Goal: Task Accomplishment & Management: Use online tool/utility

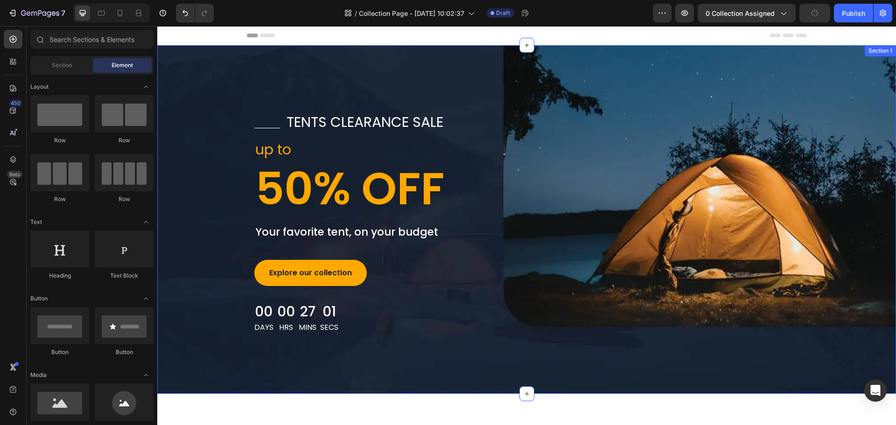
click at [552, 78] on div "Title Line tents clearance sale Text block Row up to Text block 50% OFF Heading…" at bounding box center [526, 219] width 738 height 348
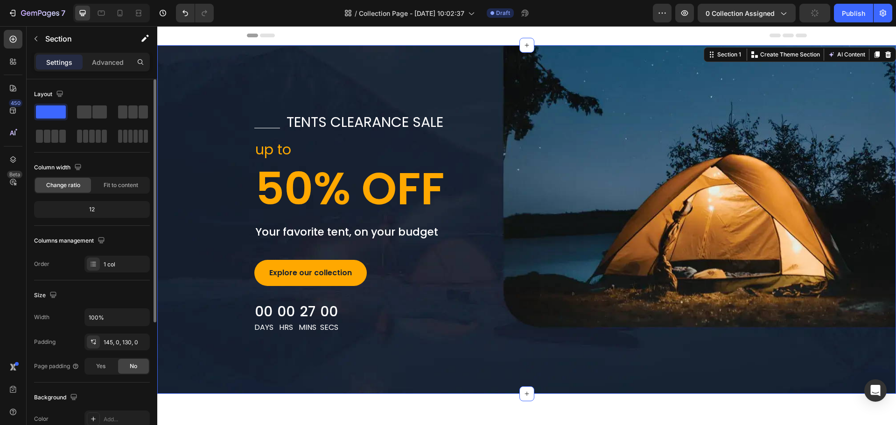
scroll to position [187, 0]
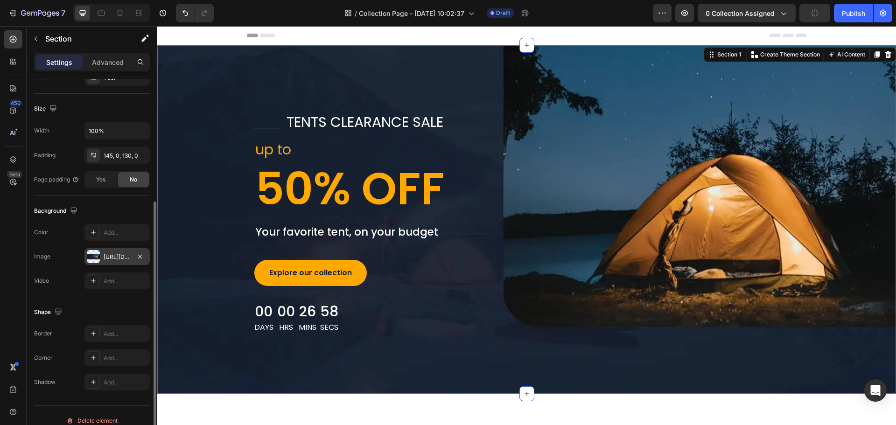
click at [102, 259] on div "[URL][DOMAIN_NAME]" at bounding box center [116, 256] width 65 height 17
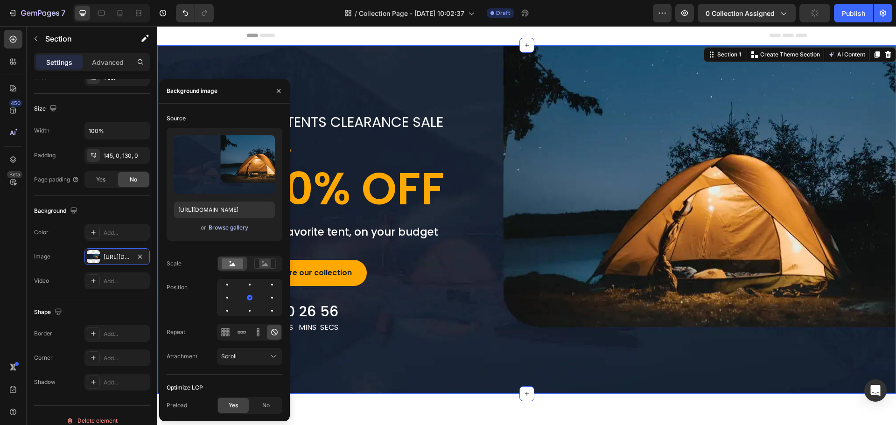
click at [224, 229] on div "Browse gallery" at bounding box center [229, 227] width 40 height 8
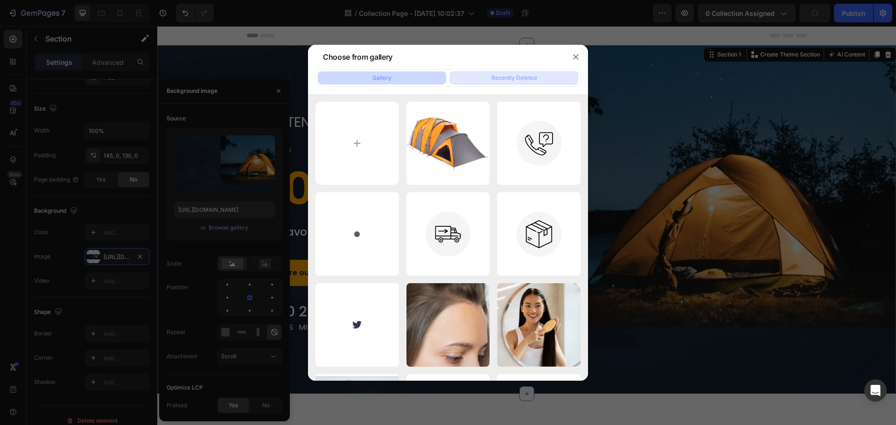
click at [492, 74] on div "Recently Deleted" at bounding box center [513, 78] width 45 height 8
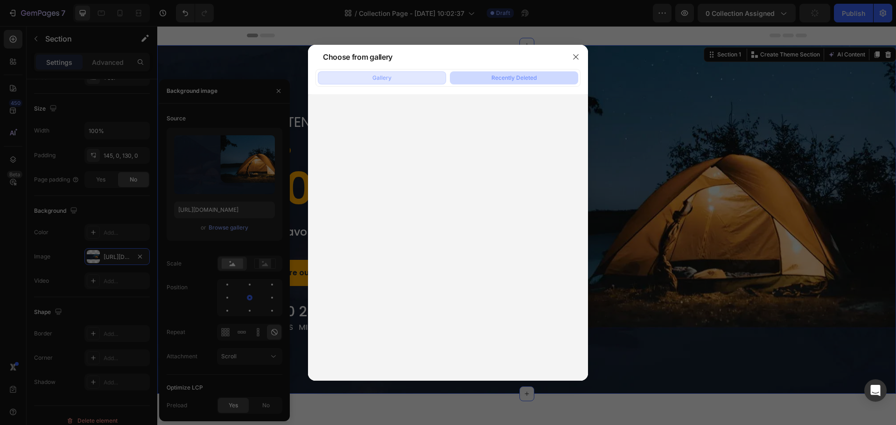
click at [417, 77] on button "Gallery" at bounding box center [382, 77] width 128 height 13
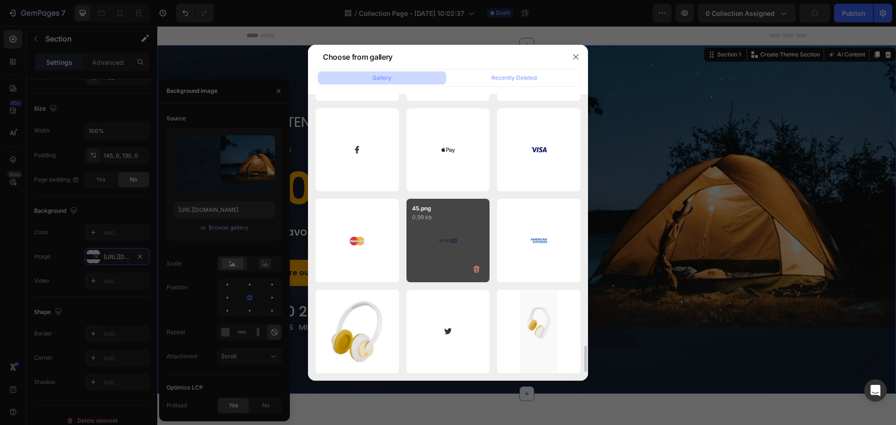
scroll to position [2809, 0]
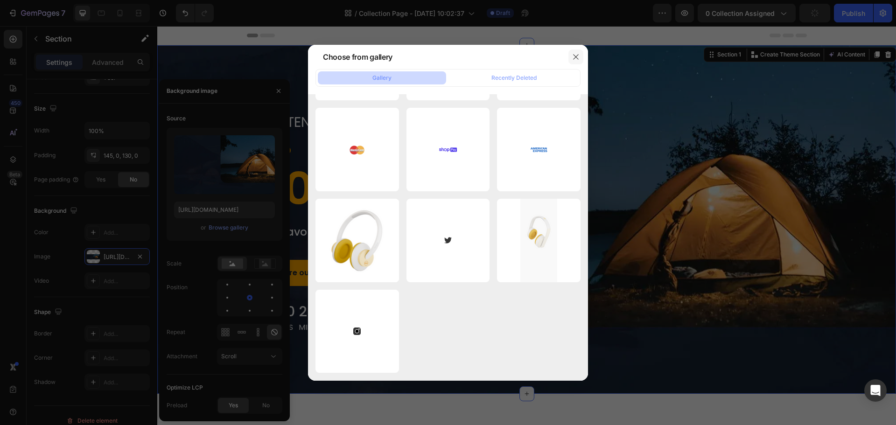
click at [575, 58] on icon "button" at bounding box center [575, 56] width 7 height 7
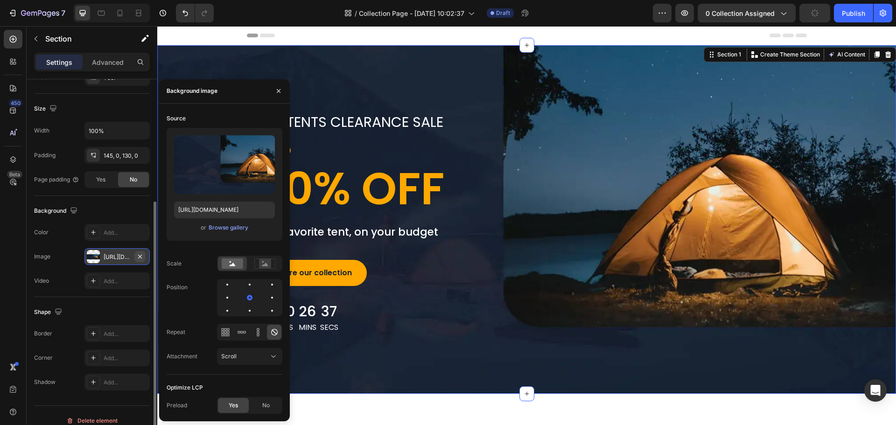
click at [140, 257] on icon "button" at bounding box center [140, 256] width 4 height 4
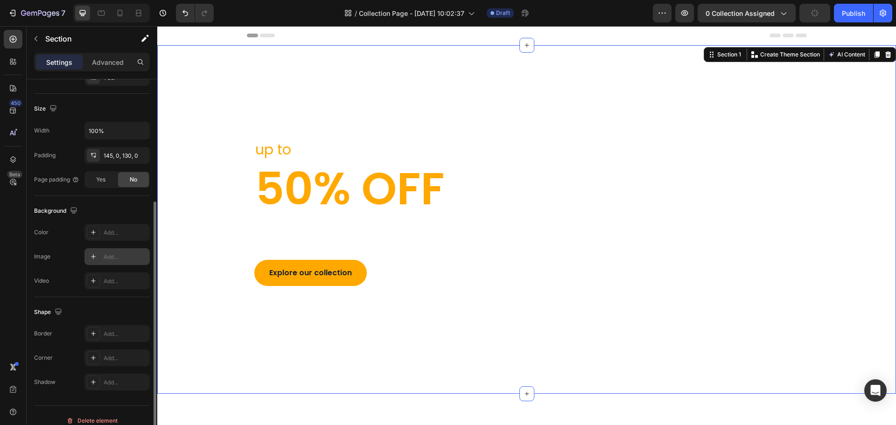
click at [125, 261] on div "Add..." at bounding box center [116, 256] width 65 height 17
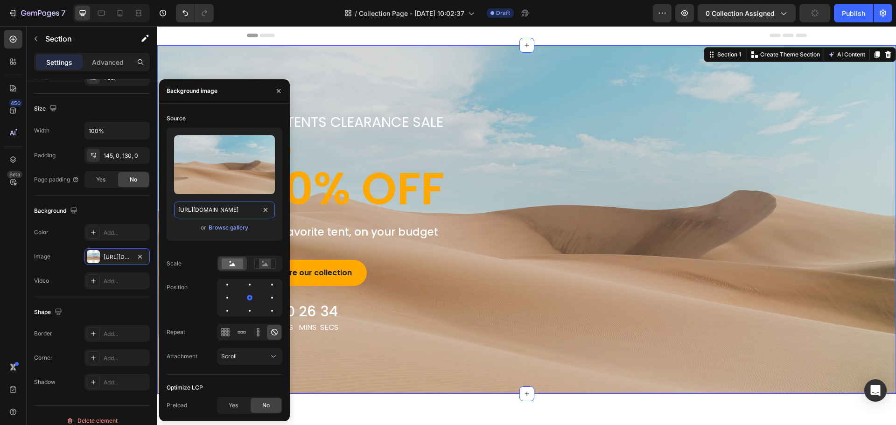
click at [208, 213] on input "[URL][DOMAIN_NAME]" at bounding box center [224, 210] width 101 height 17
paste input "0670/0836/4783/files/BANNER_50d42f78-1ff3-4084-b647-7870685589bc.jpg?v=17558419…"
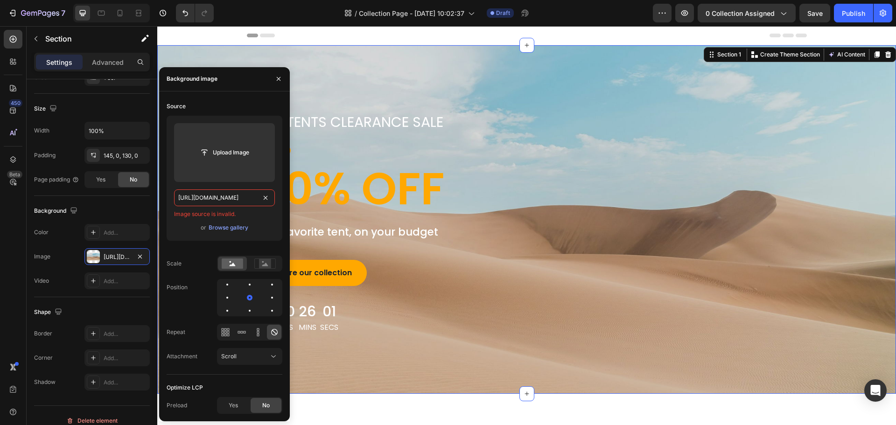
type input "[URL][DOMAIN_NAME]"
click at [224, 217] on span "Image source is invalid." at bounding box center [205, 214] width 62 height 8
drag, startPoint x: 240, startPoint y: 210, endPoint x: 167, endPoint y: 211, distance: 72.8
click at [167, 211] on div "Upload Image [URL][DOMAIN_NAME] Image source is invalid. or Browse gallery" at bounding box center [225, 178] width 116 height 125
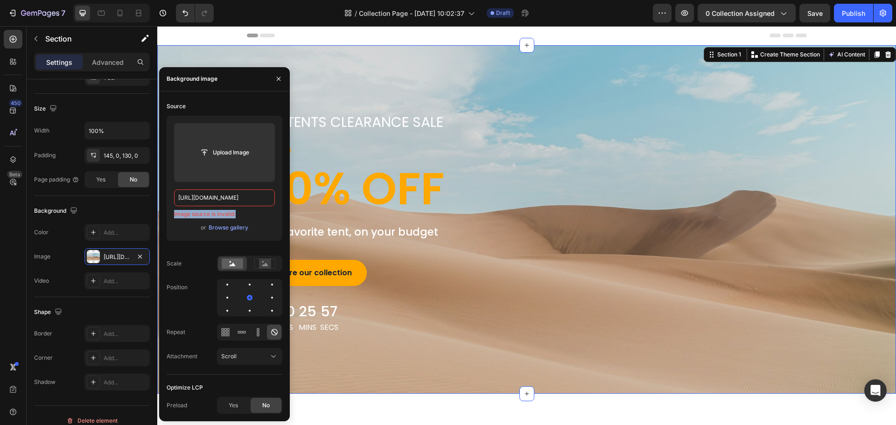
copy span "Image source is invalid."
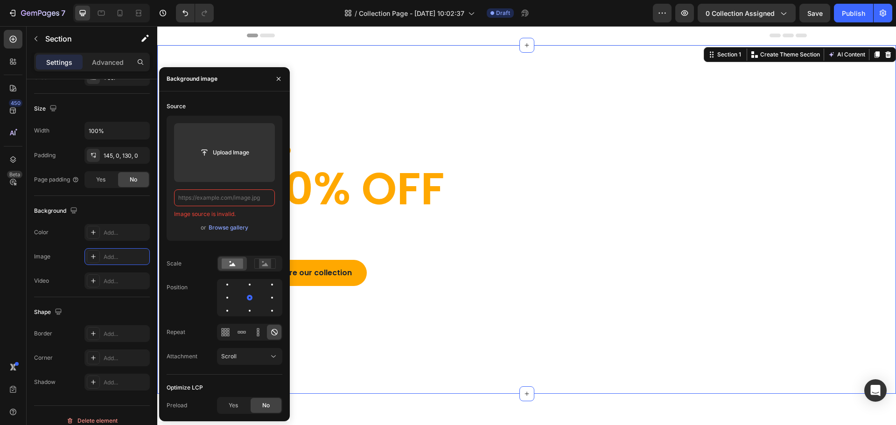
click at [244, 201] on input "text" at bounding box center [224, 197] width 101 height 17
paste input "Image source is invalid."
type input "Image source is invalid."
click at [227, 227] on div "Browse gallery" at bounding box center [229, 227] width 40 height 8
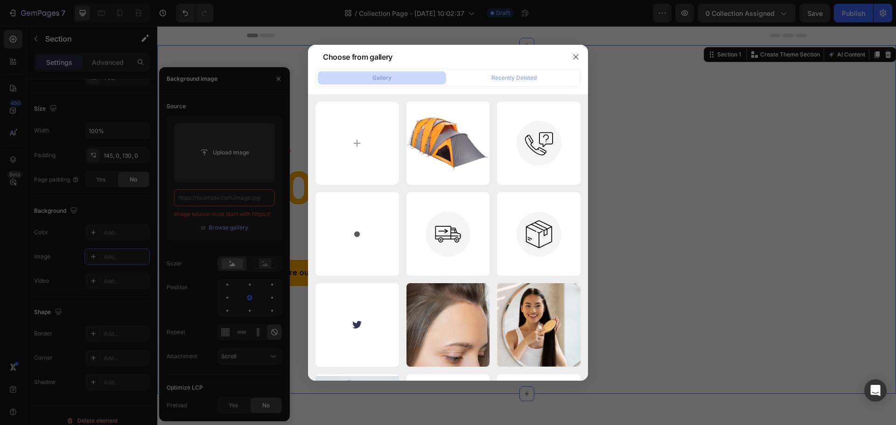
click at [507, 70] on div "Gallery Recently Deleted" at bounding box center [447, 78] width 265 height 18
click at [506, 84] on div "Gallery Recently Deleted" at bounding box center [447, 78] width 265 height 18
click at [504, 78] on div "Recently Deleted" at bounding box center [513, 78] width 45 height 8
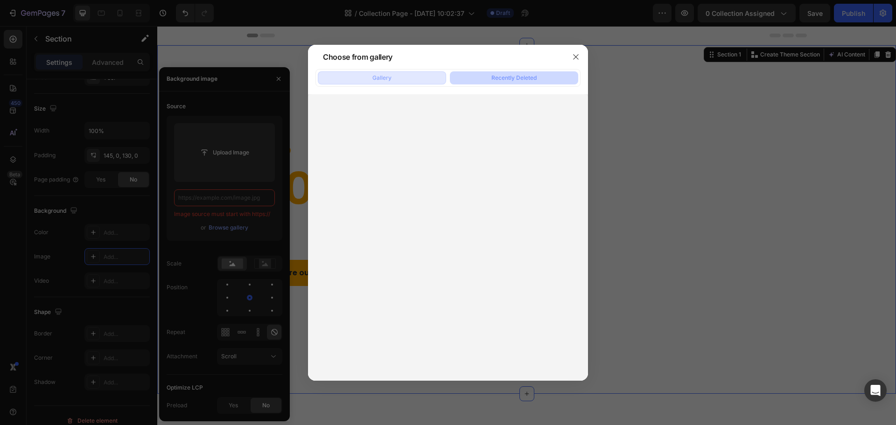
click at [408, 83] on button "Gallery" at bounding box center [382, 77] width 128 height 13
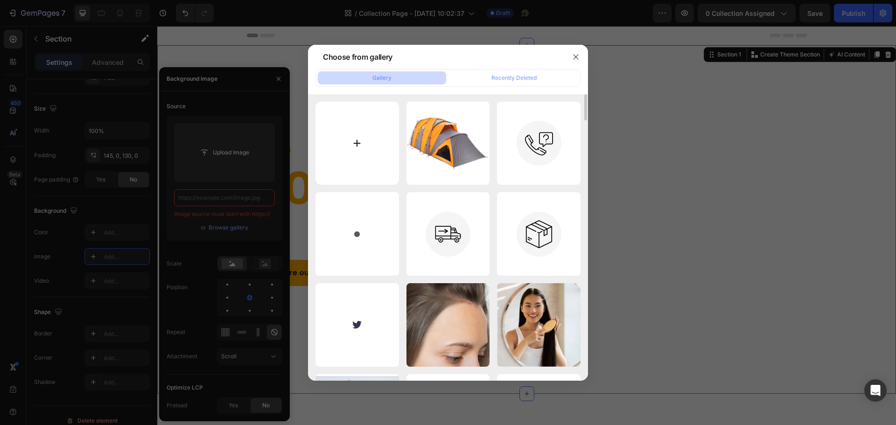
click at [342, 135] on input "file" at bounding box center [356, 143] width 83 height 83
type input "C:\fakepath\BANNER_50d42f78-1ff3-4084-b647-7870685589bc.jpg"
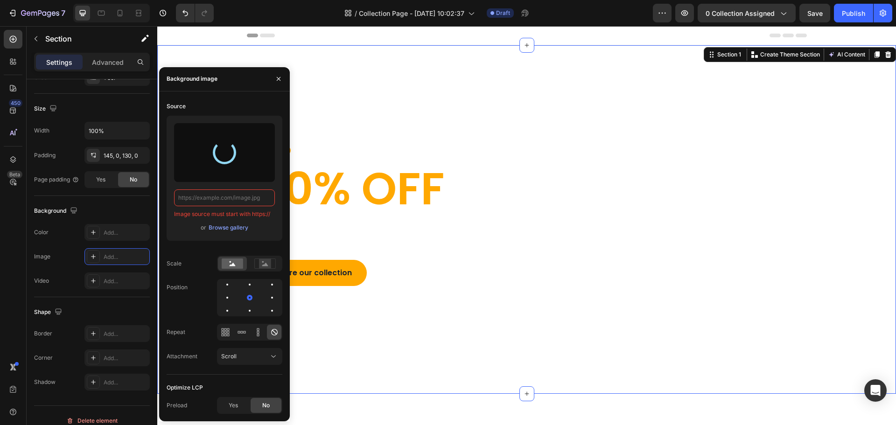
type input "[URL][DOMAIN_NAME]"
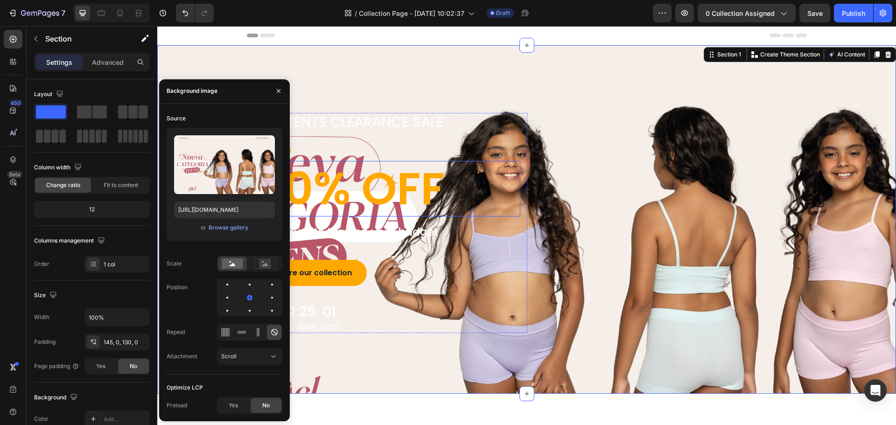
click at [376, 196] on p "50% OFF" at bounding box center [387, 189] width 264 height 54
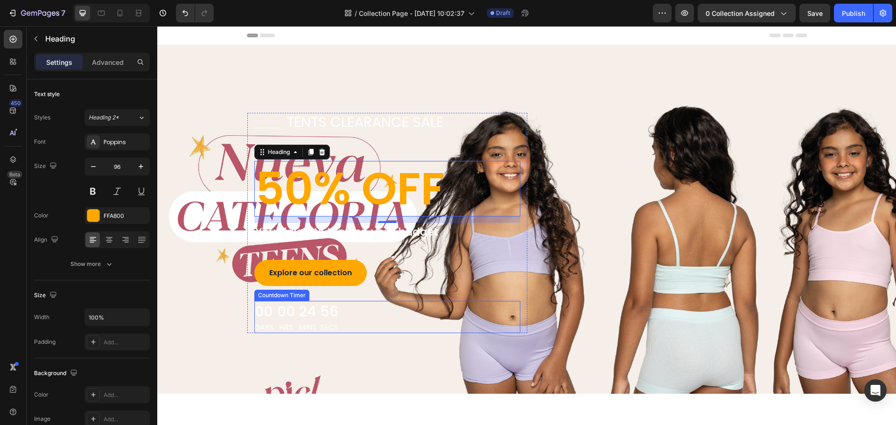
click at [377, 310] on div "00 Days 00 Hrs 24 Mins 56 Secs" at bounding box center [387, 317] width 266 height 32
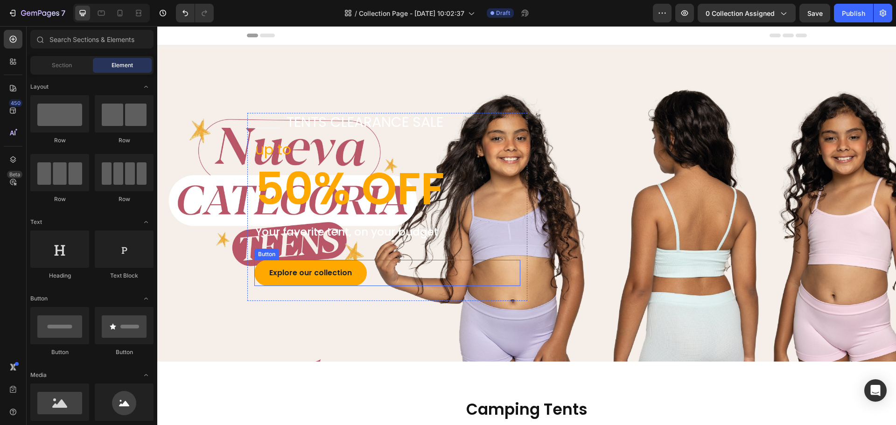
click at [383, 274] on div "Explore our collection Button" at bounding box center [387, 273] width 266 height 26
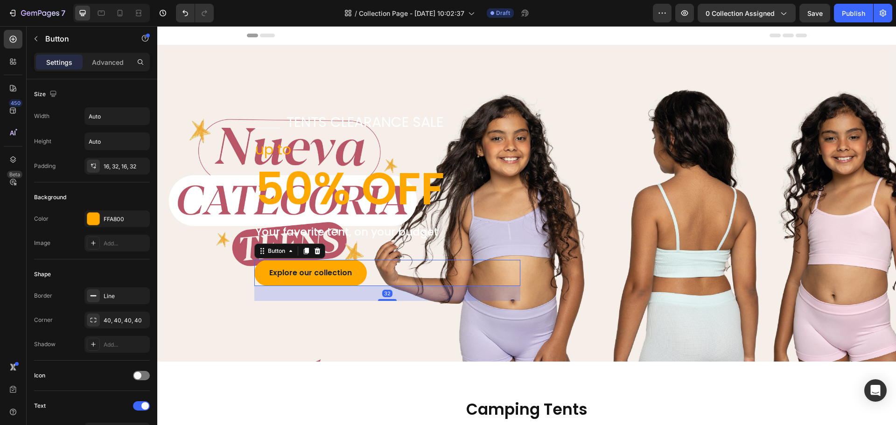
click at [431, 298] on div "32" at bounding box center [387, 293] width 266 height 15
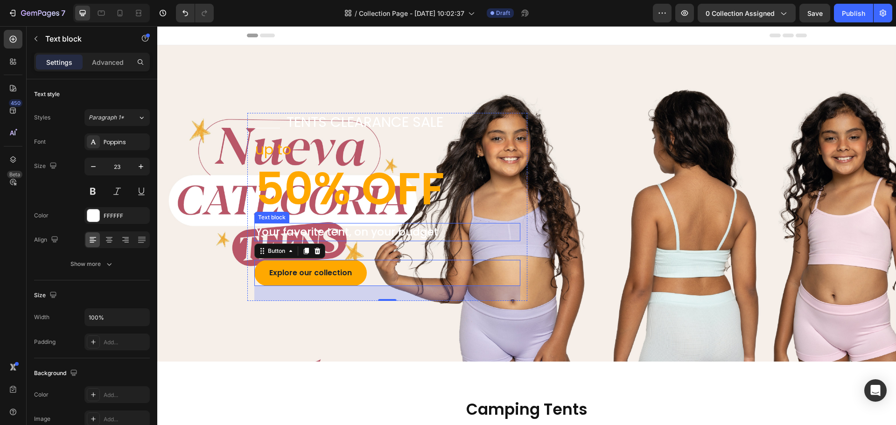
click at [387, 235] on p "Your favorite tent, on your budget" at bounding box center [387, 232] width 264 height 16
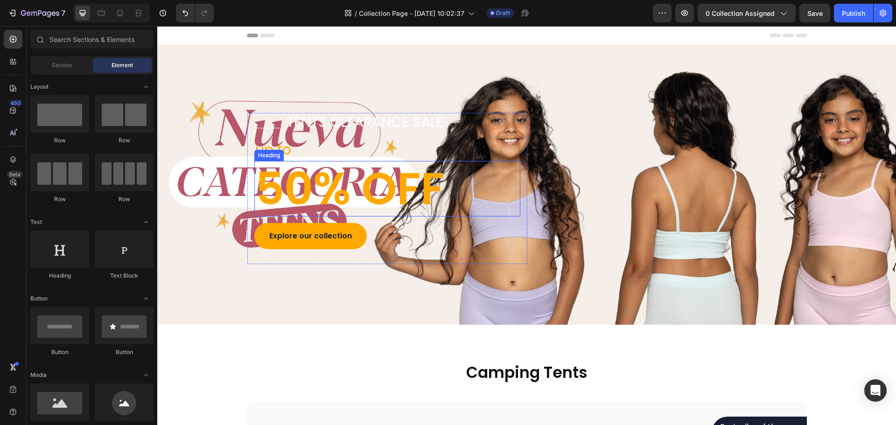
click at [407, 172] on p "50% OFF" at bounding box center [387, 189] width 264 height 54
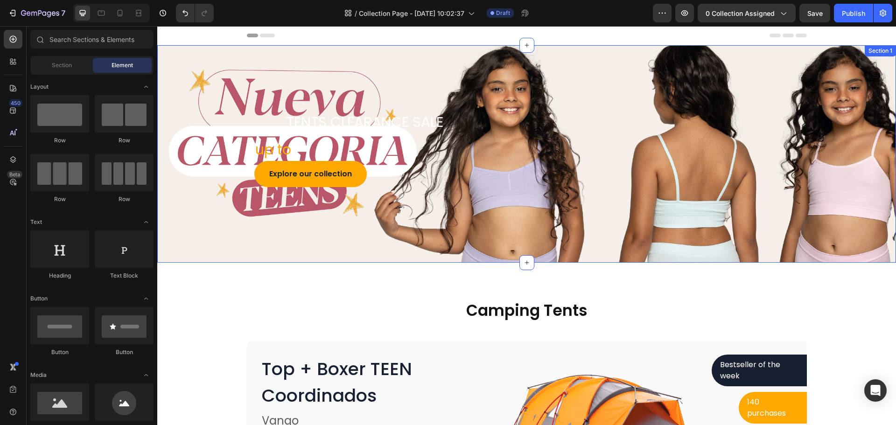
click at [400, 250] on div "Title Line tents clearance sale Text block Row up to Text block Explore our col…" at bounding box center [526, 153] width 738 height 217
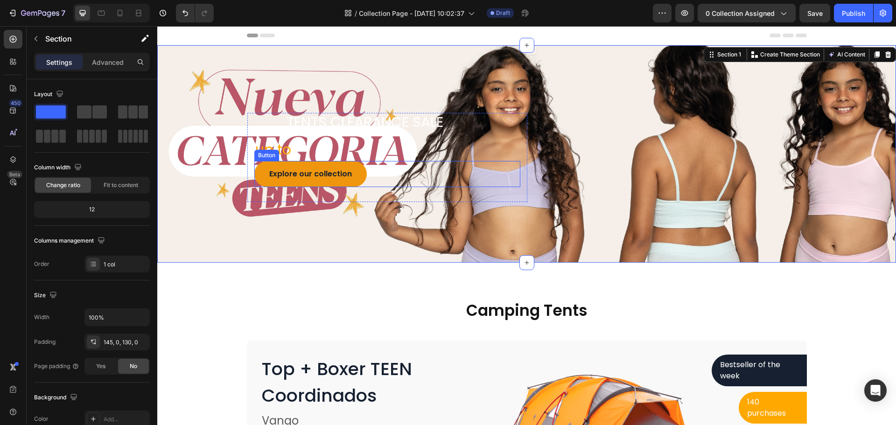
click at [350, 176] on button "Explore our collection" at bounding box center [310, 174] width 112 height 26
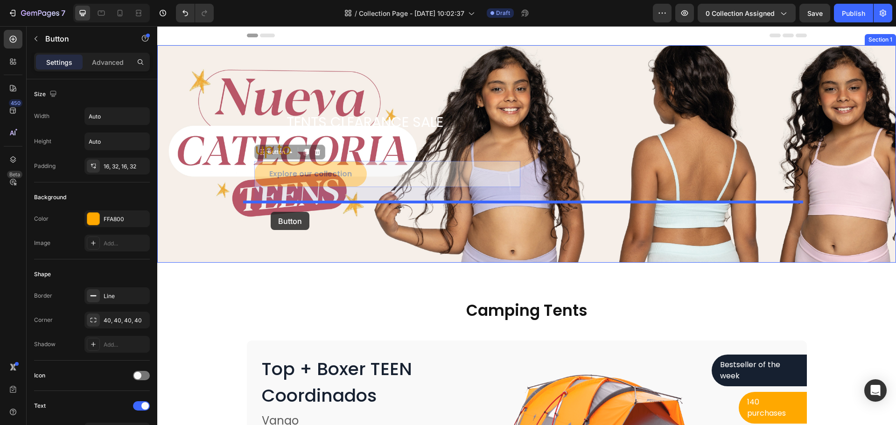
drag, startPoint x: 256, startPoint y: 153, endPoint x: 271, endPoint y: 211, distance: 60.1
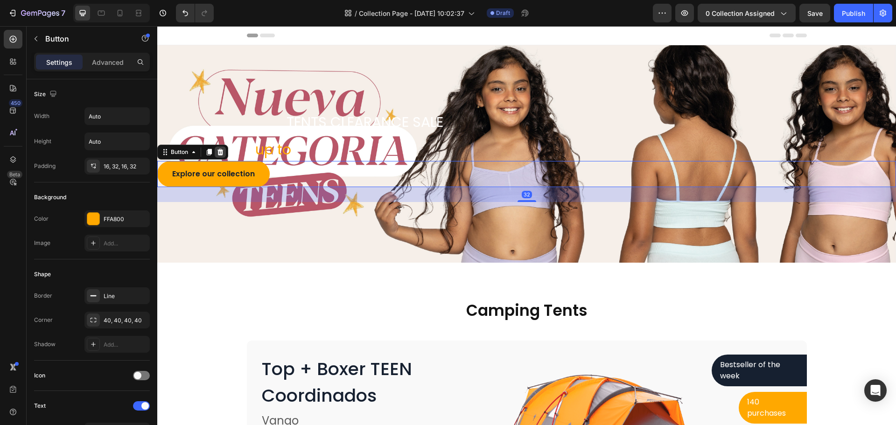
click at [219, 153] on icon at bounding box center [220, 152] width 6 height 7
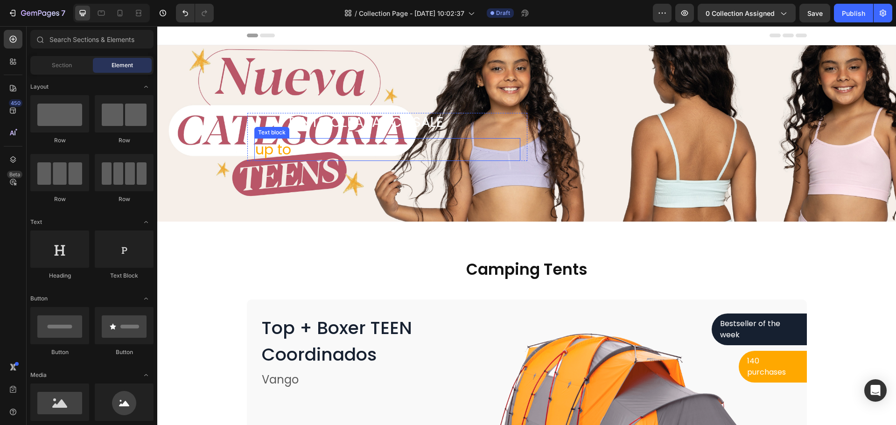
click at [307, 146] on p "up to" at bounding box center [387, 149] width 264 height 21
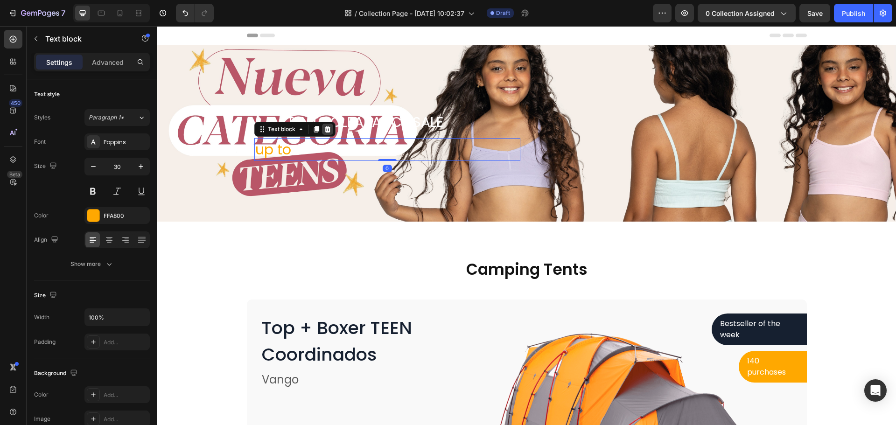
click at [327, 132] on icon at bounding box center [327, 128] width 7 height 7
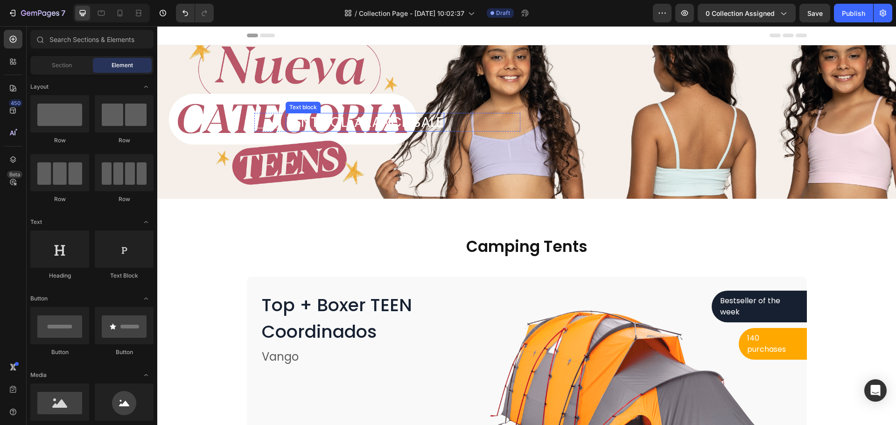
click at [348, 115] on p "tents clearance sale" at bounding box center [364, 122] width 157 height 17
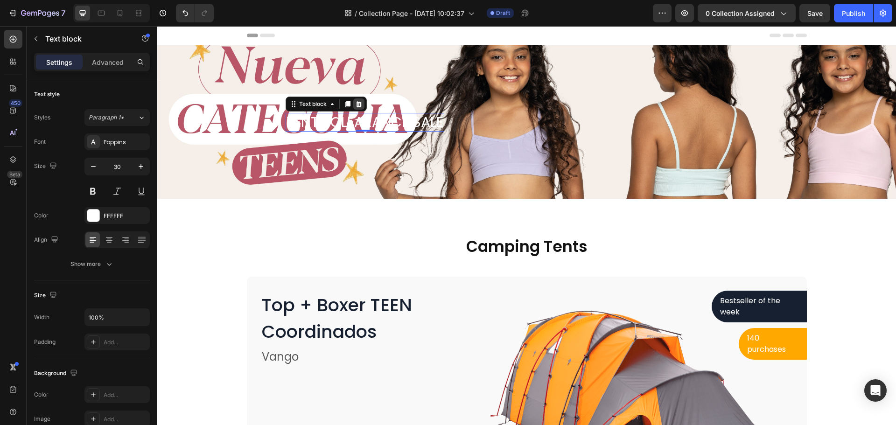
click at [360, 103] on div at bounding box center [358, 103] width 11 height 11
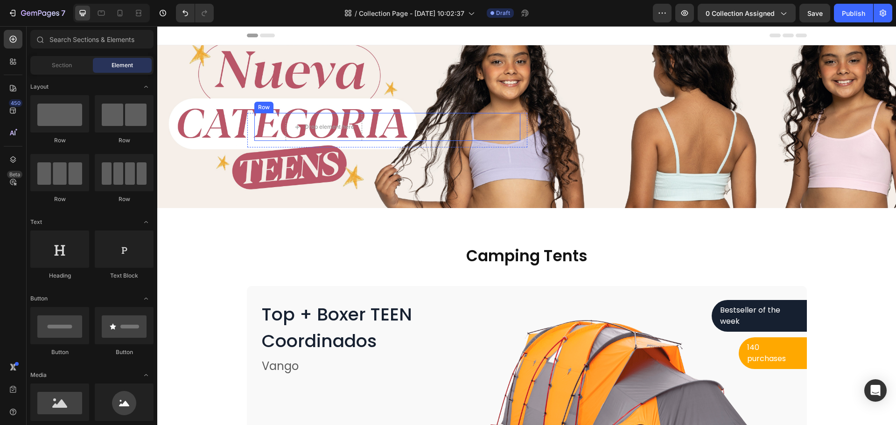
click at [366, 115] on div "Title Line Drop element here Row" at bounding box center [387, 127] width 266 height 28
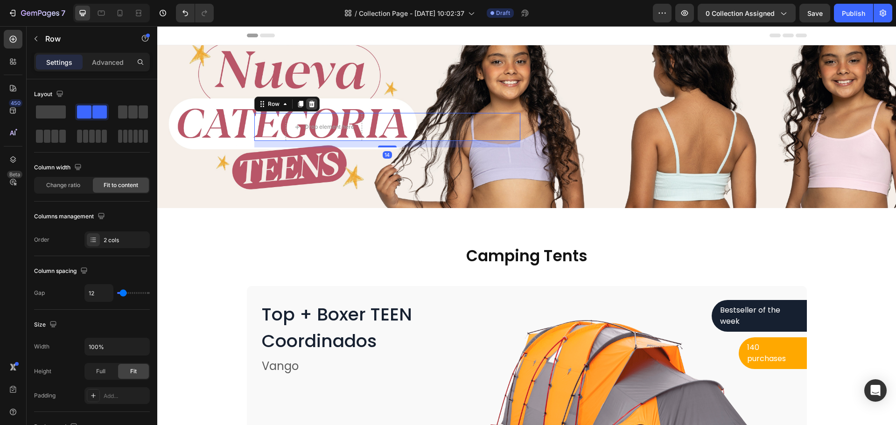
click at [308, 104] on icon at bounding box center [311, 103] width 7 height 7
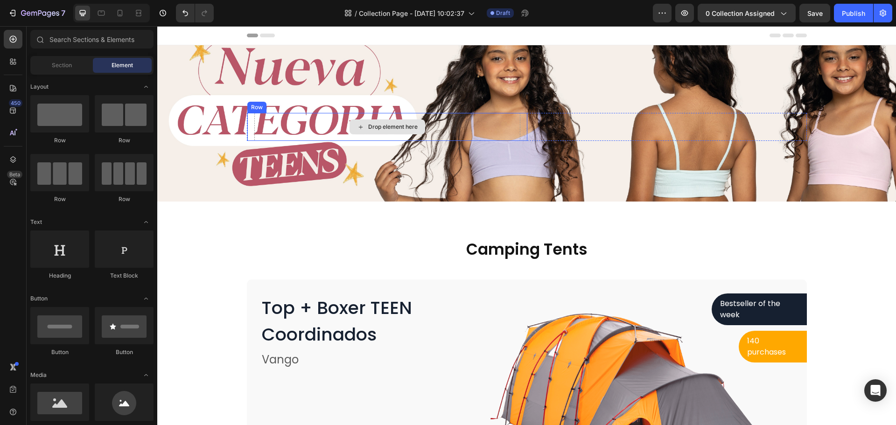
click at [361, 117] on div "Drop element here" at bounding box center [387, 127] width 266 height 28
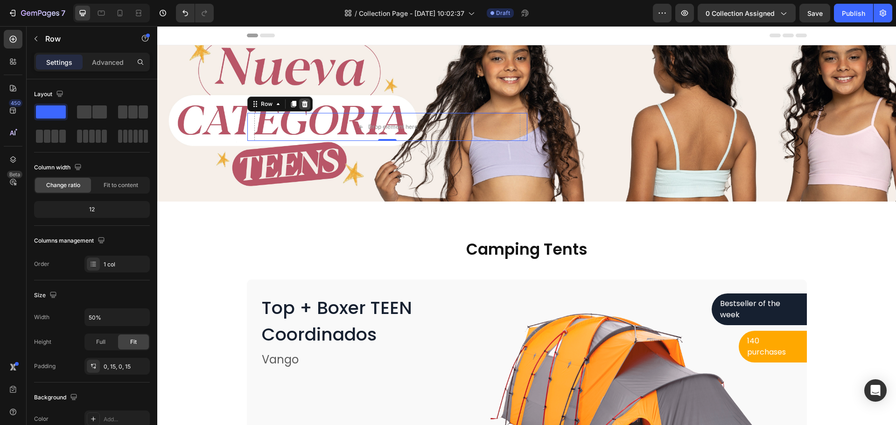
click at [305, 108] on div at bounding box center [304, 103] width 11 height 11
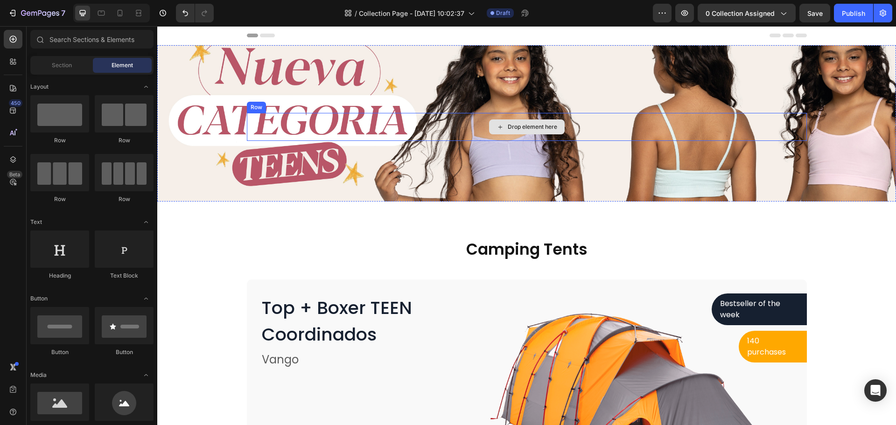
click at [405, 117] on div "Drop element here" at bounding box center [527, 127] width 560 height 28
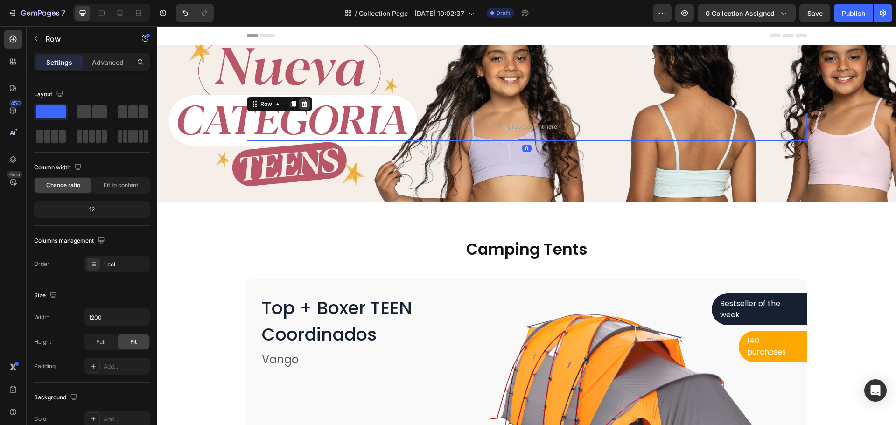
click at [302, 100] on div at bounding box center [304, 103] width 11 height 11
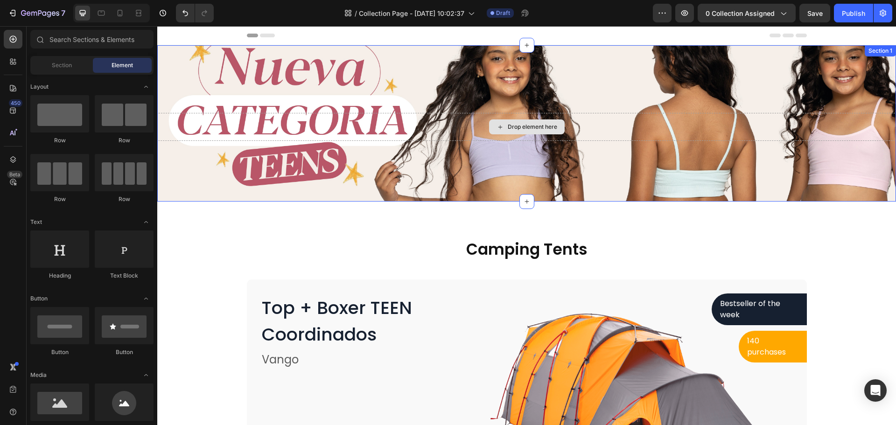
click at [480, 118] on div "Drop element here" at bounding box center [526, 127] width 738 height 28
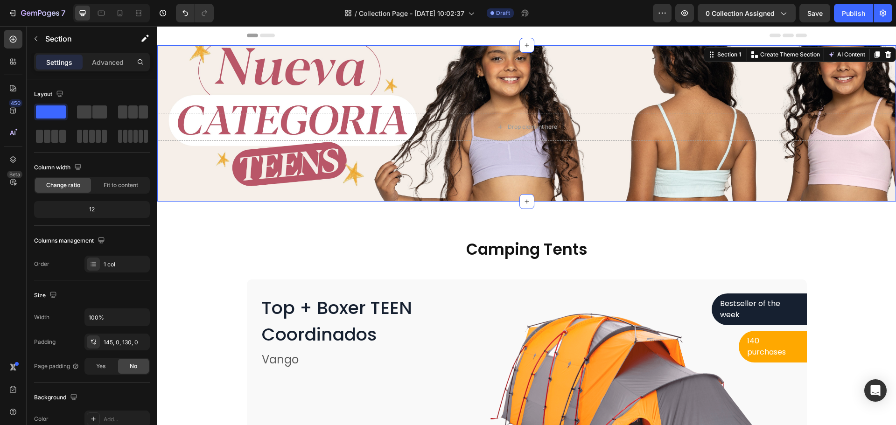
click at [348, 78] on div "Drop element here Section 1 You can create reusable sections Create Theme Secti…" at bounding box center [526, 123] width 738 height 156
click at [561, 48] on div "Drop element here Section 1 You can create reusable sections Create Theme Secti…" at bounding box center [526, 123] width 738 height 156
click at [109, 192] on div "Fit to content" at bounding box center [121, 185] width 56 height 15
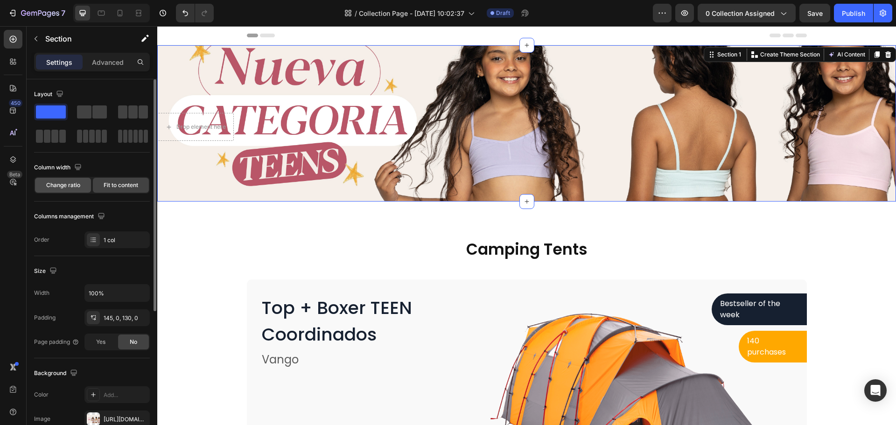
click at [76, 189] on span "Change ratio" at bounding box center [63, 185] width 34 height 8
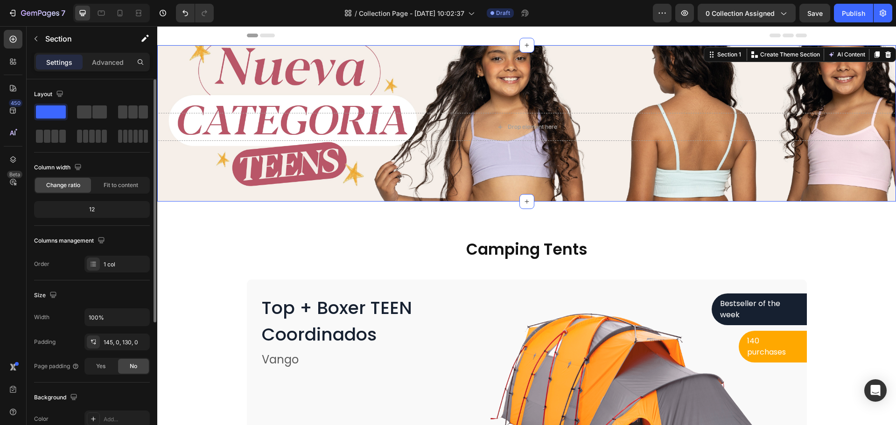
click at [91, 200] on div "Column width Change ratio Fit to content 12" at bounding box center [92, 193] width 116 height 66
click at [97, 205] on div "12" at bounding box center [92, 209] width 112 height 13
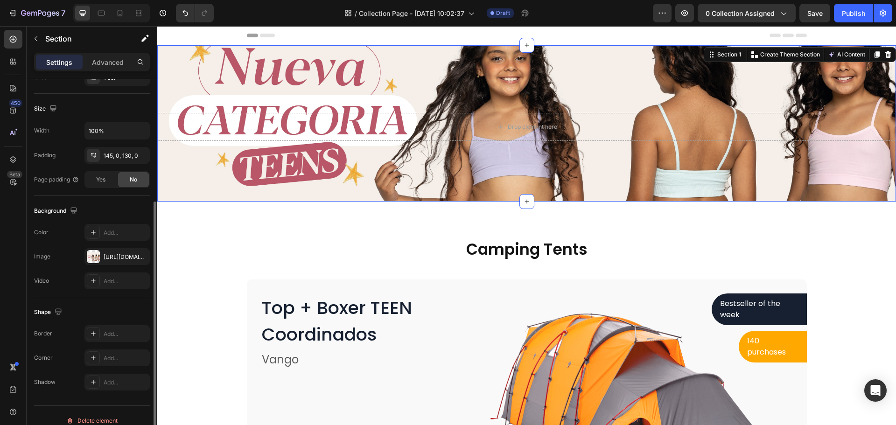
scroll to position [140, 0]
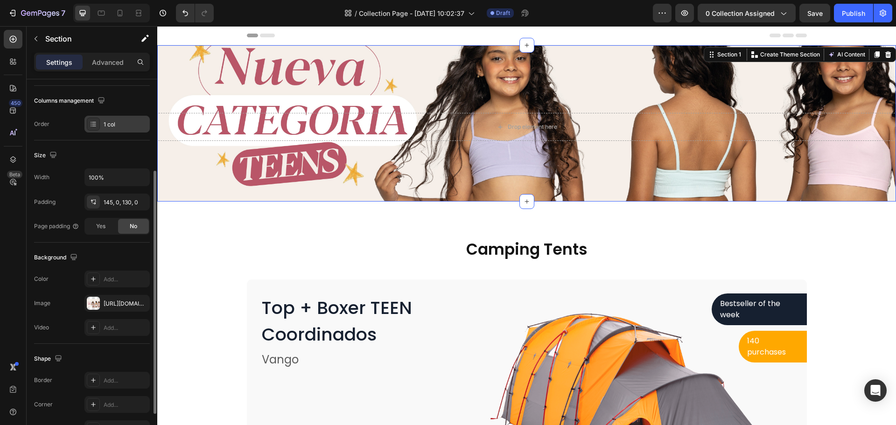
click at [119, 127] on div "1 col" at bounding box center [126, 124] width 44 height 8
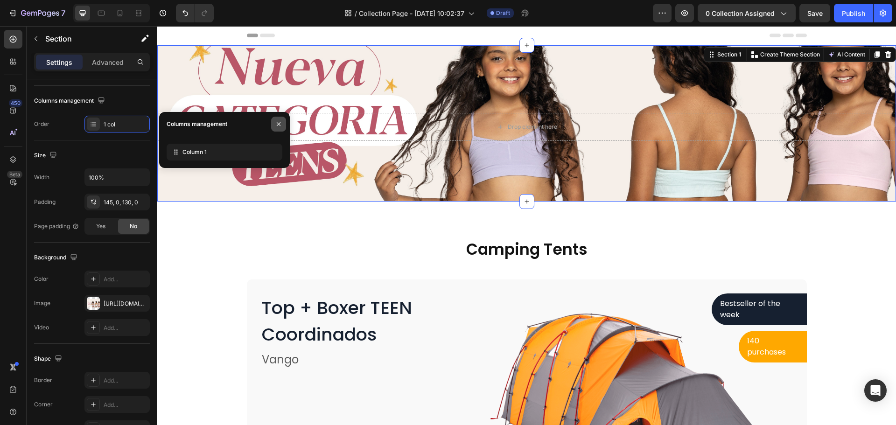
click at [278, 120] on icon "button" at bounding box center [278, 123] width 7 height 7
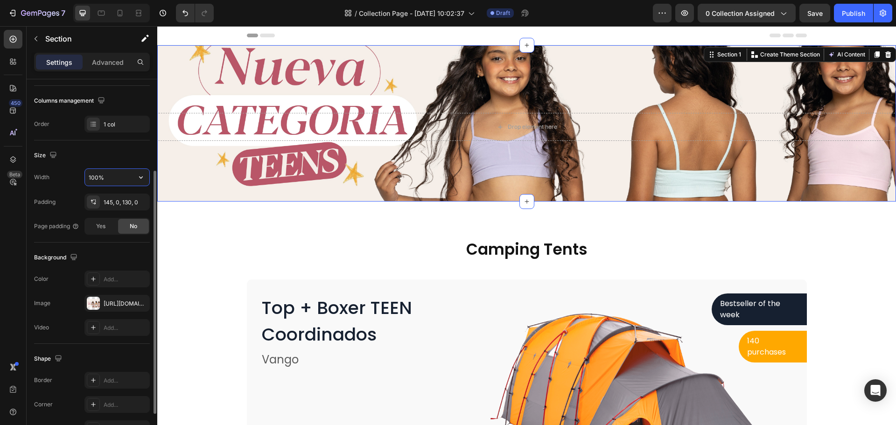
click at [107, 179] on input "100%" at bounding box center [117, 177] width 64 height 17
click at [118, 203] on div "145, 0, 130, 0" at bounding box center [117, 202] width 27 height 8
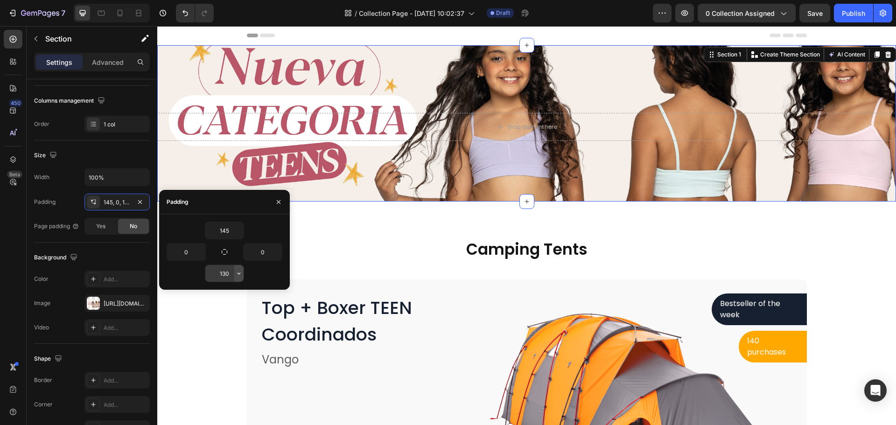
click at [240, 277] on button "button" at bounding box center [238, 273] width 9 height 17
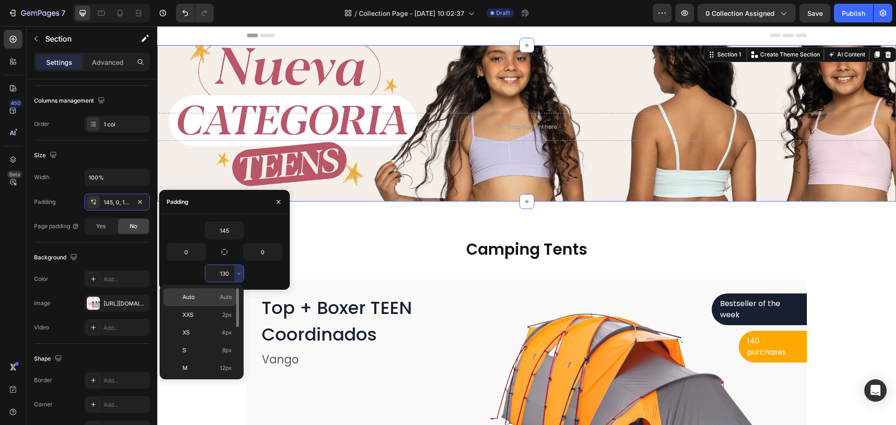
click at [210, 296] on p "Auto Auto" at bounding box center [206, 297] width 49 height 8
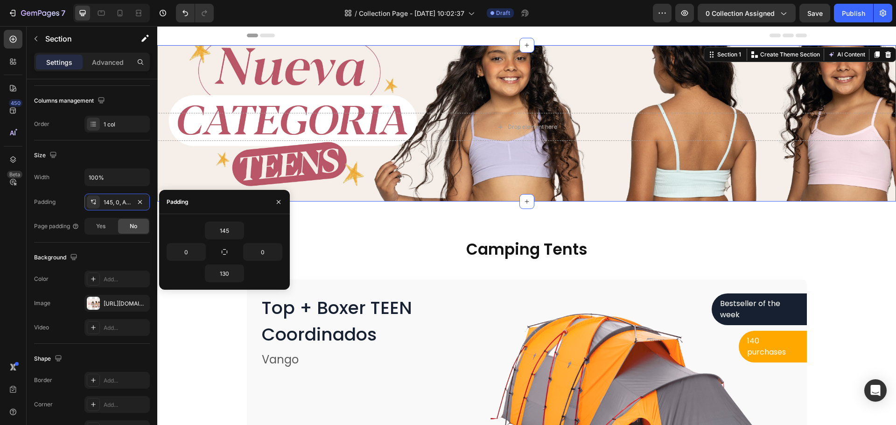
type input "Auto"
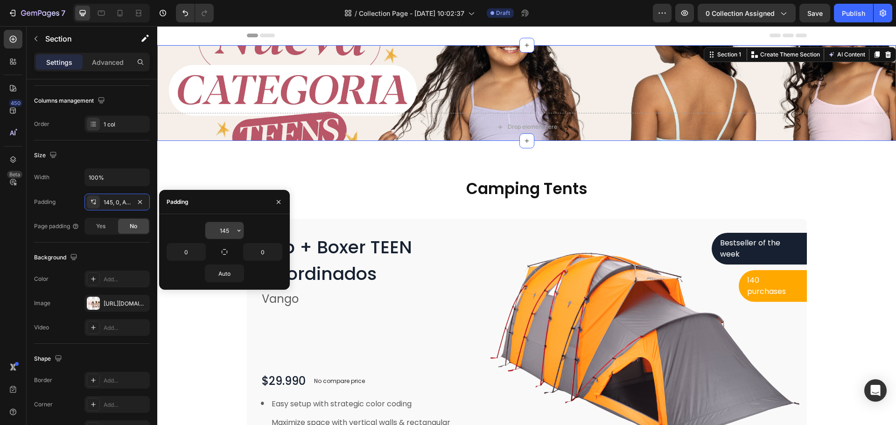
click at [224, 238] on input "145" at bounding box center [224, 230] width 38 height 17
click at [238, 235] on button "button" at bounding box center [238, 230] width 9 height 17
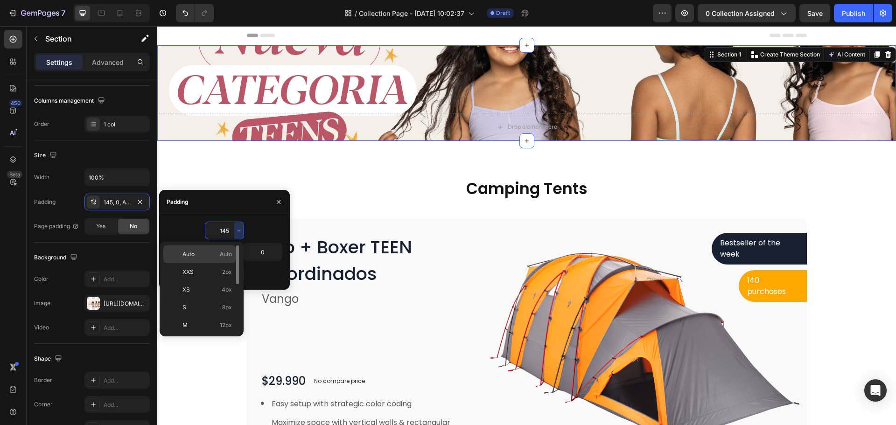
drag, startPoint x: 219, startPoint y: 255, endPoint x: 214, endPoint y: 253, distance: 5.5
click at [218, 255] on p "Auto Auto" at bounding box center [206, 254] width 49 height 8
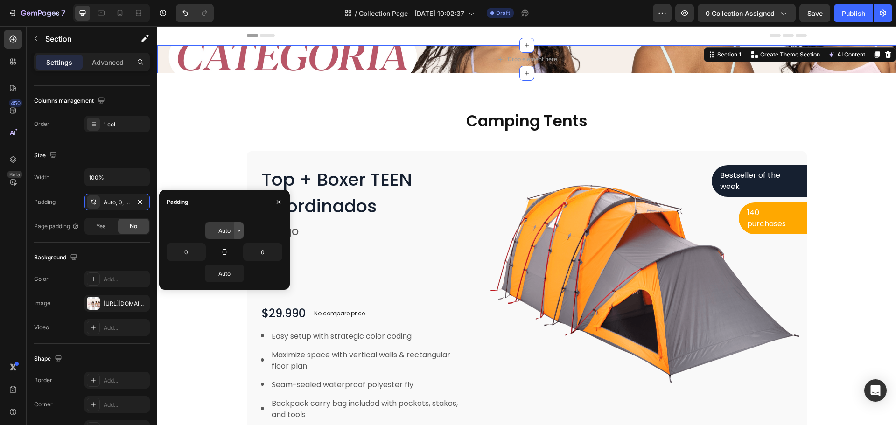
click at [237, 232] on icon "button" at bounding box center [238, 230] width 7 height 7
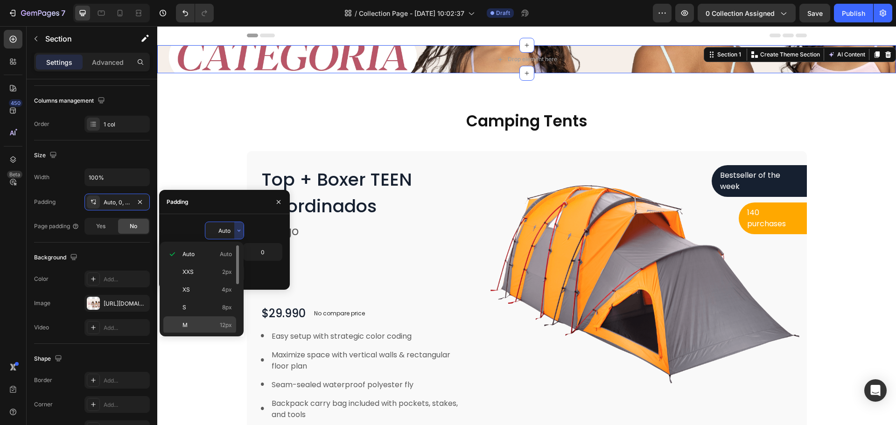
click at [210, 334] on div "M 12px" at bounding box center [199, 343] width 73 height 18
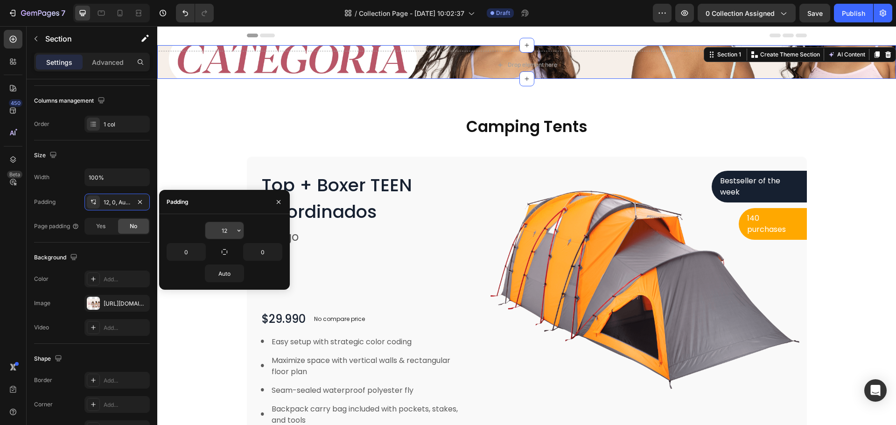
click at [219, 236] on input "12" at bounding box center [224, 230] width 38 height 17
click at [238, 237] on button "button" at bounding box center [238, 230] width 9 height 17
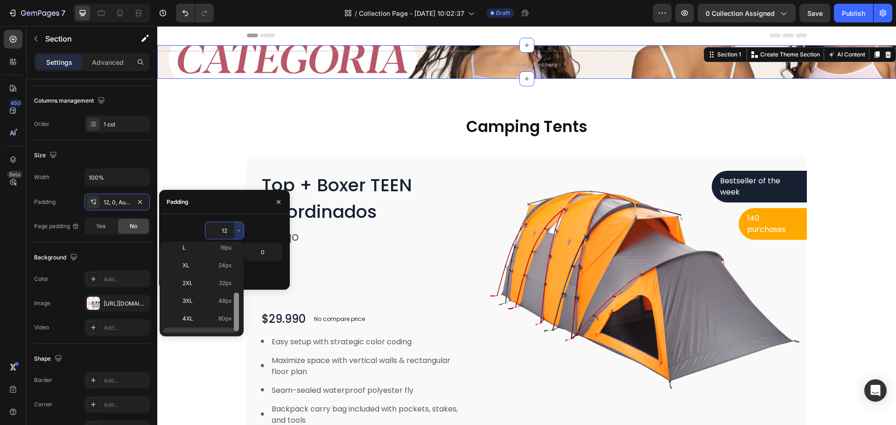
scroll to position [108, 0]
drag, startPoint x: 237, startPoint y: 271, endPoint x: 229, endPoint y: 332, distance: 62.0
click at [230, 332] on div "Auto Auto XXS 2px XS 4px S 8px M 12px L 16px XL 24px 2XL 32px 3XL 48px 4XL 80px…" at bounding box center [201, 288] width 77 height 87
click at [215, 325] on p "5XL 112px" at bounding box center [206, 324] width 49 height 8
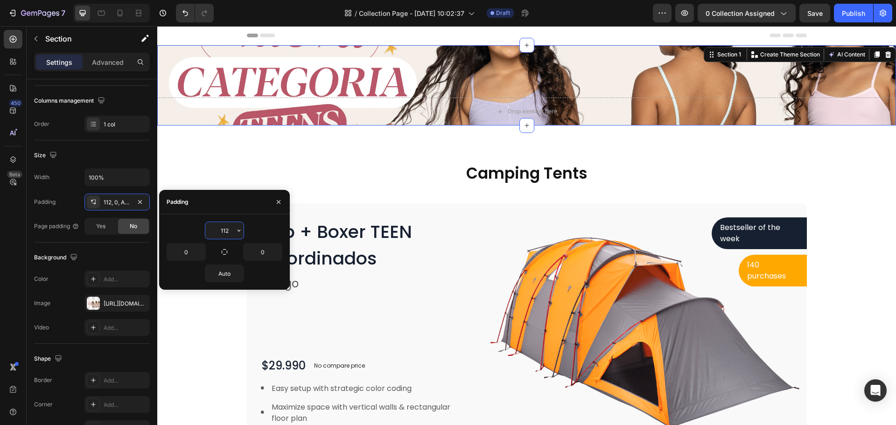
click at [224, 230] on input "112" at bounding box center [224, 230] width 38 height 17
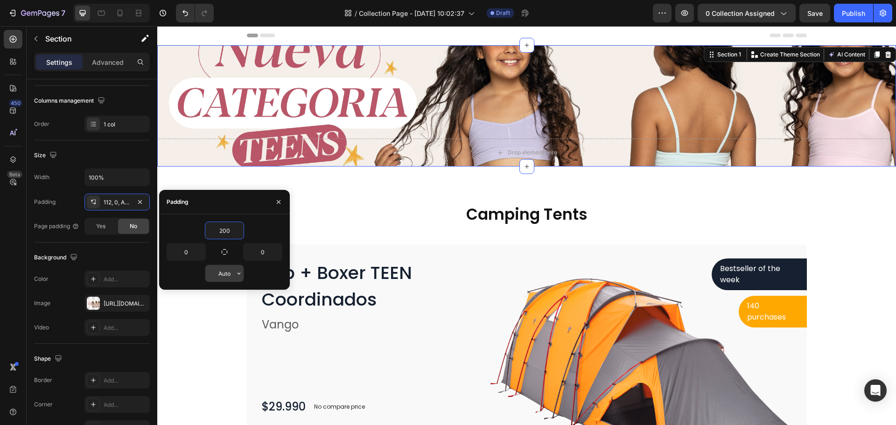
type input "200"
click at [227, 276] on input "Auto" at bounding box center [224, 273] width 38 height 17
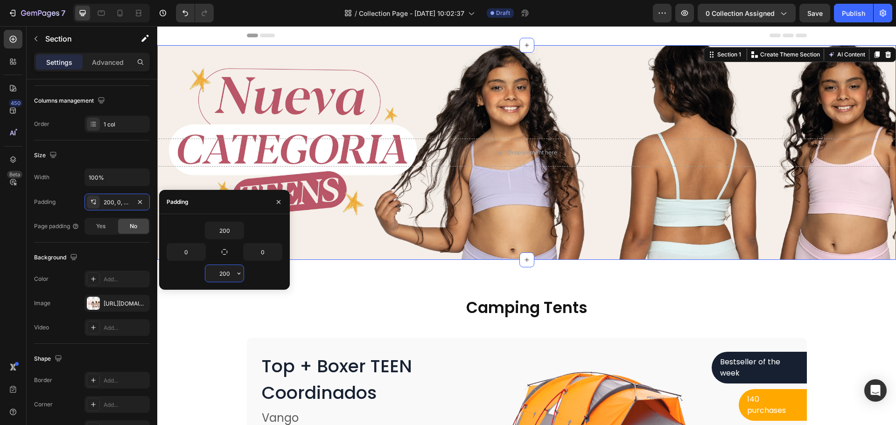
click at [227, 273] on input "200" at bounding box center [224, 273] width 38 height 17
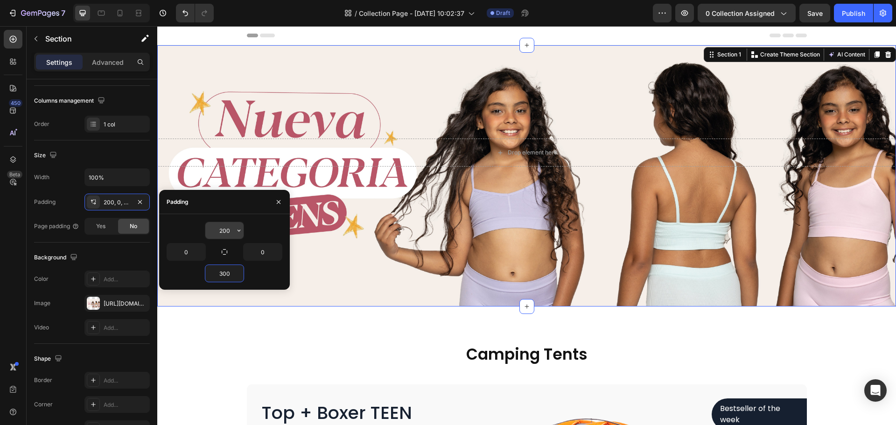
type input "300"
click at [225, 233] on input "200" at bounding box center [224, 230] width 38 height 17
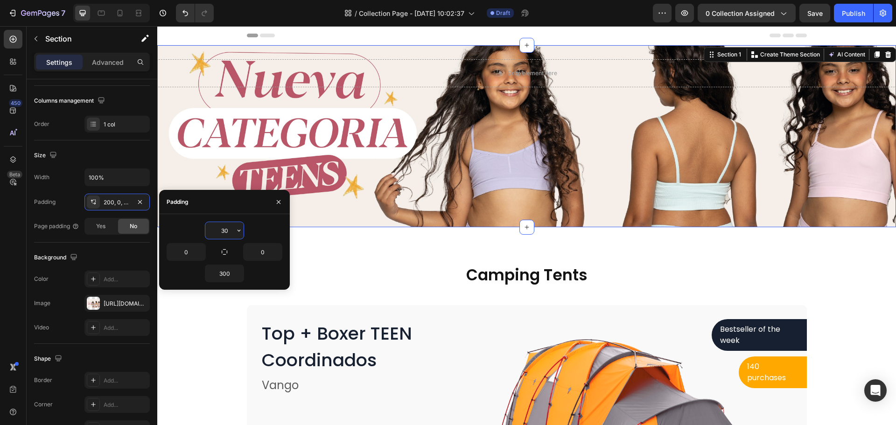
type input "300"
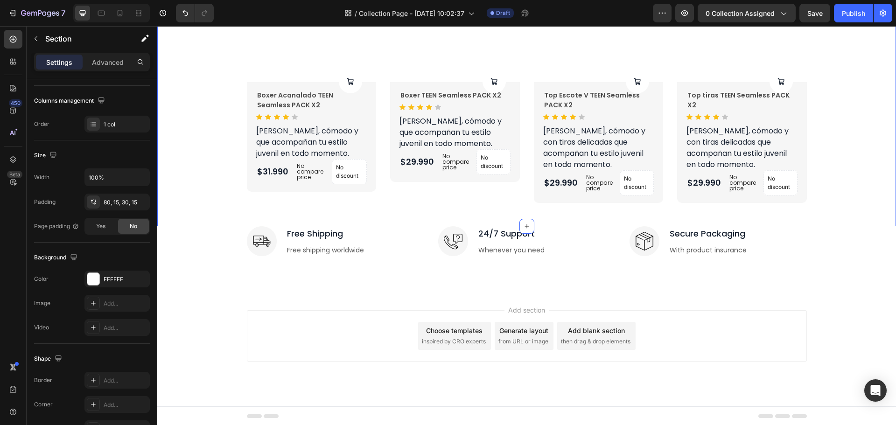
scroll to position [1892, 0]
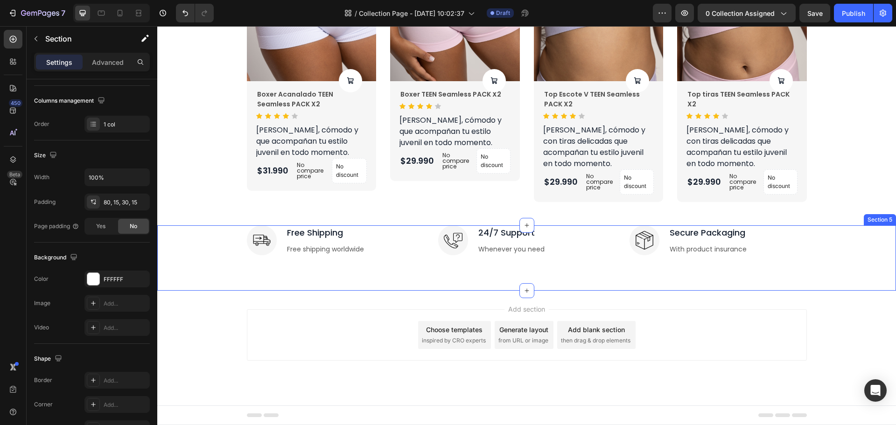
click at [305, 280] on div "Image Free Shipping Text block Free shipping worldwide Text block Row Image 24/…" at bounding box center [526, 257] width 738 height 65
click at [885, 218] on icon at bounding box center [888, 216] width 6 height 7
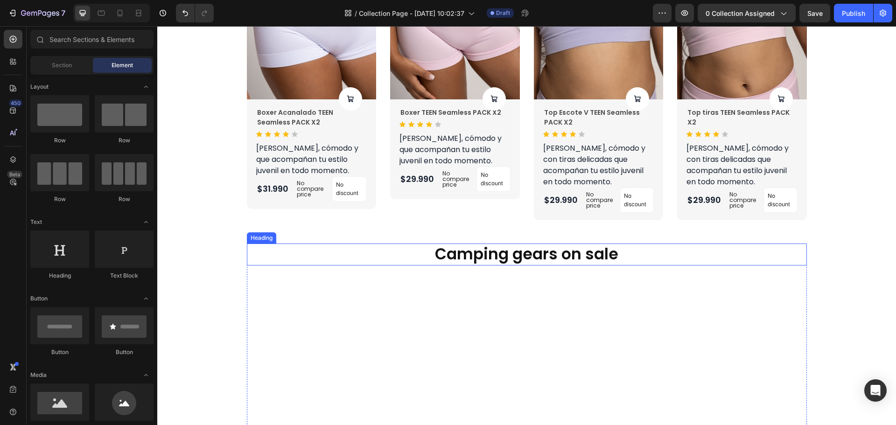
scroll to position [1454, 0]
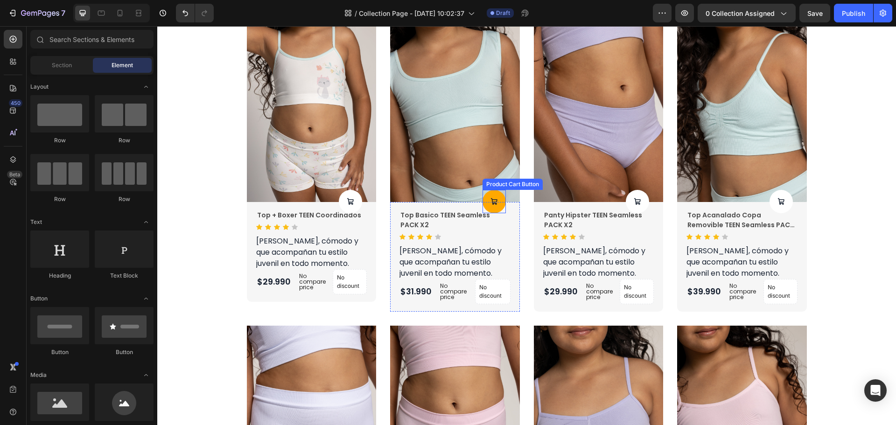
click at [362, 194] on button at bounding box center [350, 201] width 23 height 23
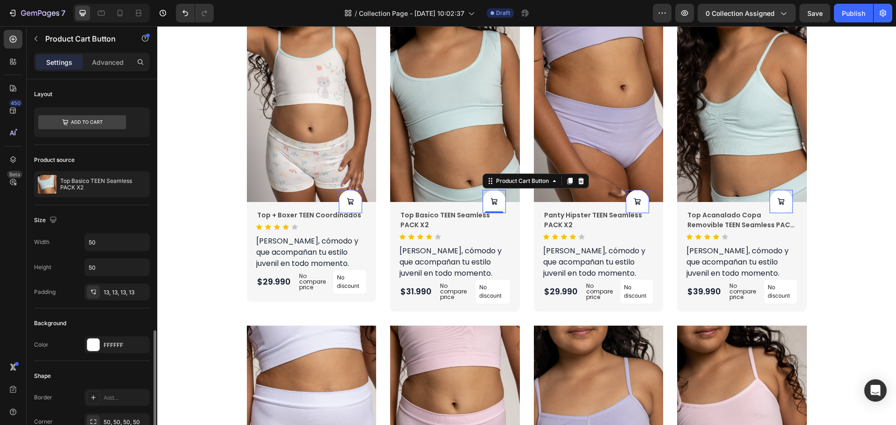
scroll to position [187, 0]
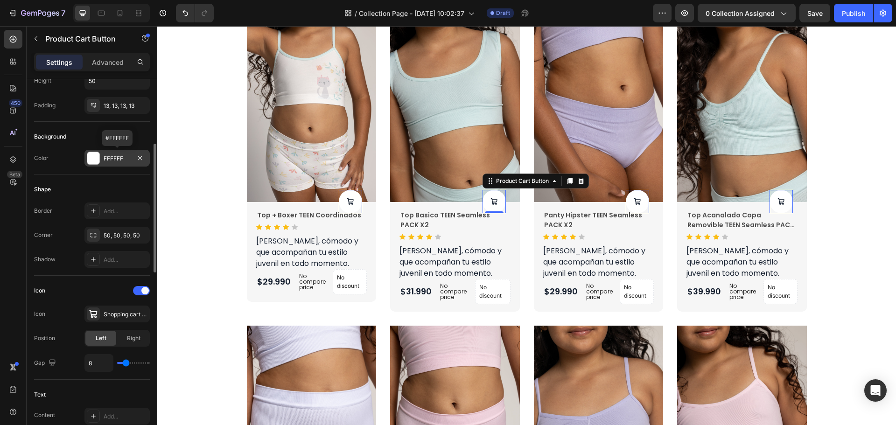
click at [113, 163] on div "FFFFFF" at bounding box center [116, 158] width 65 height 17
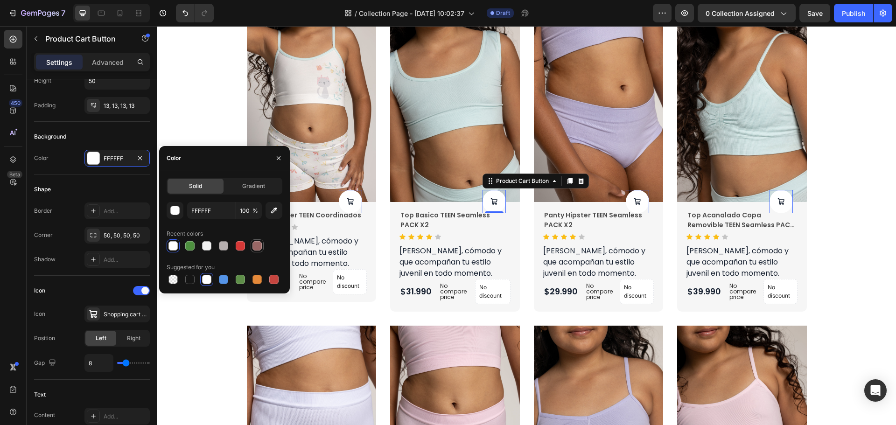
click at [257, 250] on div at bounding box center [256, 245] width 9 height 9
type input "996765"
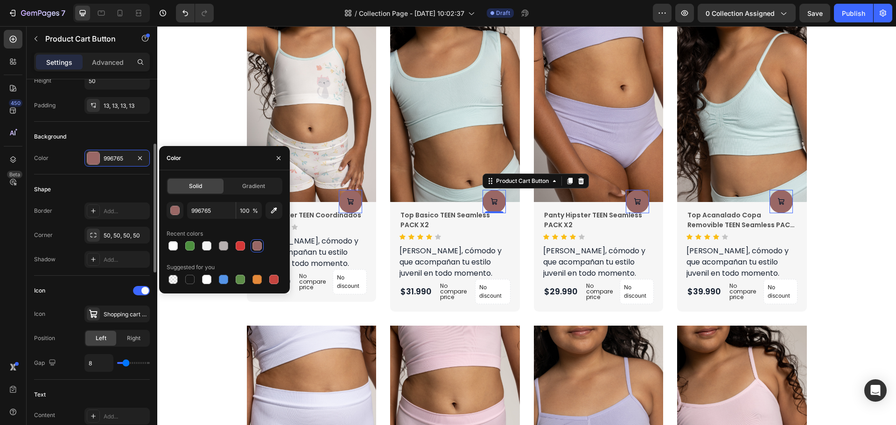
scroll to position [327, 0]
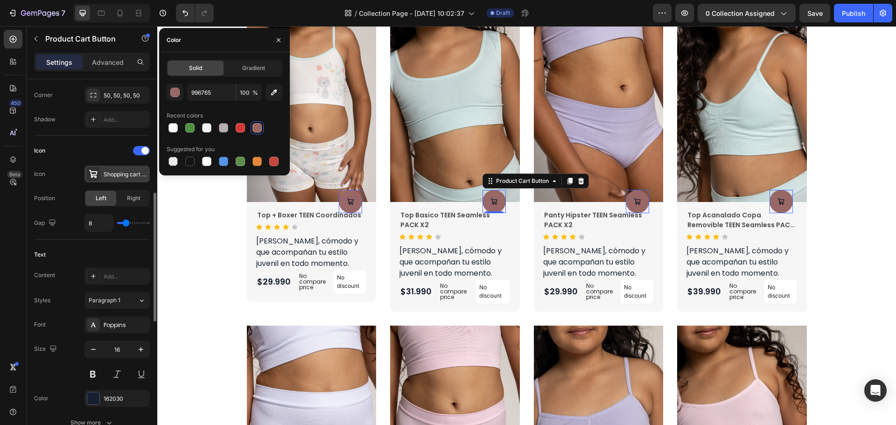
click at [120, 171] on div "Shopping cart bold" at bounding box center [126, 174] width 44 height 8
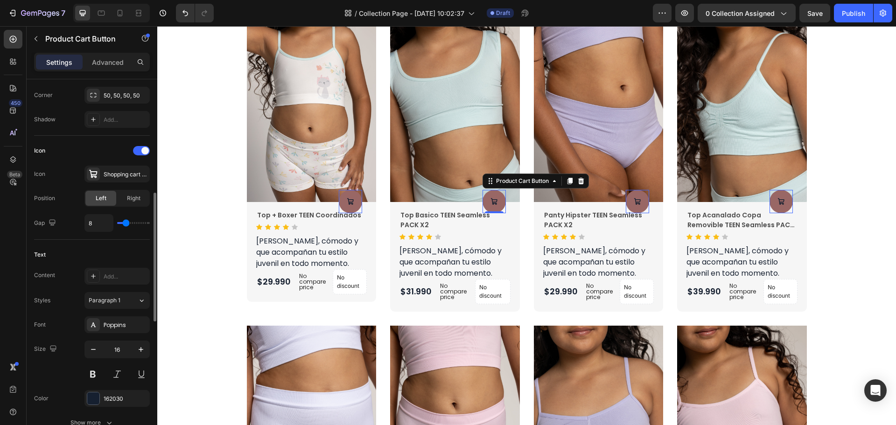
click at [101, 237] on div "Icon Icon Shopping cart bold Position Left Right Gap 8" at bounding box center [92, 188] width 116 height 104
click at [127, 201] on span "Right" at bounding box center [134, 198] width 14 height 8
click at [104, 199] on span "Left" at bounding box center [101, 198] width 11 height 8
type input "9"
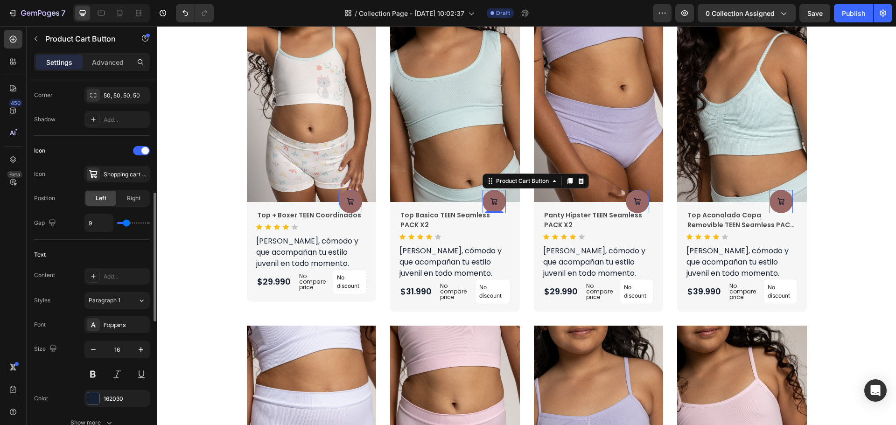
type input "27"
type input "28"
type input "29"
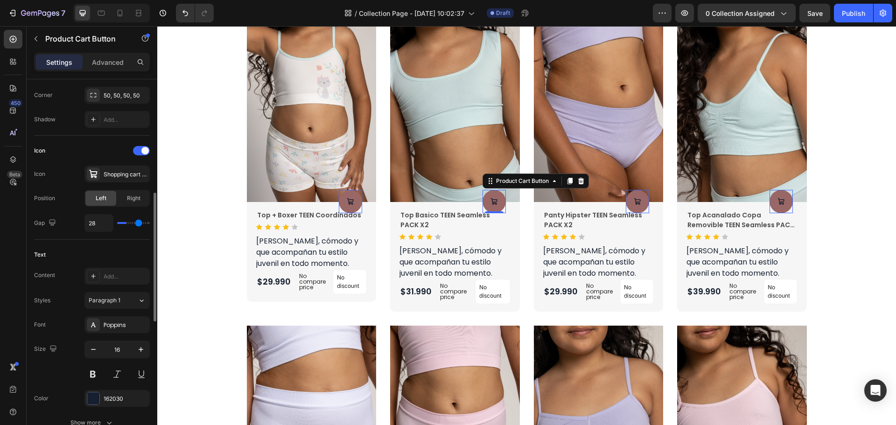
type input "29"
type input "30"
type input "31"
drag, startPoint x: 126, startPoint y: 222, endPoint x: 140, endPoint y: 223, distance: 14.5
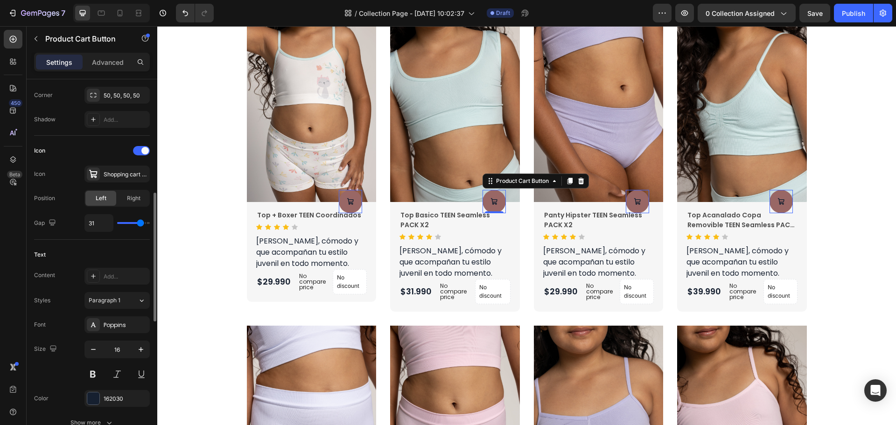
type input "31"
click at [140, 223] on input "range" at bounding box center [133, 223] width 33 height 2
type input "30"
type input "29"
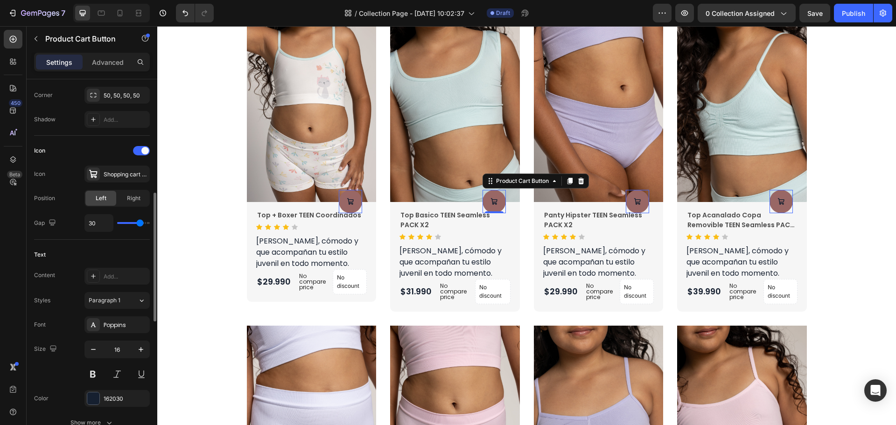
type input "29"
type input "27"
type input "25"
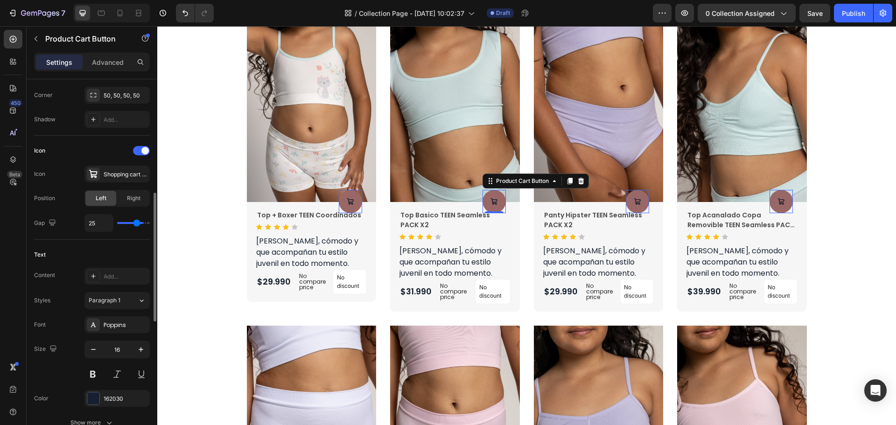
type input "23"
type input "19"
type input "18"
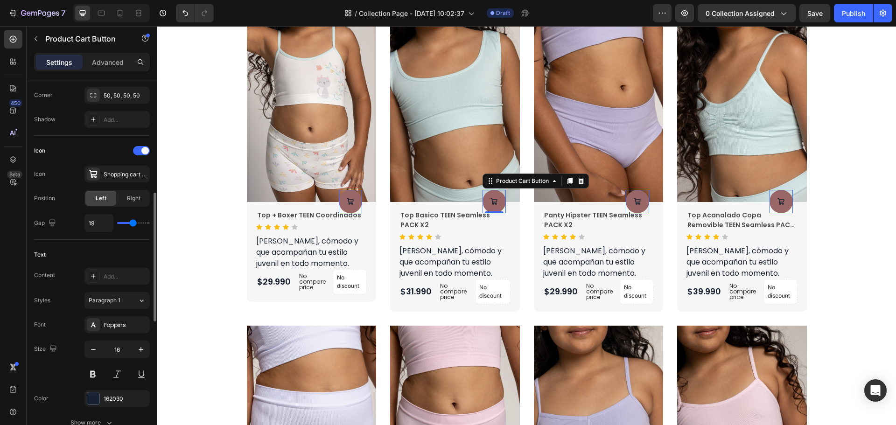
type input "18"
type input "17"
type input "16"
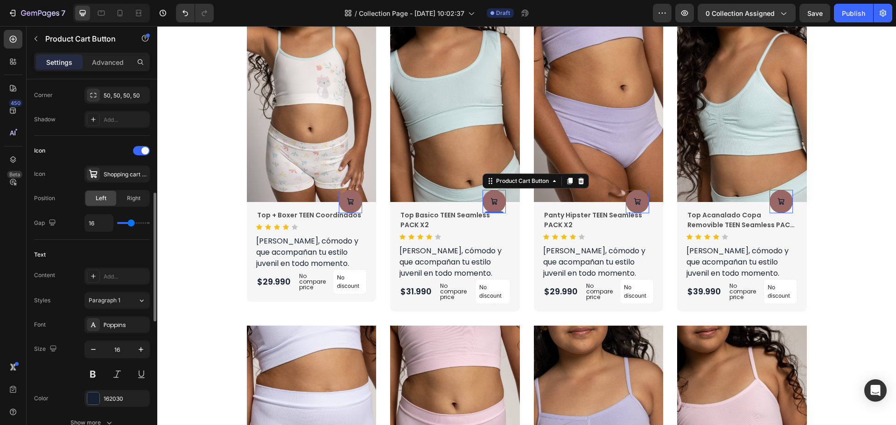
type input "15"
type input "14"
type input "13"
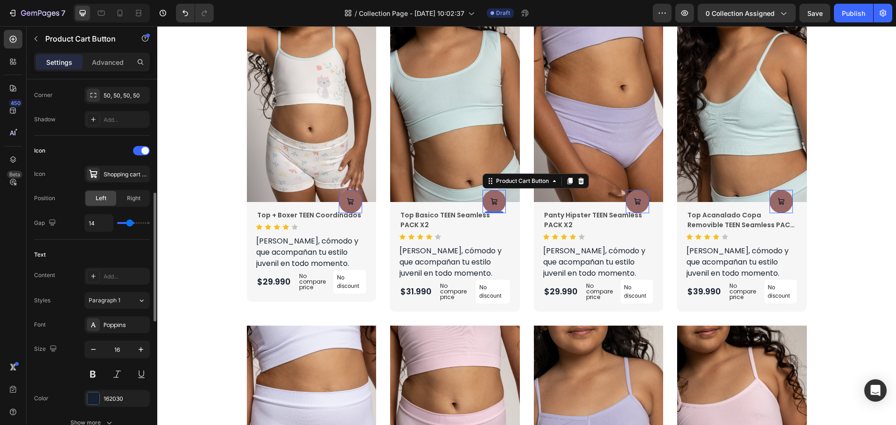
type input "13"
type input "12"
type input "11"
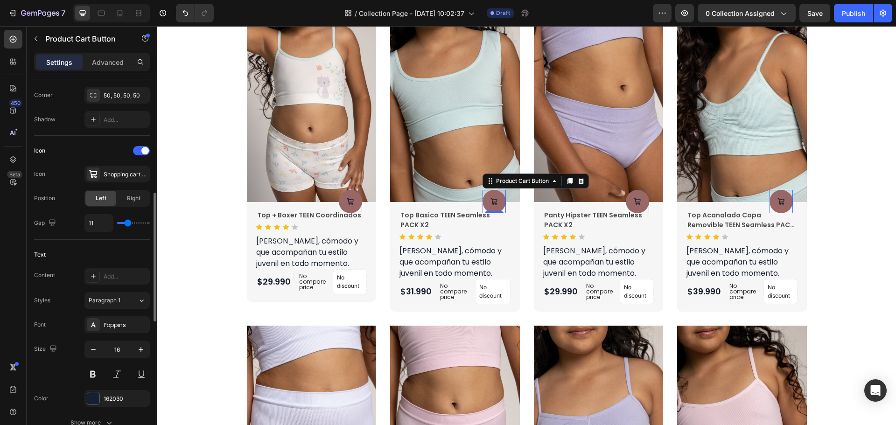
type input "10"
type input "9"
type input "6"
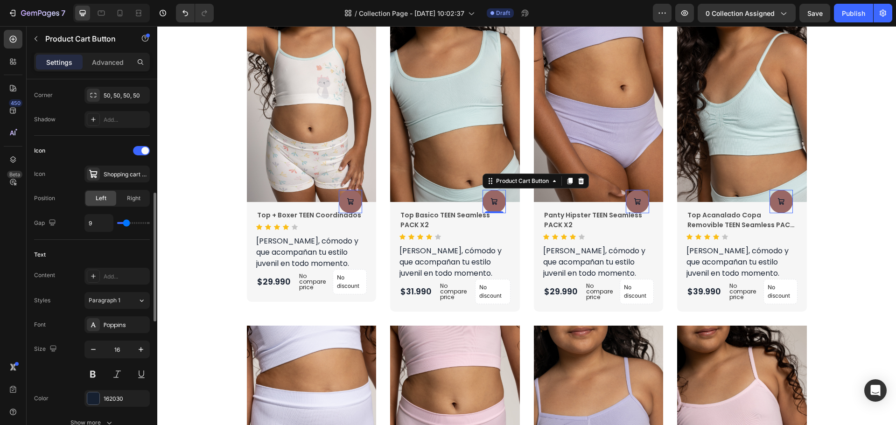
type input "6"
type input "5"
type input "4"
drag, startPoint x: 137, startPoint y: 224, endPoint x: 124, endPoint y: 227, distance: 13.3
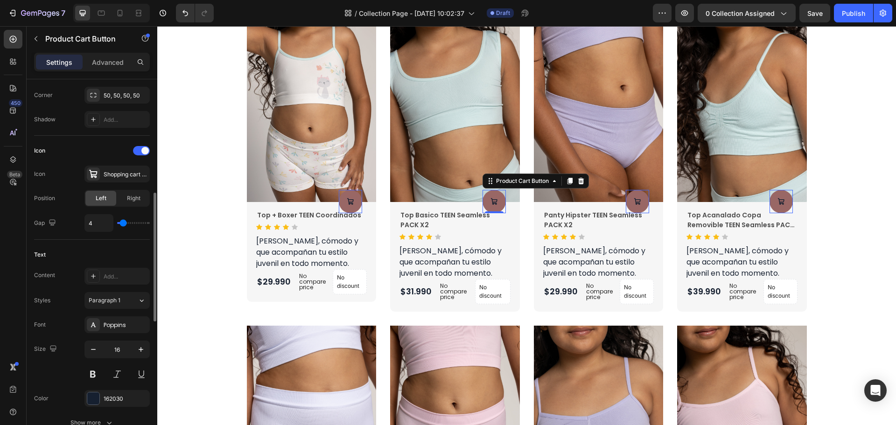
type input "4"
click at [124, 224] on input "range" at bounding box center [133, 223] width 33 height 2
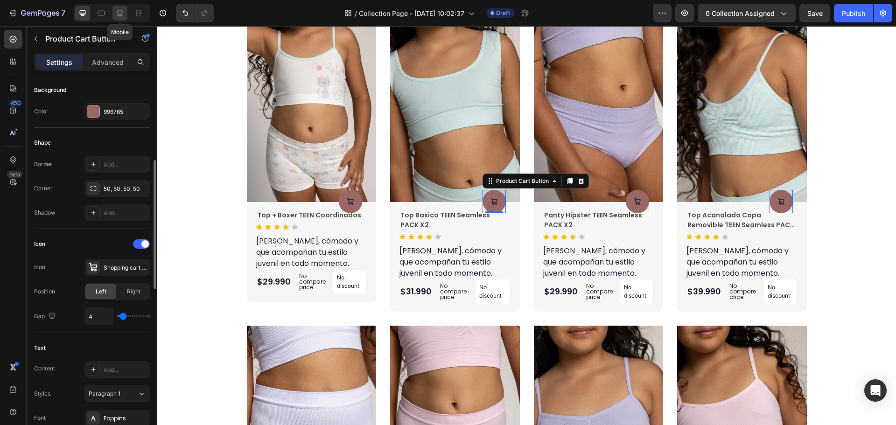
click at [118, 13] on icon at bounding box center [120, 13] width 5 height 7
type input "14"
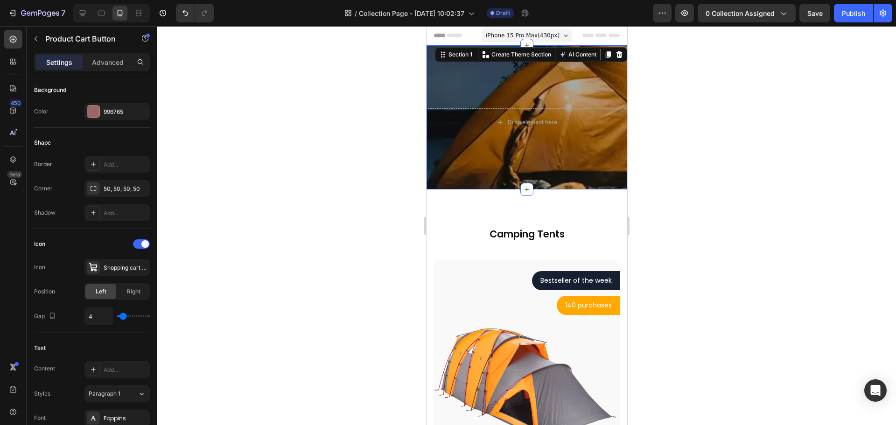
click at [487, 71] on div "Drop element here Section 1 You can create reusable sections Create Theme Secti…" at bounding box center [526, 117] width 201 height 144
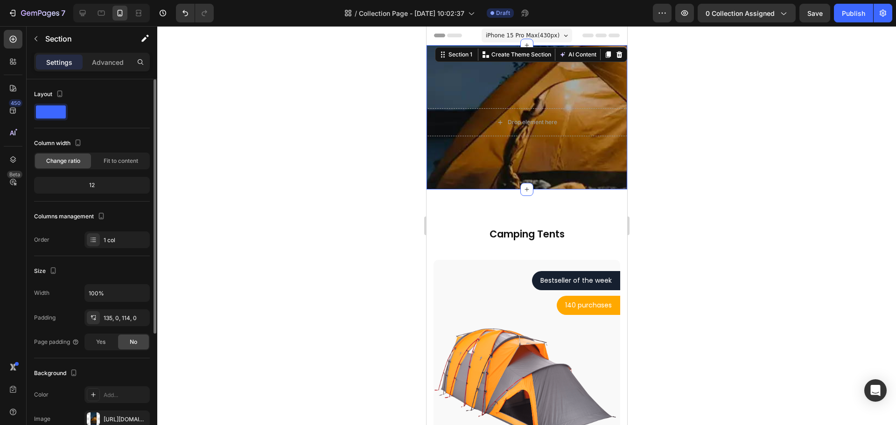
scroll to position [173, 0]
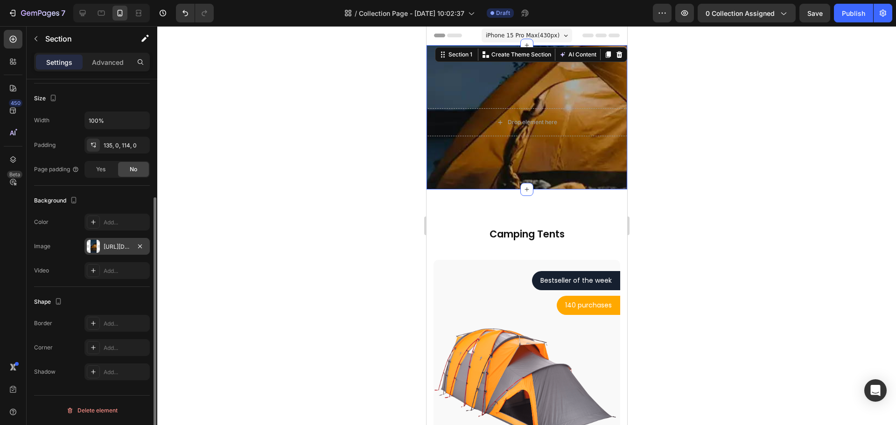
click at [116, 248] on div "[URL][DOMAIN_NAME]" at bounding box center [117, 247] width 27 height 8
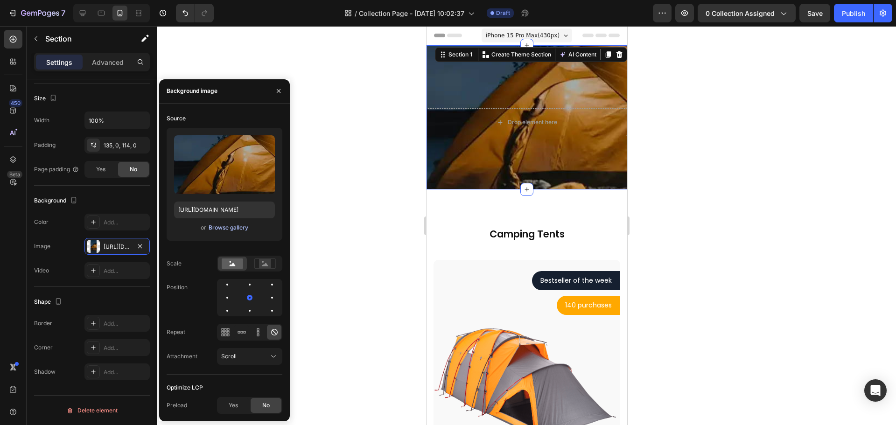
click at [224, 227] on div "Browse gallery" at bounding box center [229, 227] width 40 height 8
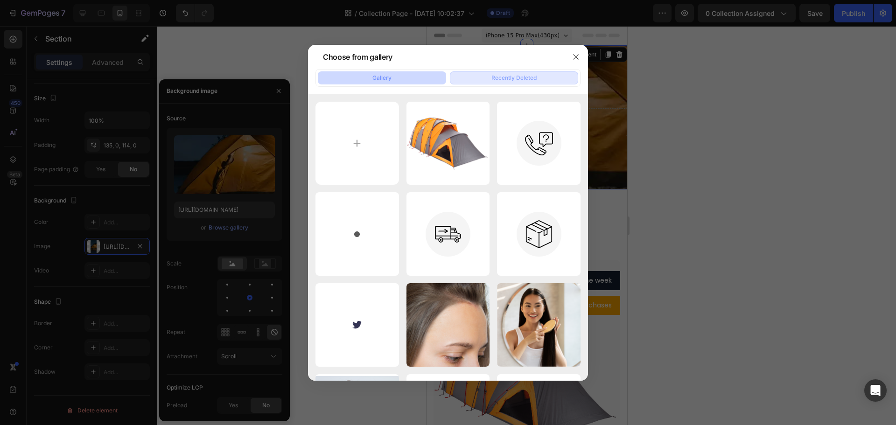
click at [494, 74] on div "Recently Deleted" at bounding box center [513, 78] width 45 height 8
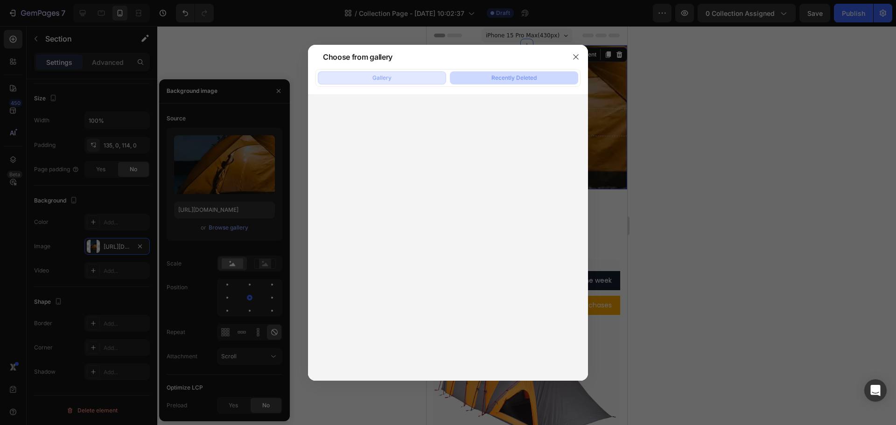
click at [427, 79] on button "Gallery" at bounding box center [382, 77] width 128 height 13
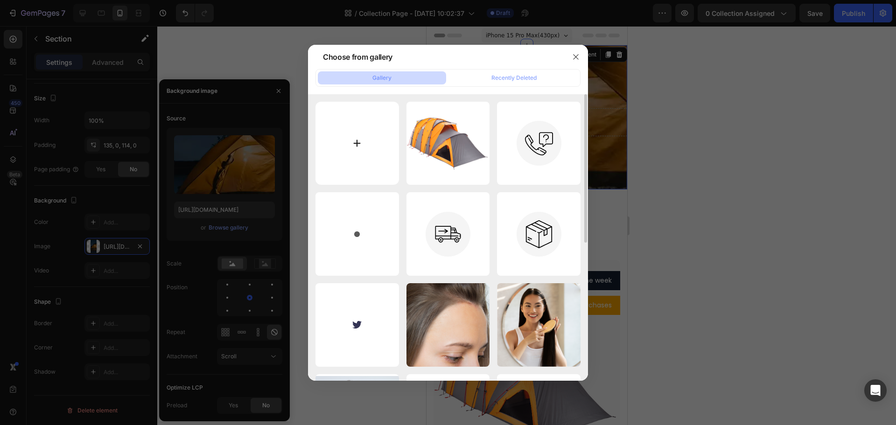
click at [362, 141] on input "file" at bounding box center [356, 143] width 83 height 83
type input "C:\fakepath\BANNER_50d42f78-1ff3-4084-b647-7870685589bc.jpg"
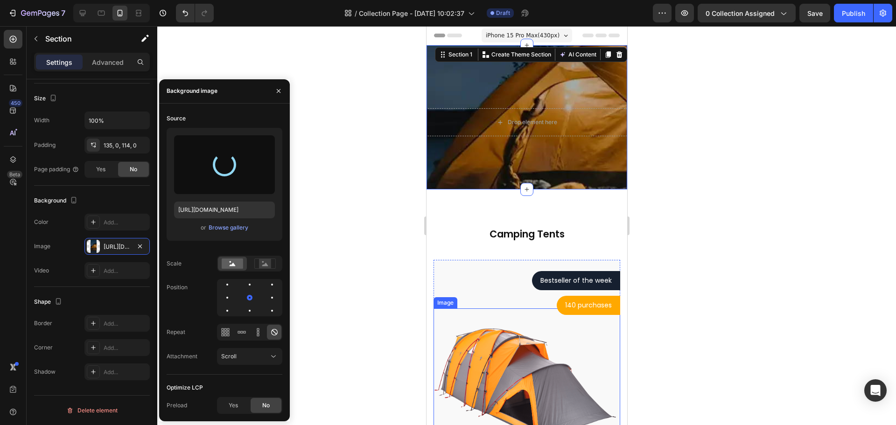
type input "[URL][DOMAIN_NAME]"
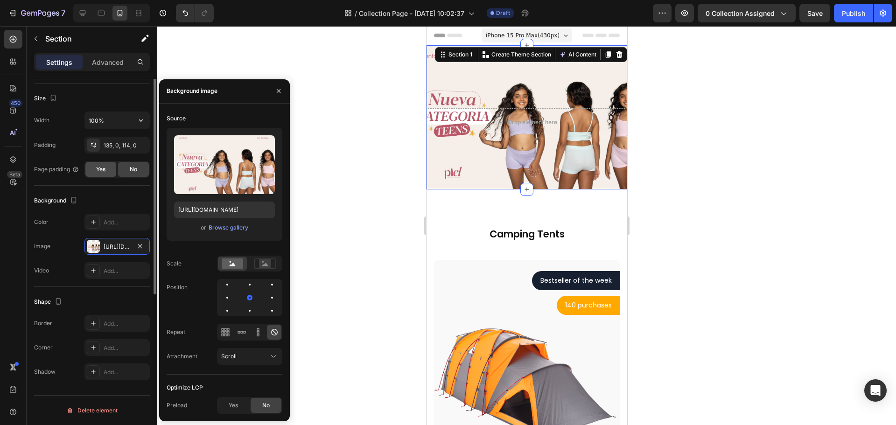
scroll to position [79, 0]
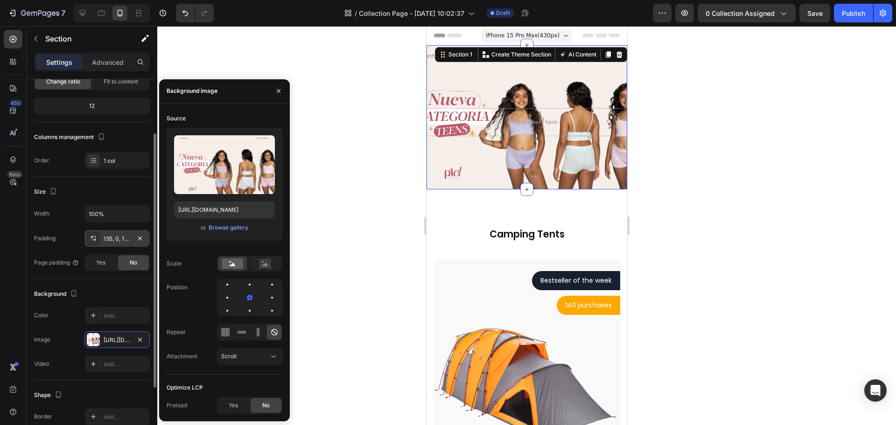
click at [97, 242] on div at bounding box center [93, 238] width 13 height 13
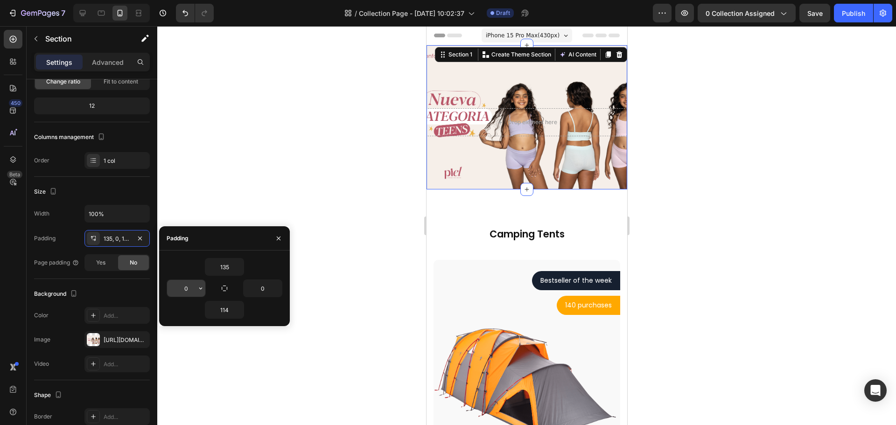
click at [189, 288] on input "0" at bounding box center [186, 288] width 38 height 17
click at [153, 191] on div at bounding box center [153, 260] width 5 height 254
type input "20"
click at [266, 285] on input "0" at bounding box center [262, 288] width 38 height 17
type input "20"
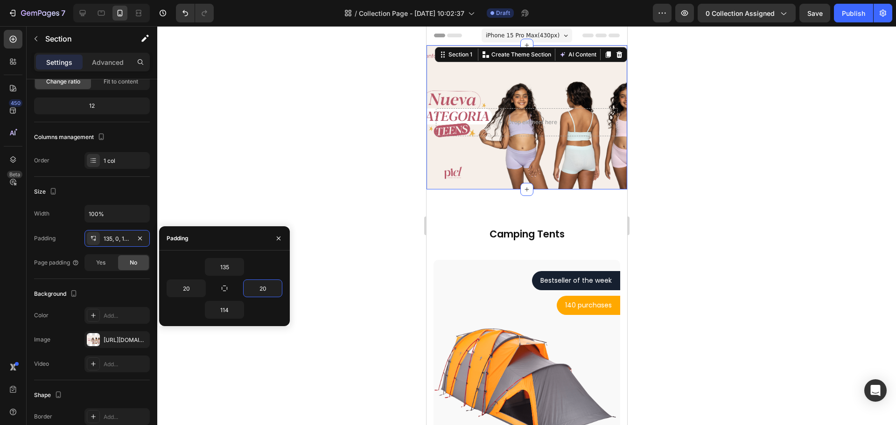
click at [231, 197] on div at bounding box center [526, 225] width 738 height 399
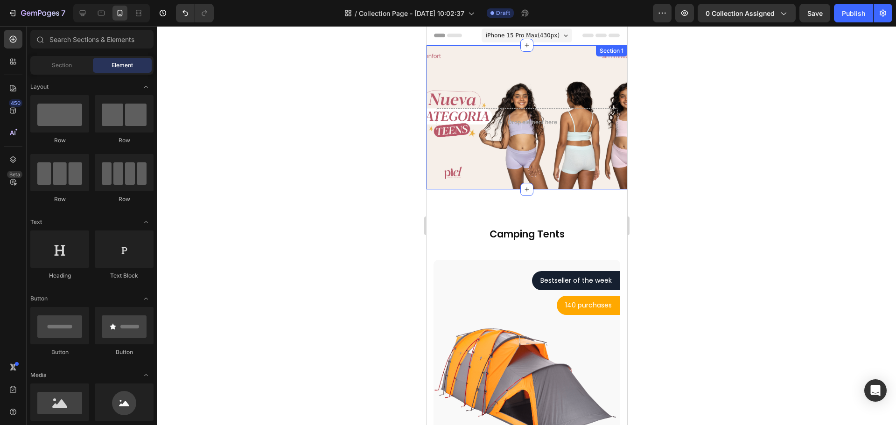
click at [463, 61] on div "Drop element here Section 1" at bounding box center [526, 117] width 201 height 144
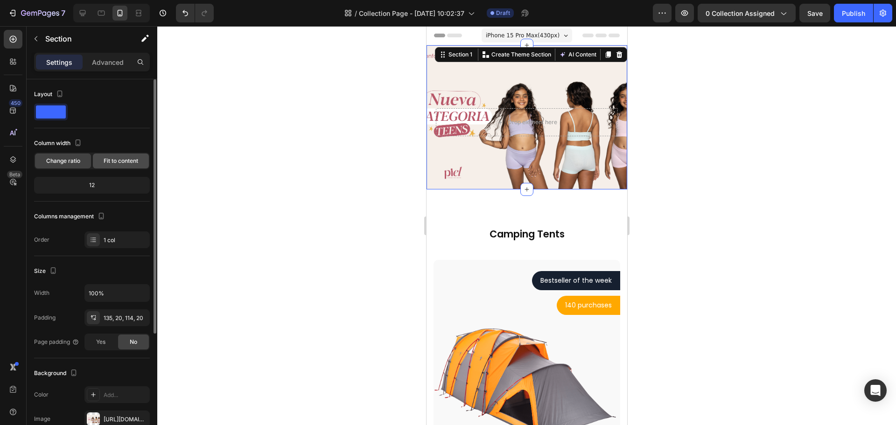
click at [112, 160] on span "Fit to content" at bounding box center [121, 161] width 35 height 8
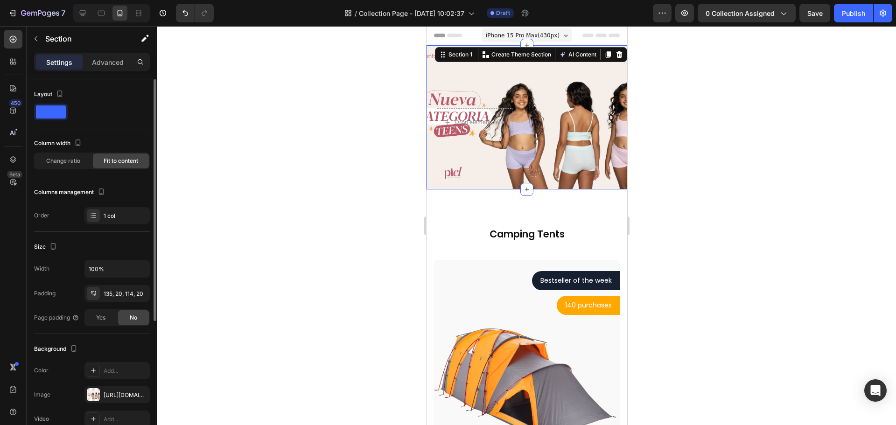
click at [91, 163] on div "Change ratio Fit to content" at bounding box center [92, 161] width 116 height 17
click at [80, 165] on div "Change ratio" at bounding box center [63, 160] width 56 height 15
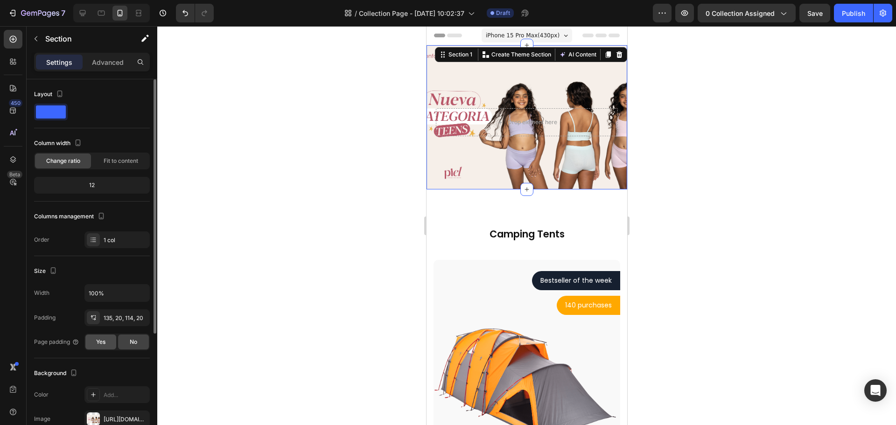
scroll to position [140, 0]
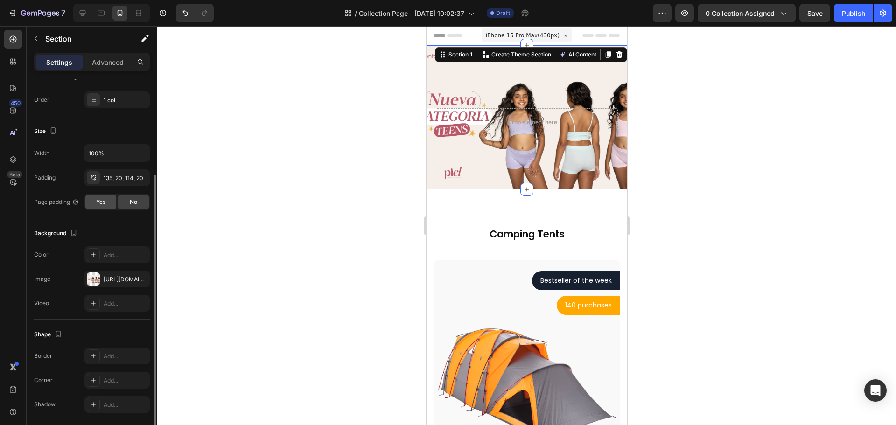
click at [106, 202] on div "Yes" at bounding box center [100, 202] width 31 height 15
click at [147, 202] on div "No" at bounding box center [133, 202] width 31 height 15
click at [122, 176] on div "135, 20, 114, 20" at bounding box center [117, 178] width 27 height 8
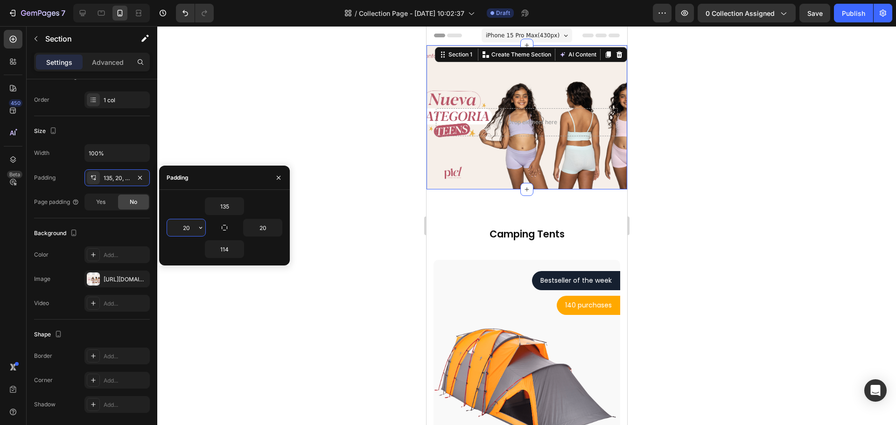
click at [189, 230] on input "20" at bounding box center [186, 227] width 38 height 17
click at [198, 226] on icon "button" at bounding box center [200, 227] width 7 height 7
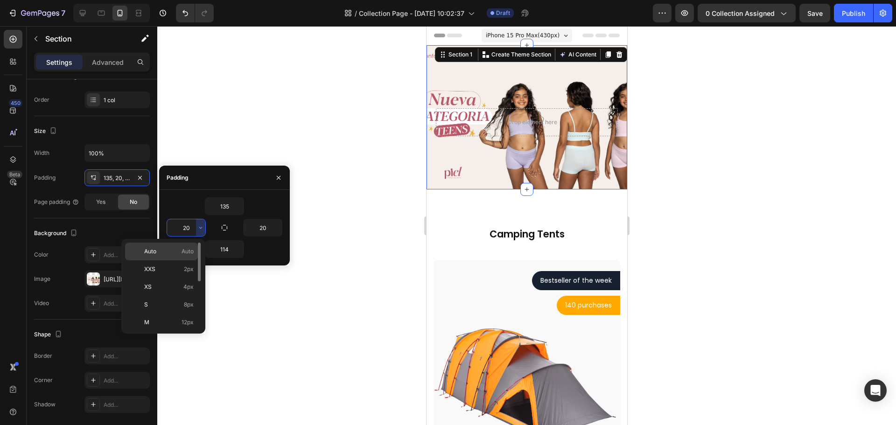
click at [174, 254] on p "Auto Auto" at bounding box center [168, 251] width 49 height 8
type input "Auto"
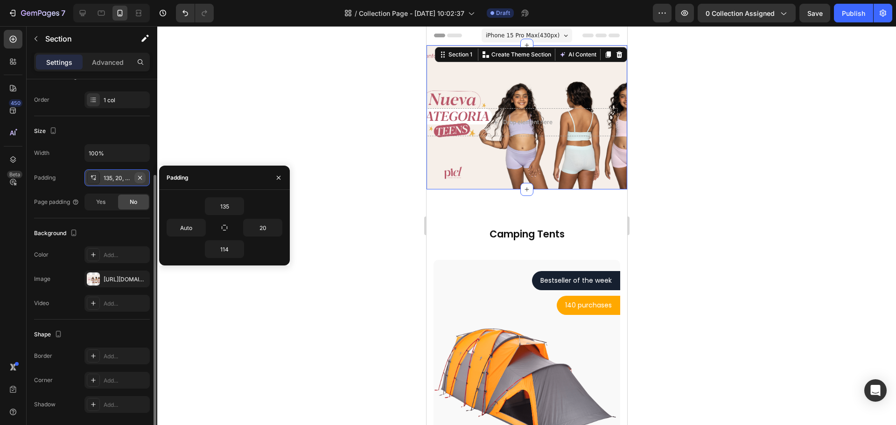
click at [141, 177] on icon "button" at bounding box center [139, 177] width 7 height 7
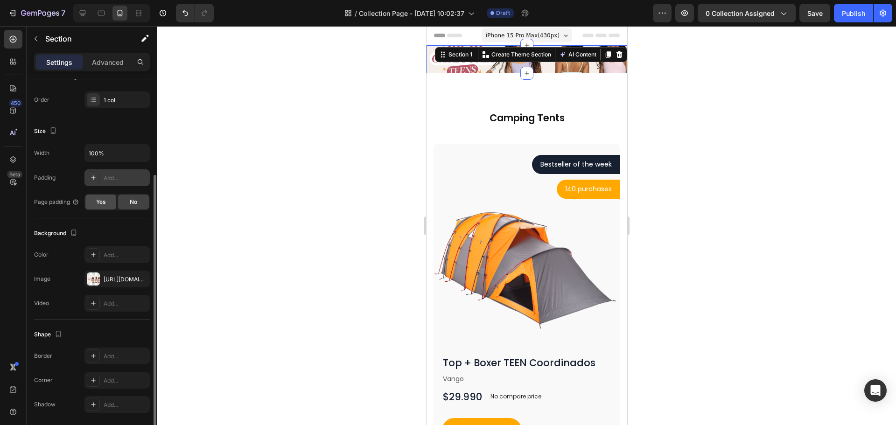
click at [100, 202] on span "Yes" at bounding box center [100, 202] width 9 height 8
click at [141, 197] on div "No" at bounding box center [133, 202] width 31 height 15
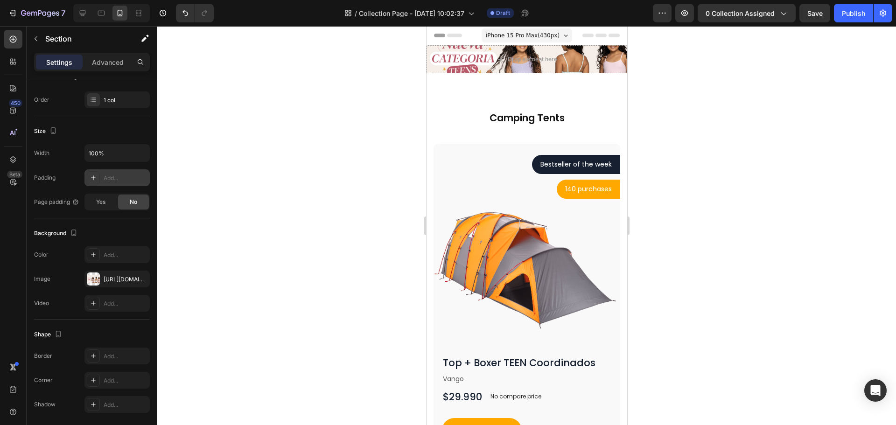
click at [98, 73] on div "Settings Advanced" at bounding box center [92, 66] width 131 height 27
click at [99, 63] on p "Advanced" at bounding box center [108, 62] width 32 height 10
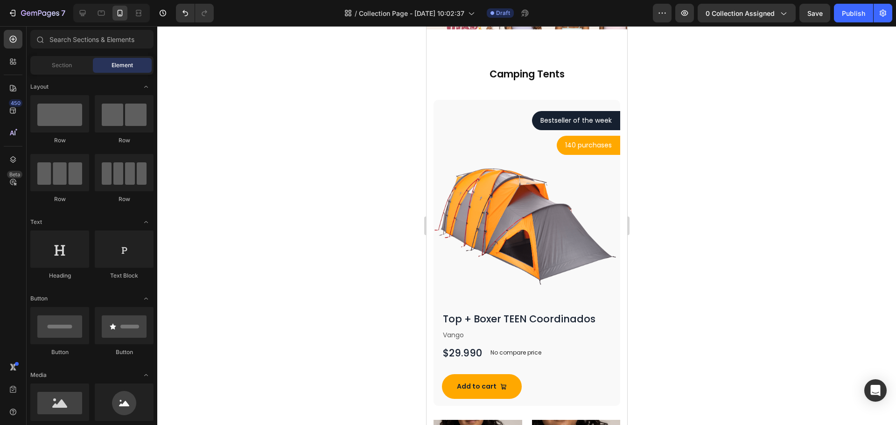
scroll to position [0, 0]
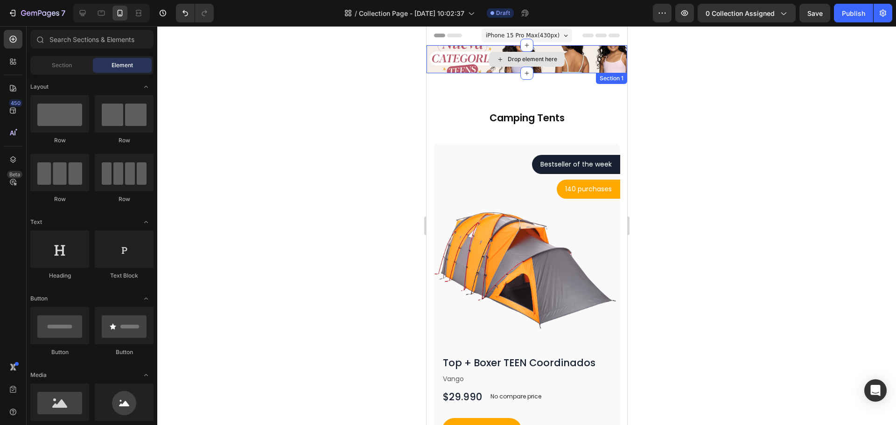
click at [568, 67] on div "Drop element here" at bounding box center [526, 59] width 201 height 28
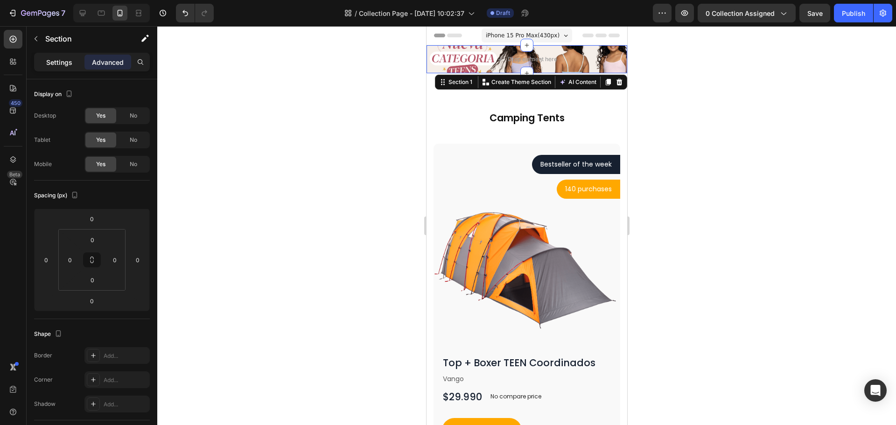
click at [51, 58] on p "Settings" at bounding box center [59, 62] width 26 height 10
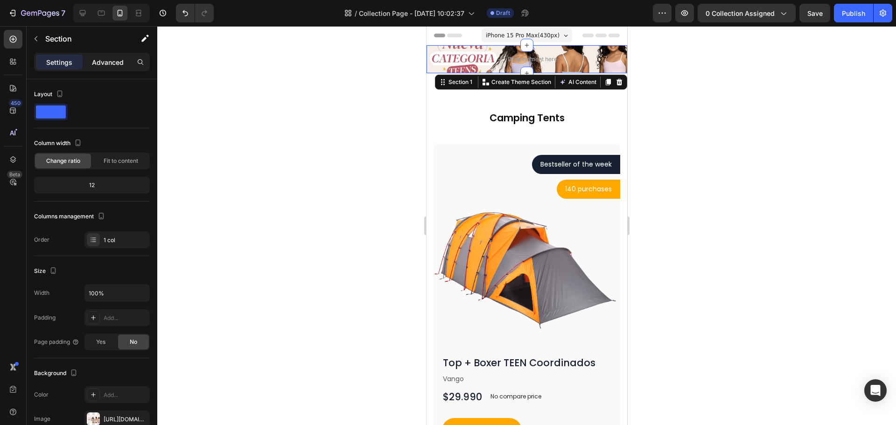
click at [101, 63] on p "Advanced" at bounding box center [108, 62] width 32 height 10
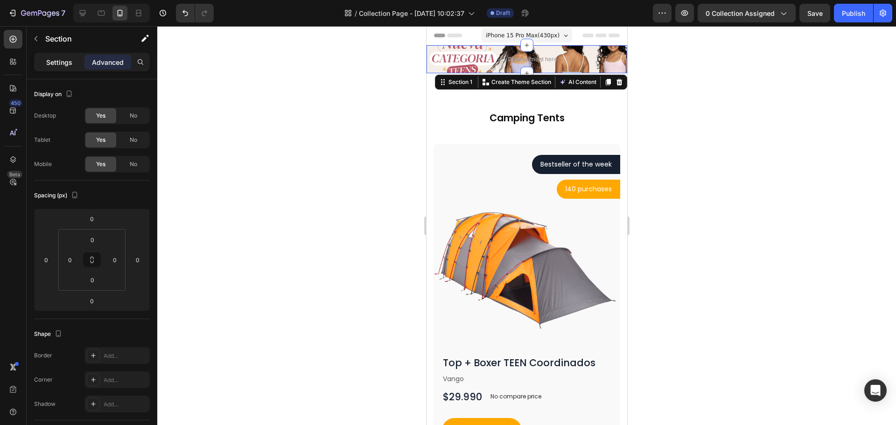
click at [52, 65] on p "Settings" at bounding box center [59, 62] width 26 height 10
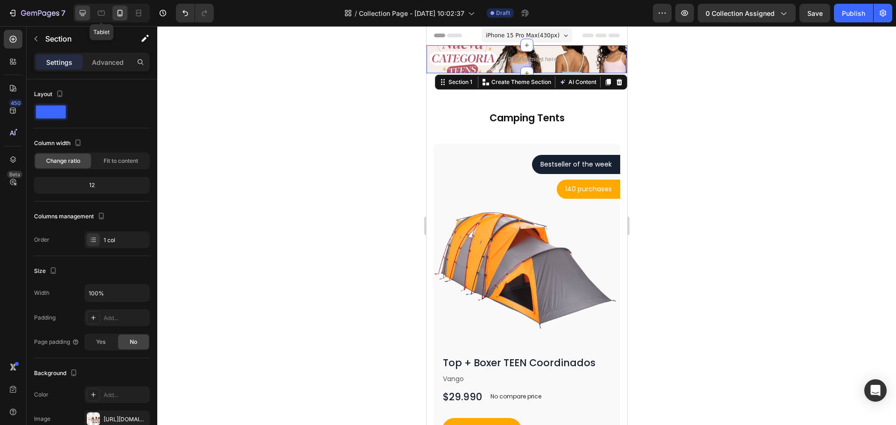
click at [83, 16] on icon at bounding box center [82, 12] width 9 height 9
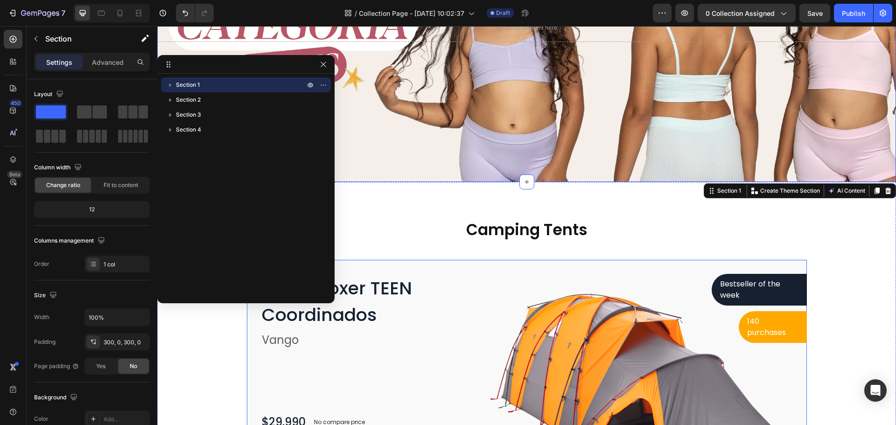
scroll to position [280, 0]
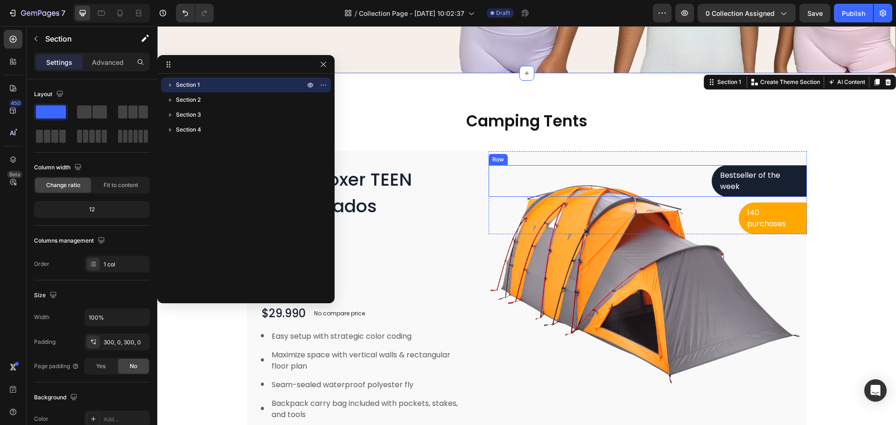
click at [522, 188] on div "Bestseller of the week Text block Row Row" at bounding box center [647, 181] width 318 height 32
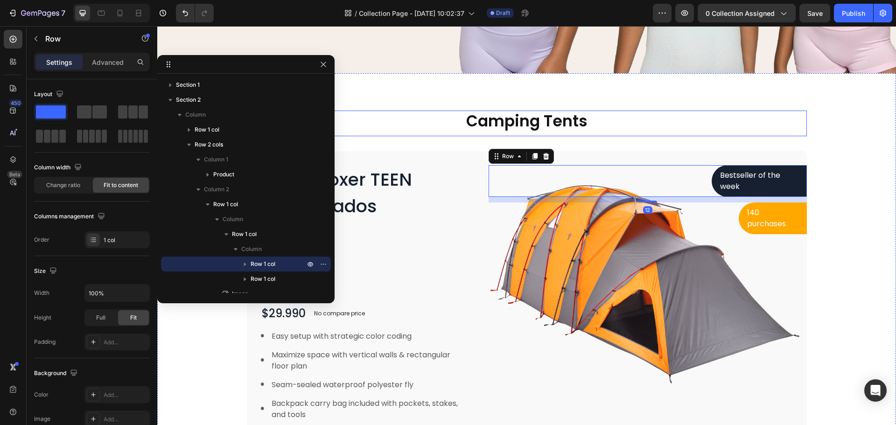
click at [543, 132] on div "Camping Tents Heading" at bounding box center [527, 124] width 560 height 26
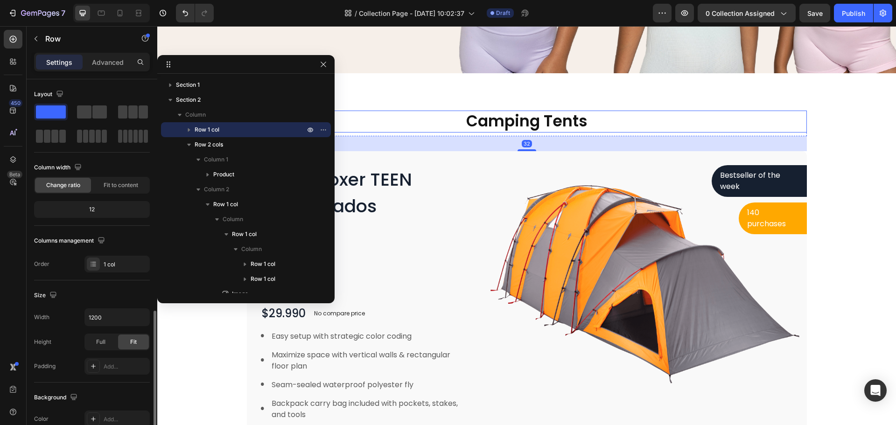
scroll to position [140, 0]
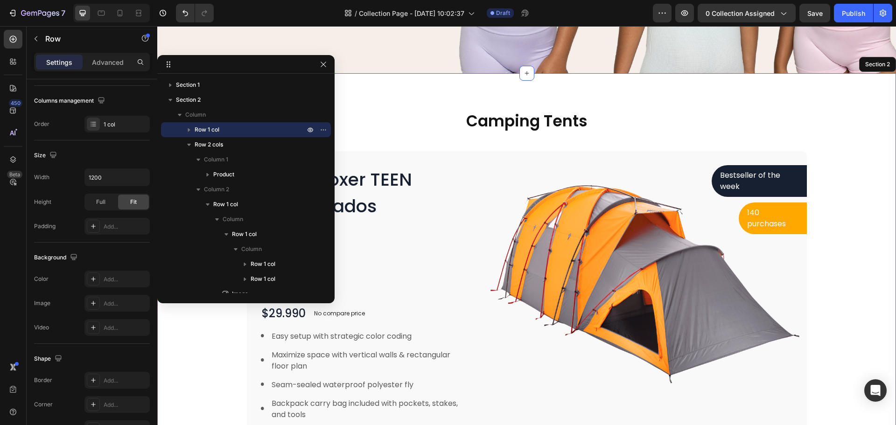
click at [379, 87] on div "Camping Tents Heading Row 32 Top + Boxer TEEN Coordinados Product Title Vango T…" at bounding box center [526, 278] width 738 height 411
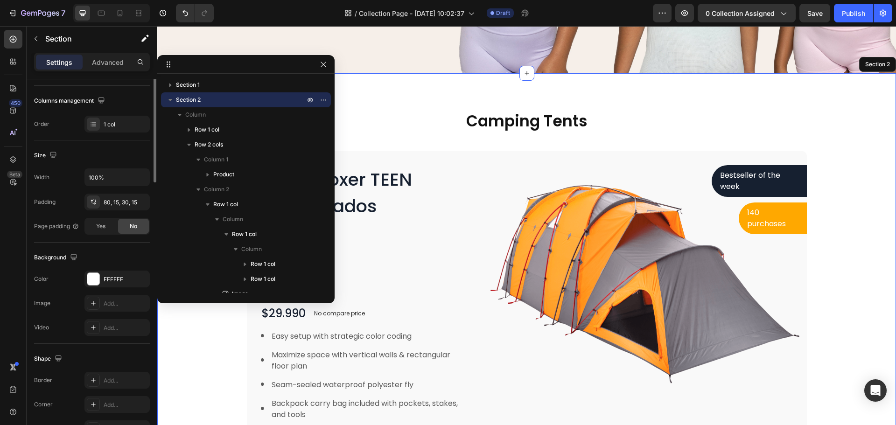
scroll to position [0, 0]
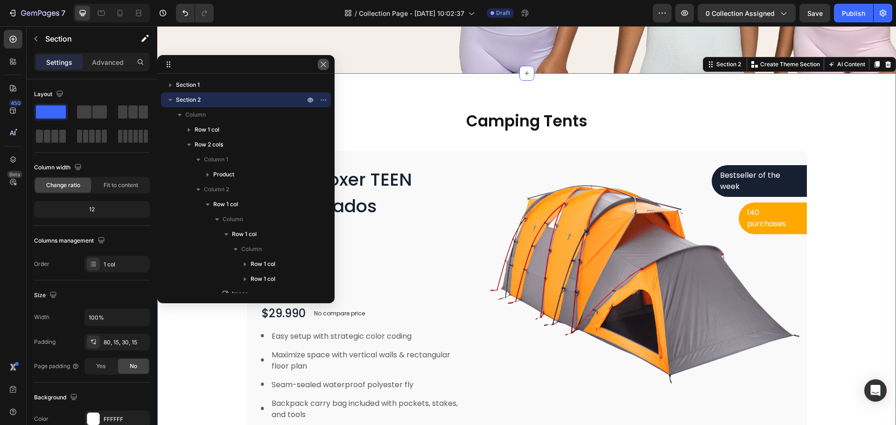
click at [325, 69] on button "button" at bounding box center [323, 64] width 11 height 11
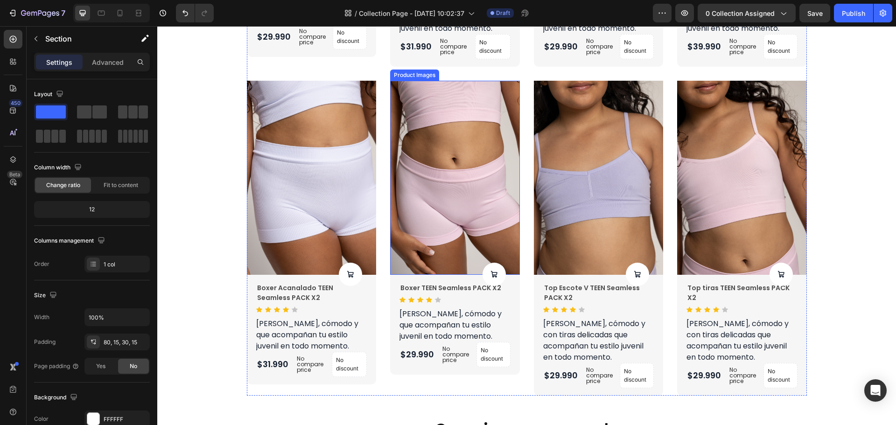
scroll to position [1306, 0]
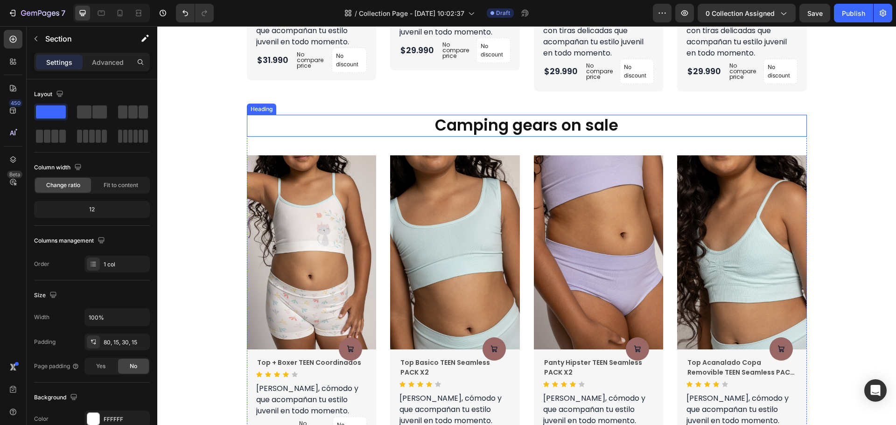
click at [490, 120] on p "Camping gears on sale" at bounding box center [527, 126] width 558 height 20
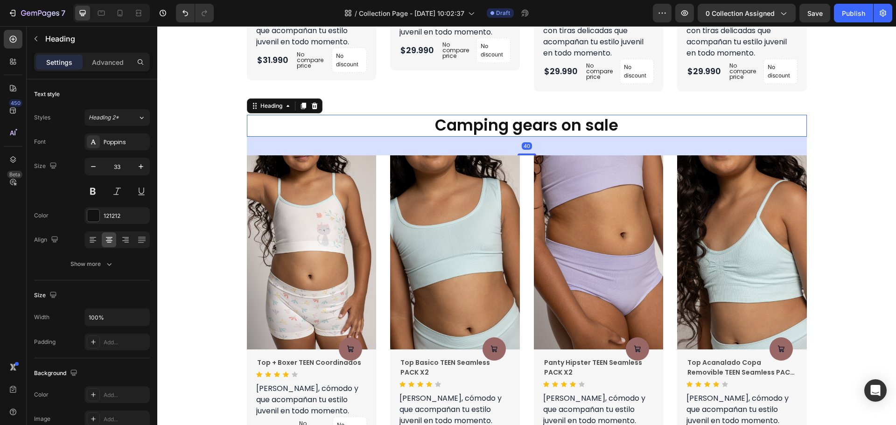
click at [111, 70] on div "Settings Advanced" at bounding box center [92, 62] width 116 height 19
click at [87, 64] on div "Advanced" at bounding box center [107, 62] width 47 height 15
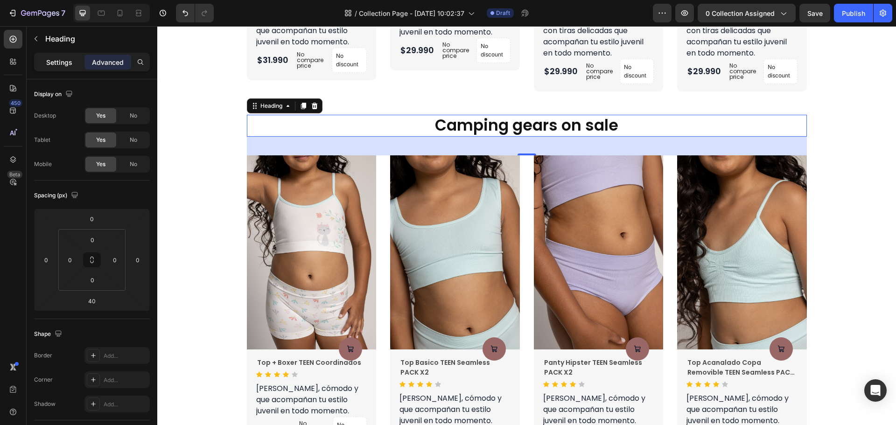
click at [62, 62] on p "Settings" at bounding box center [59, 62] width 26 height 10
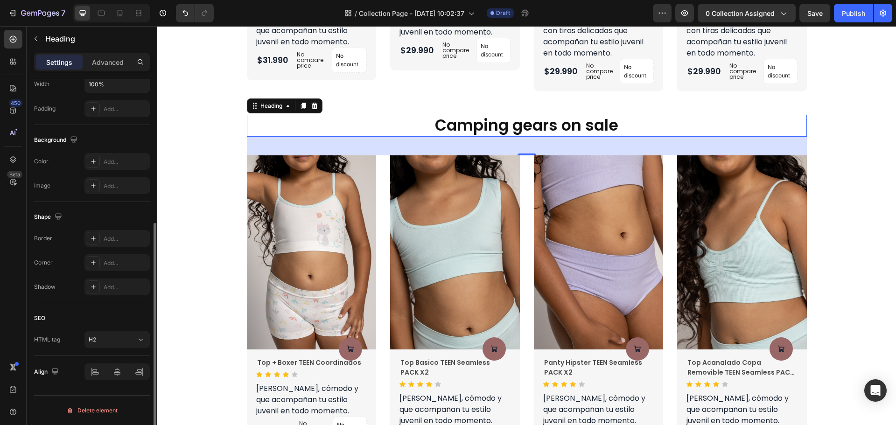
scroll to position [0, 0]
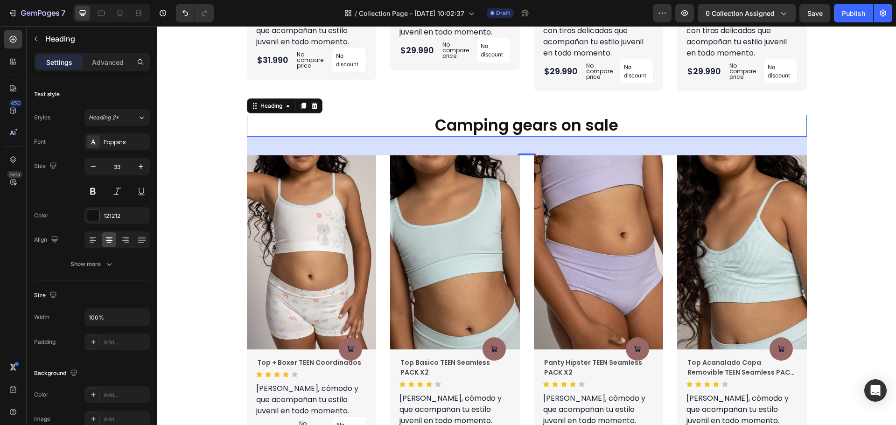
click at [493, 118] on p "Camping gears on sale" at bounding box center [527, 126] width 558 height 20
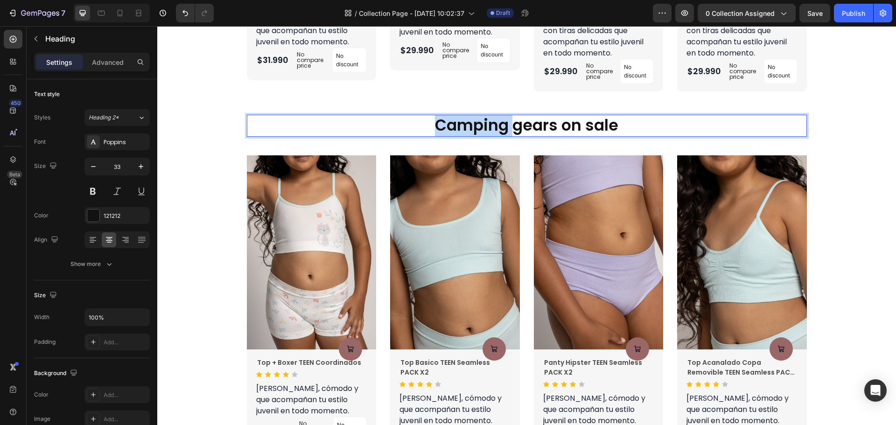
click at [493, 118] on p "Camping gears on sale" at bounding box center [527, 126] width 558 height 20
click at [492, 118] on p "Camping gears on sale" at bounding box center [527, 126] width 558 height 20
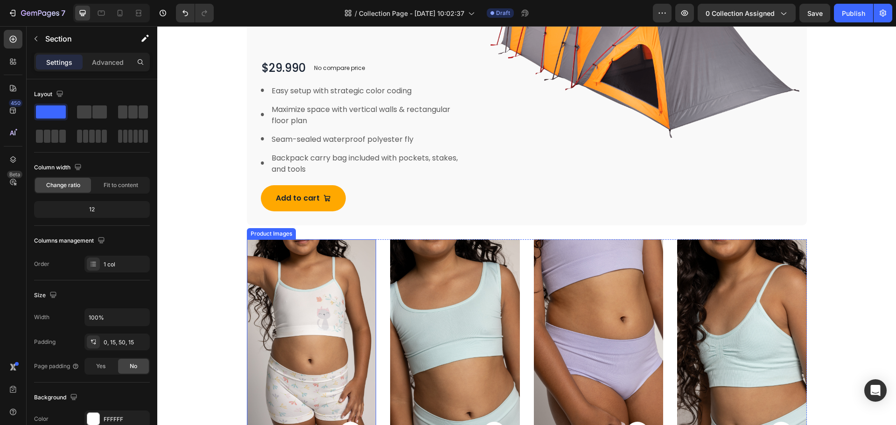
scroll to position [296, 0]
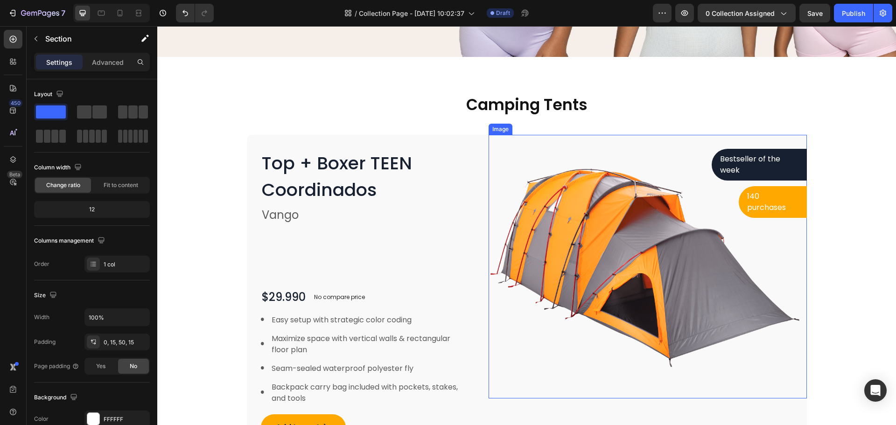
click at [712, 300] on img at bounding box center [647, 267] width 318 height 264
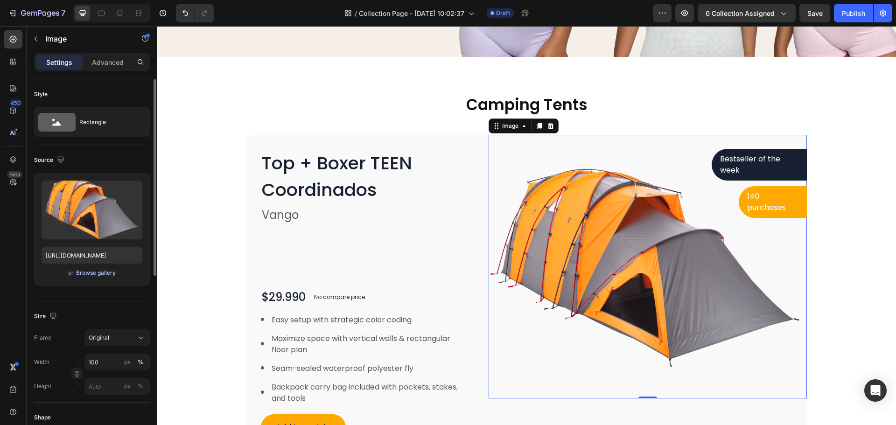
click at [107, 274] on div "Browse gallery" at bounding box center [96, 273] width 40 height 8
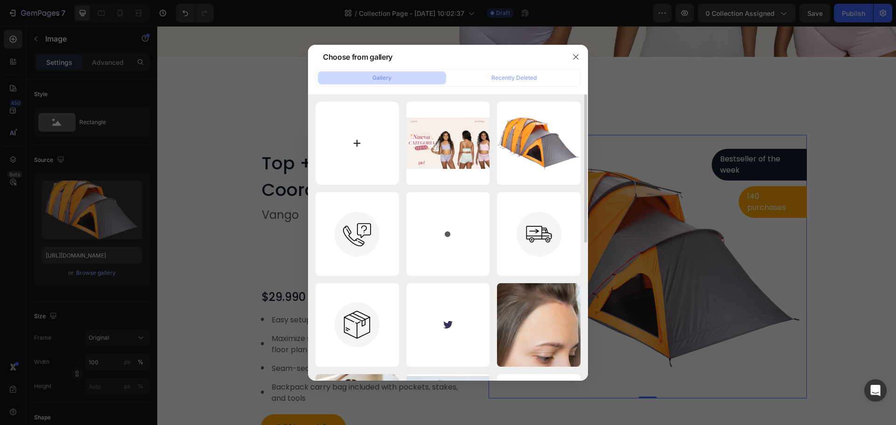
click at [363, 146] on input "file" at bounding box center [356, 143] width 83 height 83
type input "C:\fakepath\TEEN.jpg"
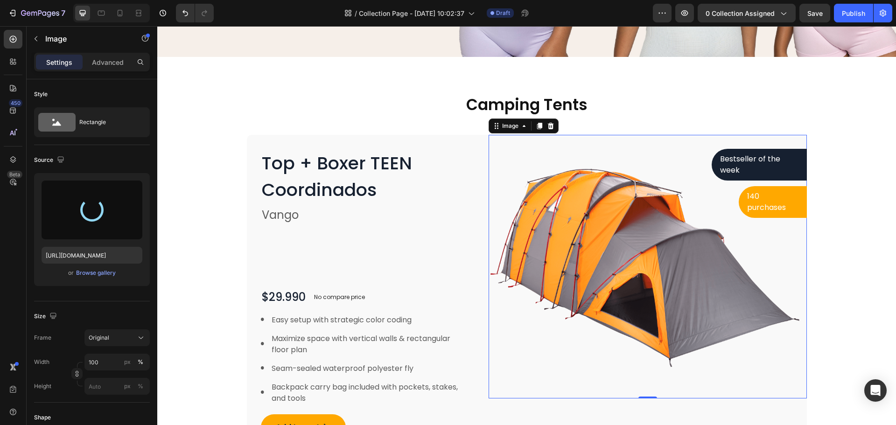
type input "[URL][DOMAIN_NAME]"
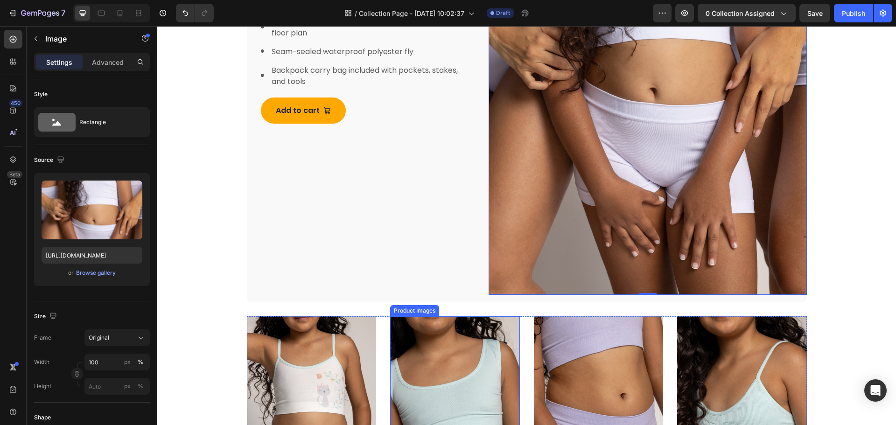
scroll to position [483, 0]
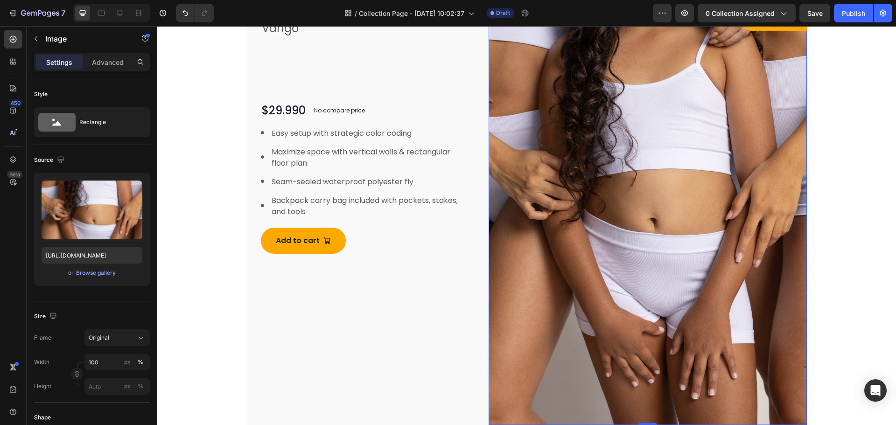
click at [556, 293] on img at bounding box center [647, 186] width 318 height 477
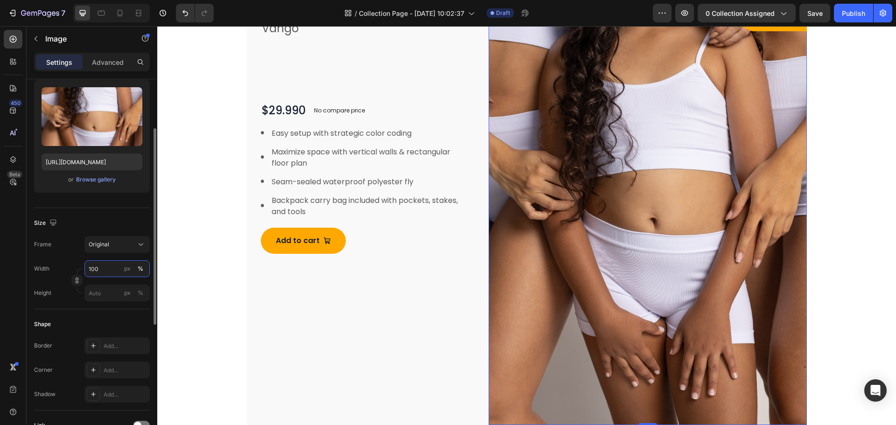
click at [101, 264] on input "100" at bounding box center [116, 268] width 65 height 17
click at [122, 11] on icon at bounding box center [120, 13] width 5 height 7
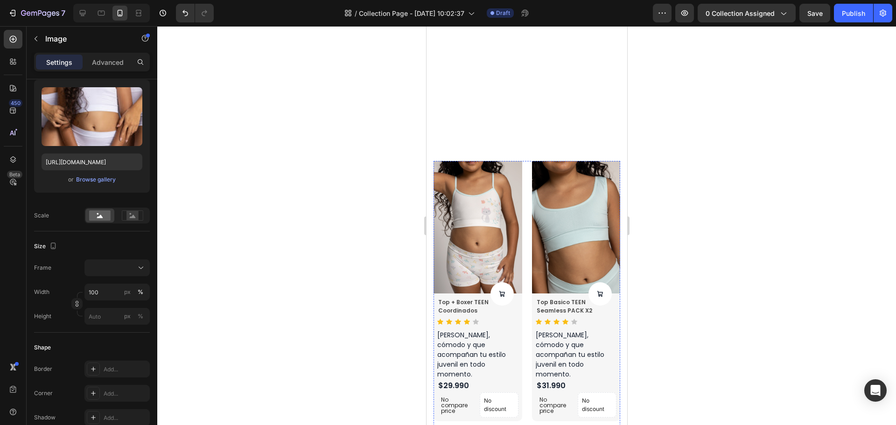
scroll to position [386, 0]
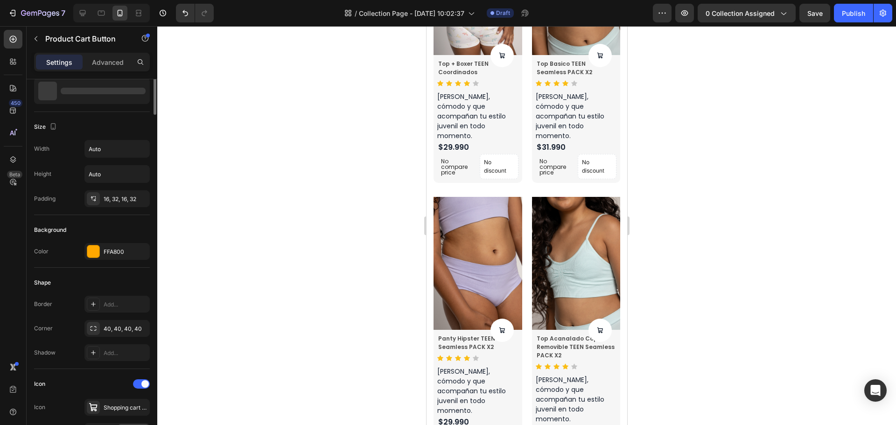
scroll to position [0, 0]
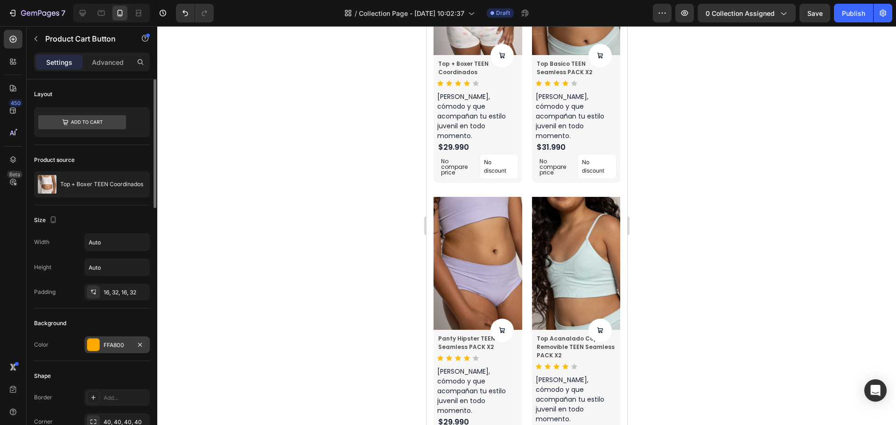
click at [98, 343] on div at bounding box center [93, 345] width 12 height 12
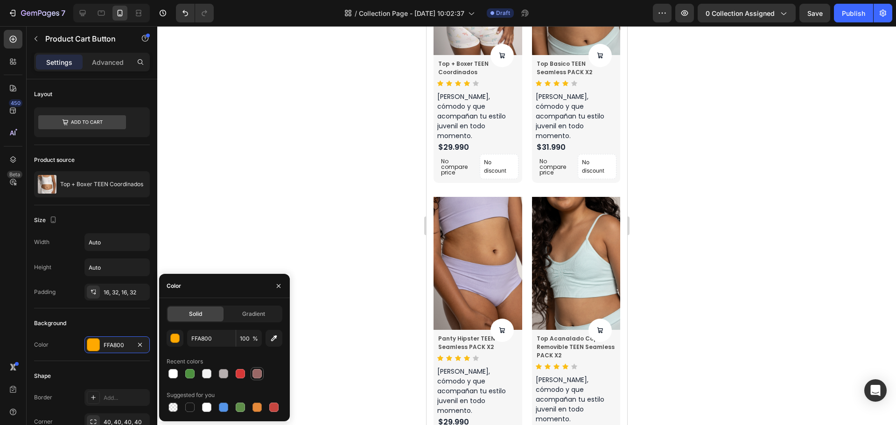
click at [254, 374] on div at bounding box center [256, 373] width 9 height 9
type input "996765"
click at [202, 233] on div at bounding box center [526, 225] width 738 height 399
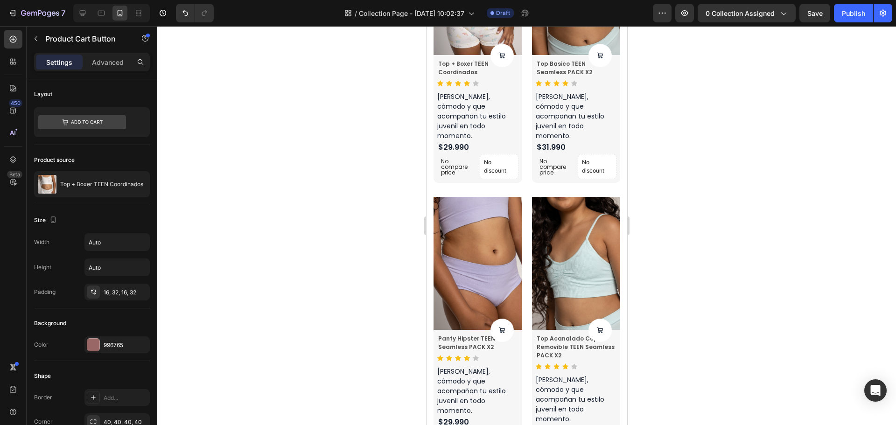
click at [105, 61] on p "Advanced" at bounding box center [108, 62] width 32 height 10
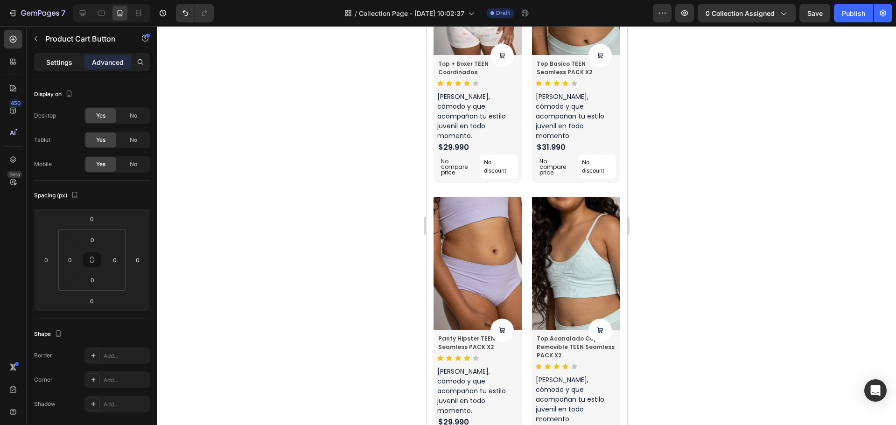
click at [70, 68] on div "Settings" at bounding box center [59, 62] width 47 height 15
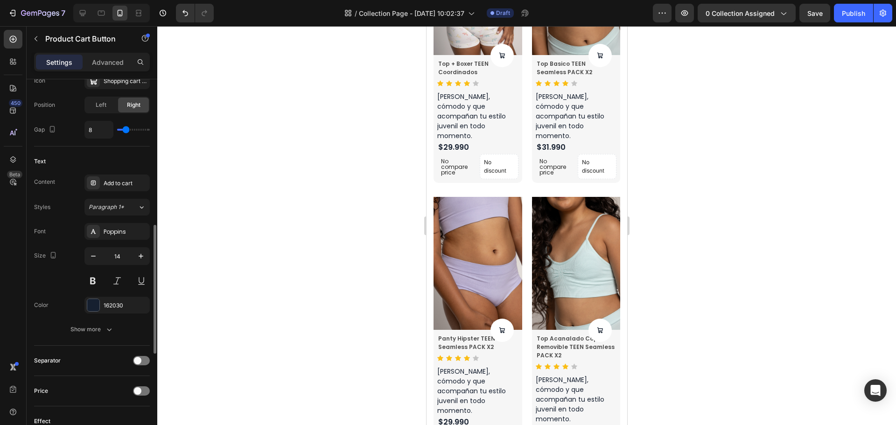
scroll to position [606, 0]
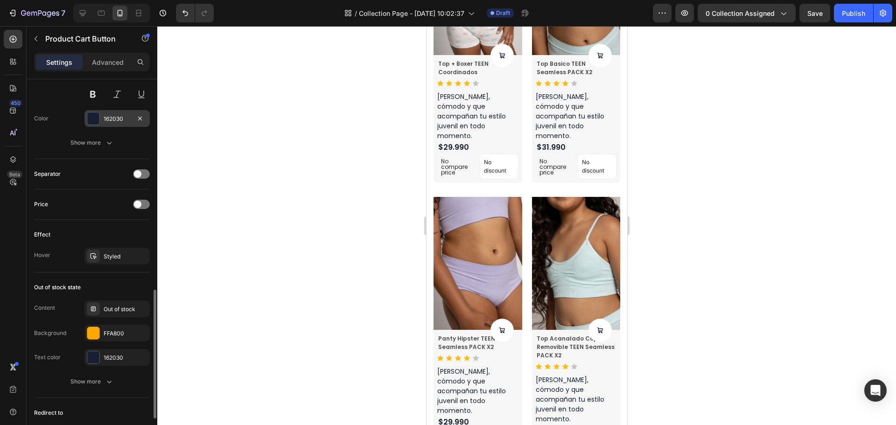
click at [110, 115] on div "162030" at bounding box center [117, 119] width 27 height 8
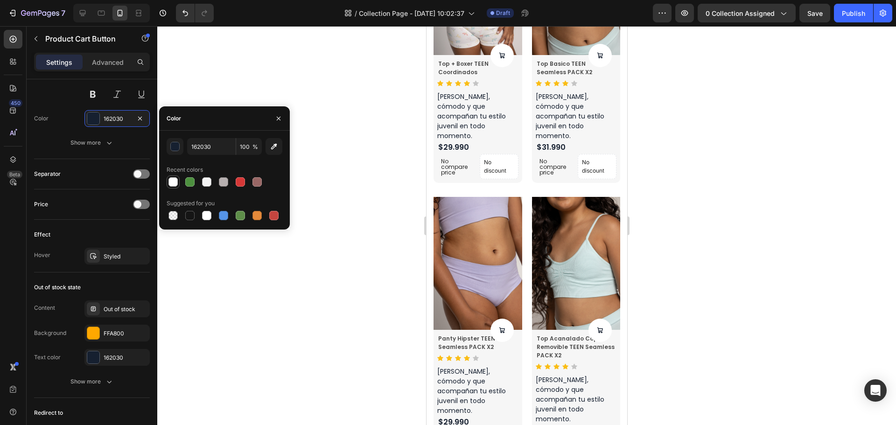
click at [175, 183] on div at bounding box center [172, 181] width 9 height 9
type input "FFFFFF"
click at [235, 279] on div at bounding box center [526, 225] width 738 height 399
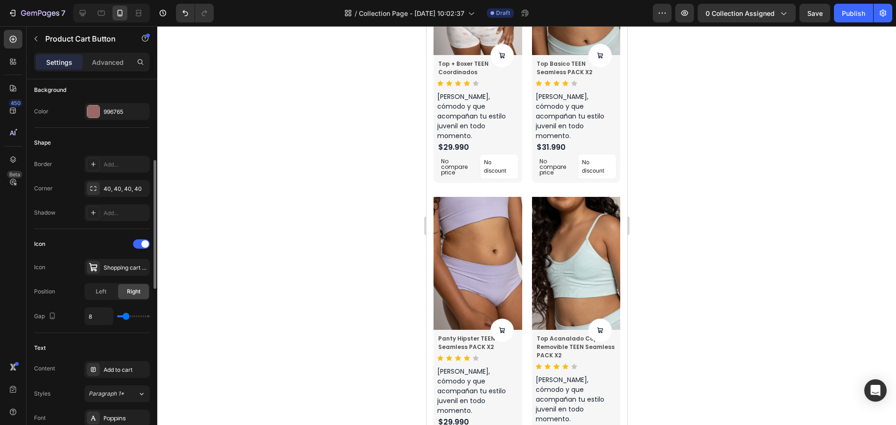
scroll to position [0, 0]
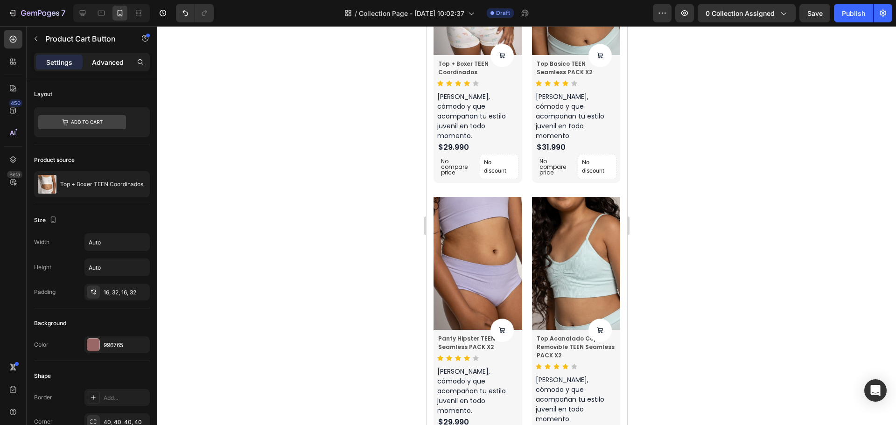
click at [89, 61] on div "Advanced" at bounding box center [107, 62] width 47 height 15
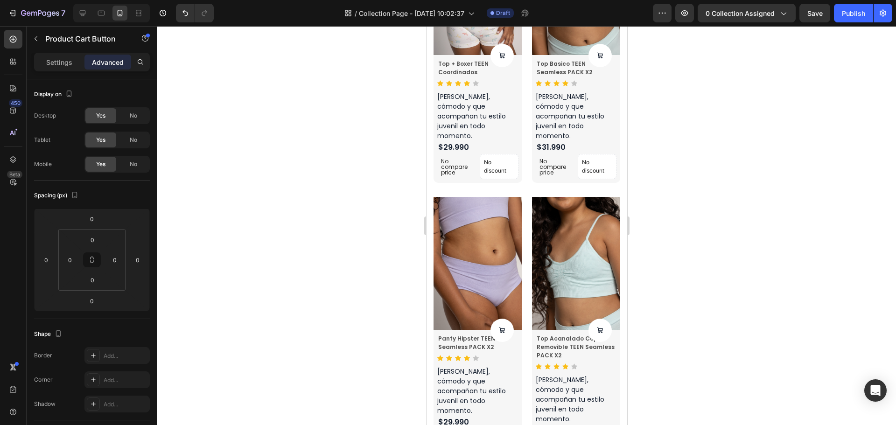
click at [63, 73] on div "Settings Advanced" at bounding box center [92, 66] width 131 height 27
click at [63, 65] on p "Settings" at bounding box center [59, 62] width 26 height 10
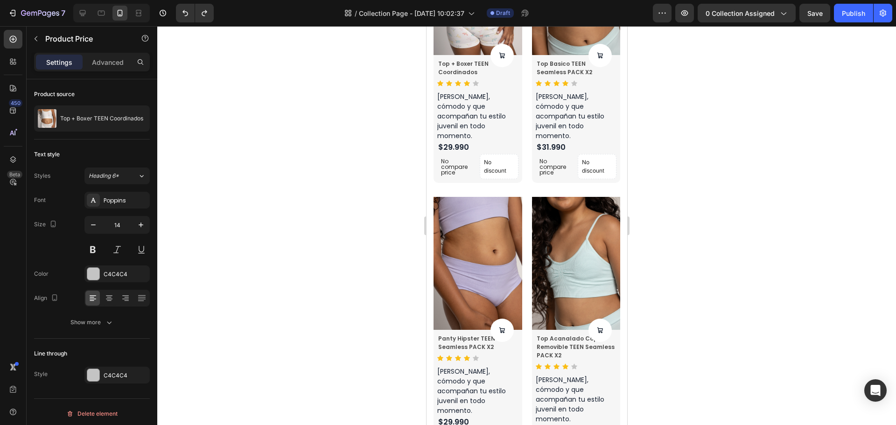
click at [670, 116] on div at bounding box center [526, 225] width 738 height 399
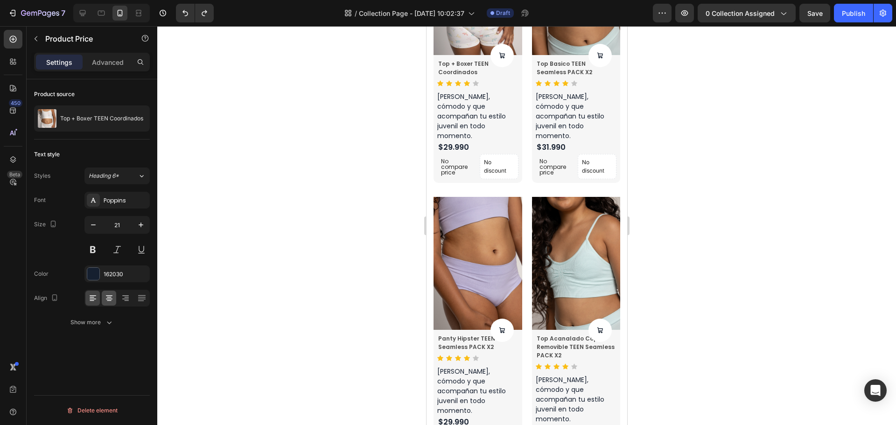
click at [112, 296] on icon at bounding box center [108, 297] width 9 height 9
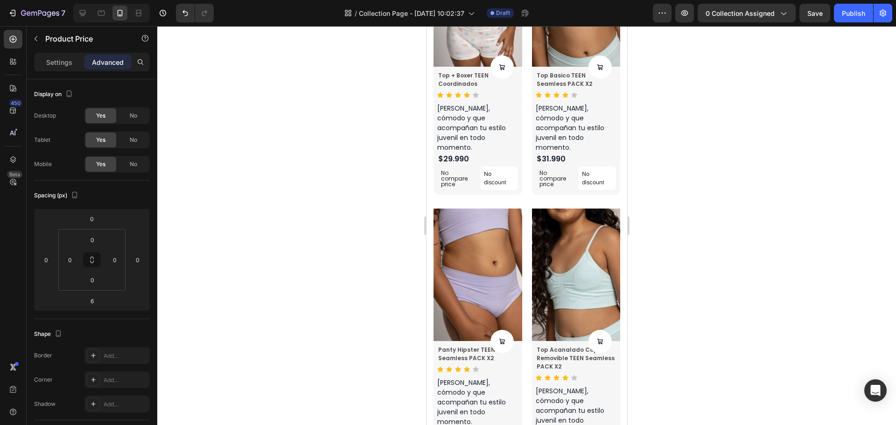
type input "0"
click at [723, 98] on div at bounding box center [526, 225] width 738 height 399
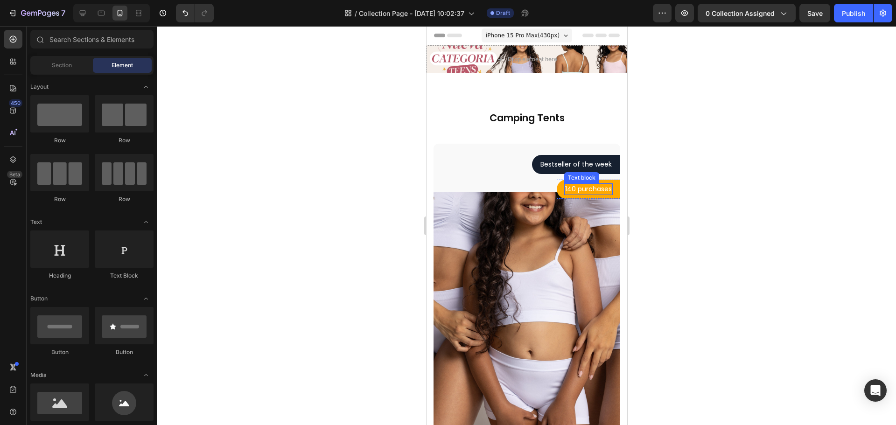
click at [589, 195] on div "140 purchases" at bounding box center [588, 189] width 49 height 12
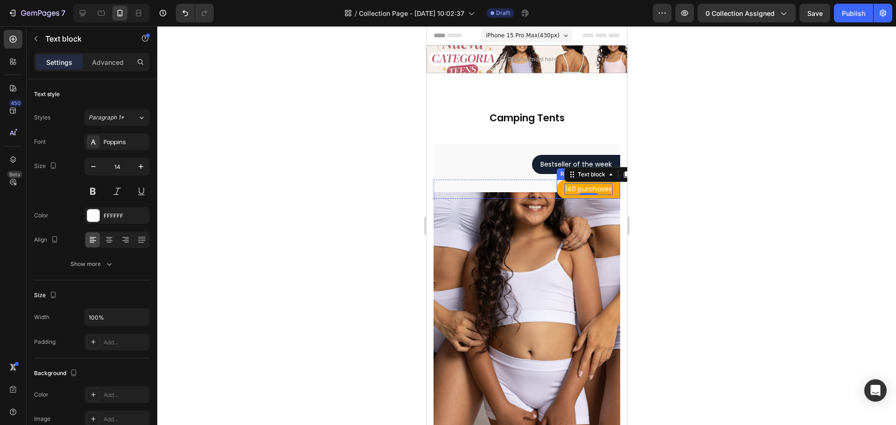
click at [607, 195] on div "140 purchases Text block 0 Row" at bounding box center [587, 189] width 63 height 19
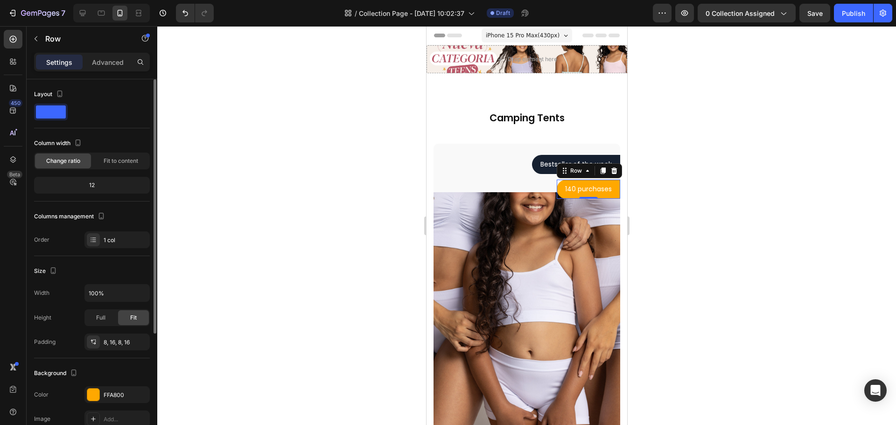
scroll to position [173, 0]
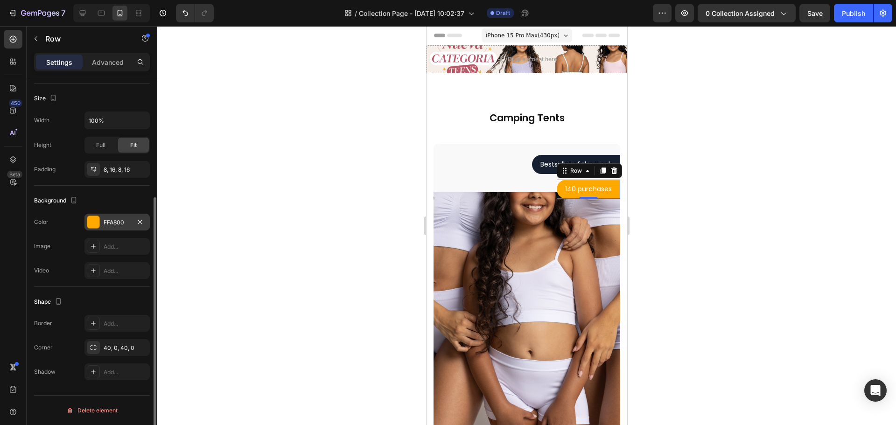
click at [104, 230] on div "FFA800" at bounding box center [116, 222] width 65 height 17
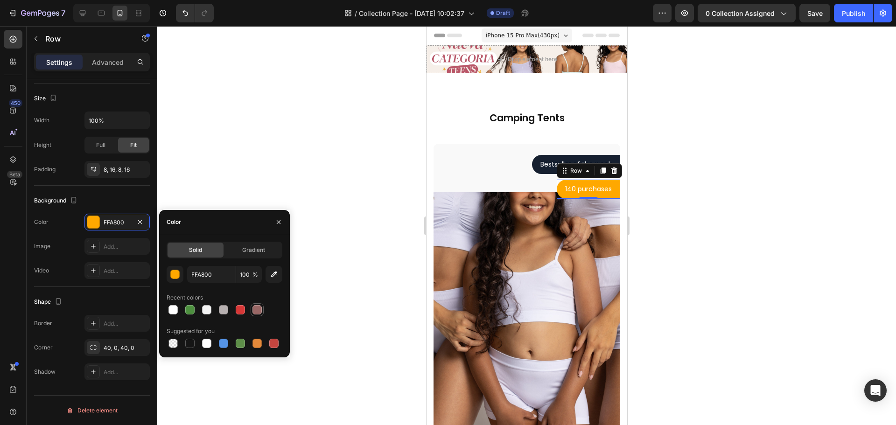
click at [262, 310] on div at bounding box center [256, 309] width 11 height 11
type input "996765"
click at [695, 201] on div at bounding box center [526, 225] width 738 height 399
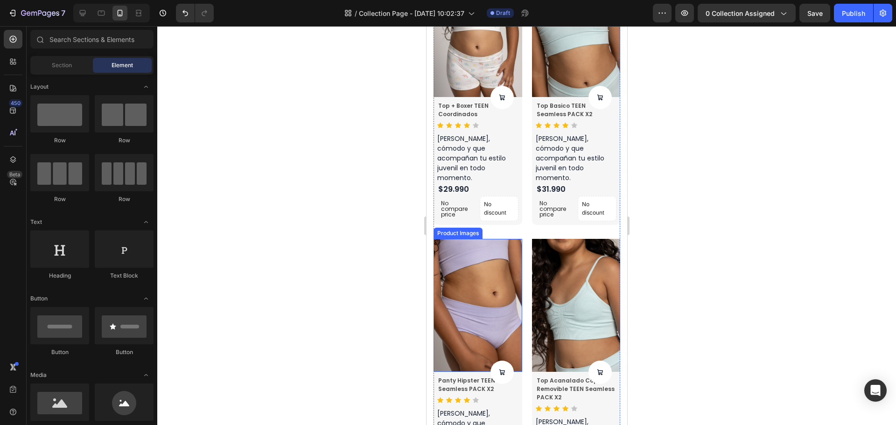
scroll to position [612, 0]
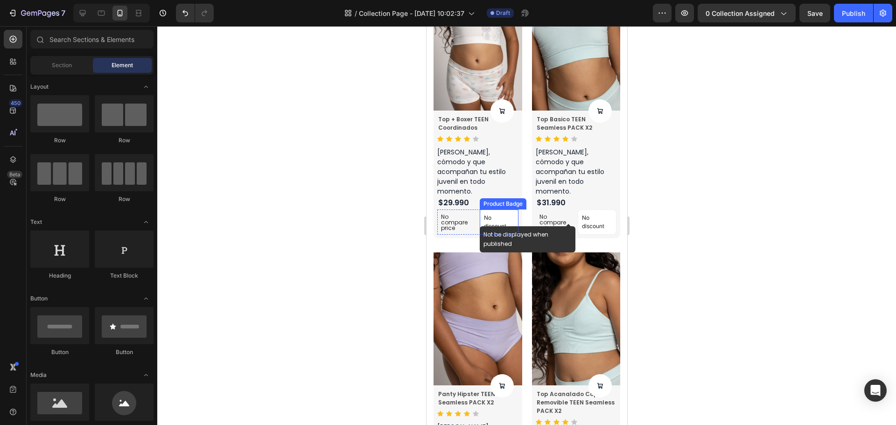
click at [504, 214] on p "No discount" at bounding box center [498, 222] width 30 height 17
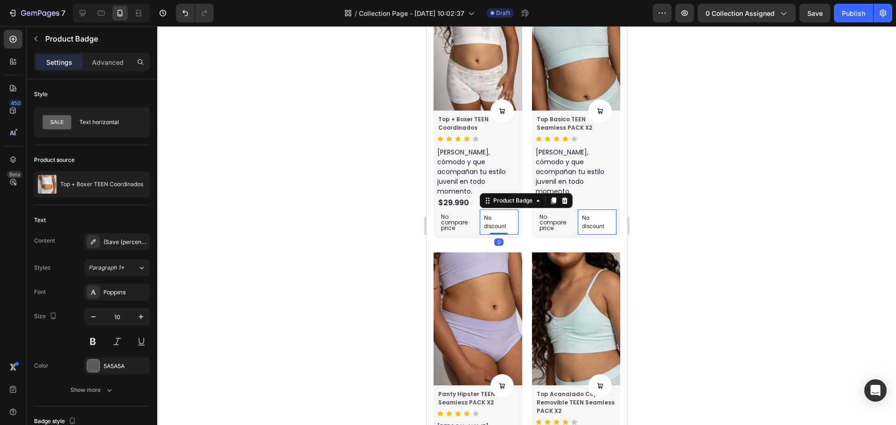
click at [563, 195] on div at bounding box center [563, 200] width 11 height 11
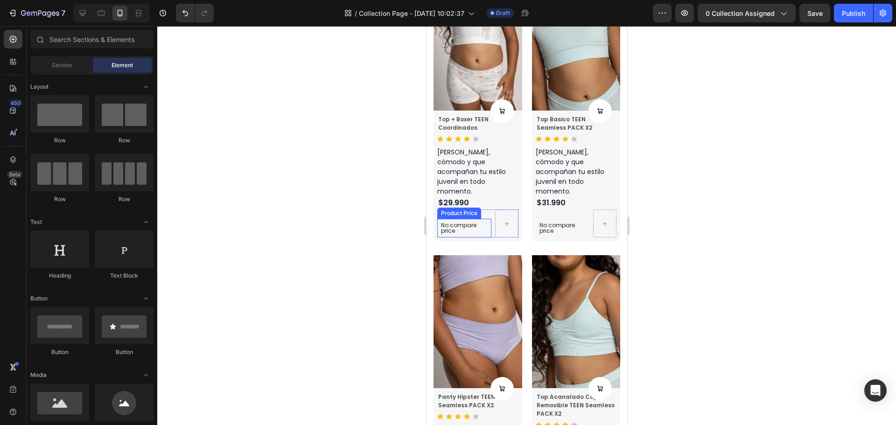
click at [473, 223] on p "No compare price" at bounding box center [463, 228] width 47 height 11
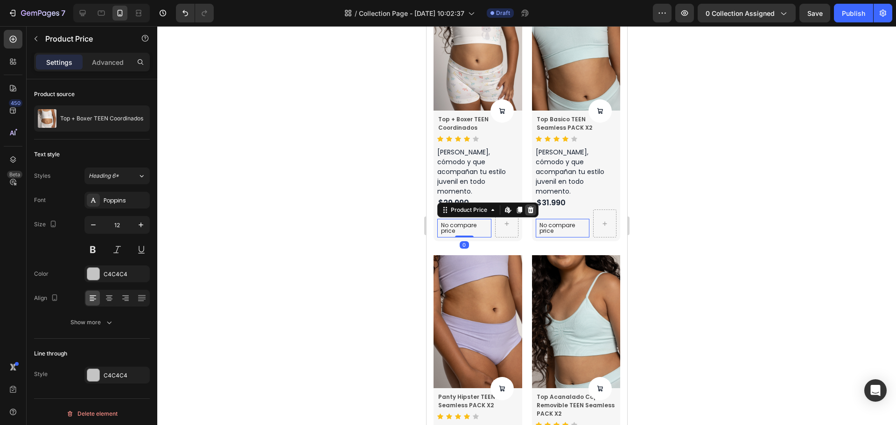
click at [531, 207] on icon at bounding box center [530, 210] width 6 height 7
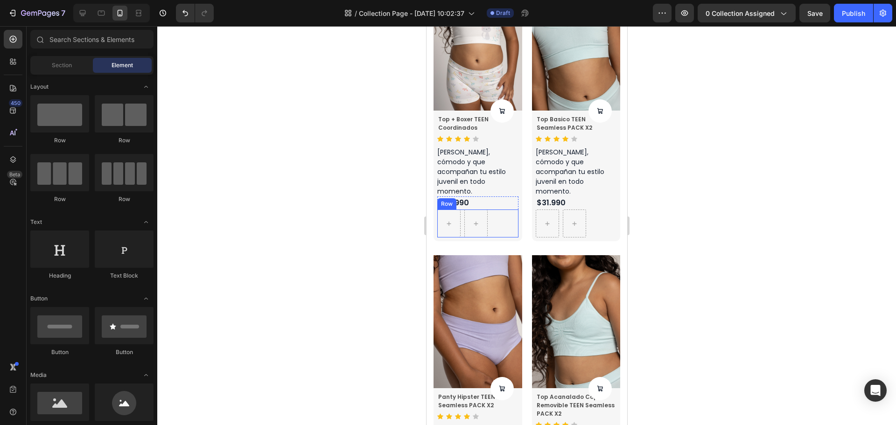
click at [498, 212] on div "Row" at bounding box center [477, 223] width 81 height 28
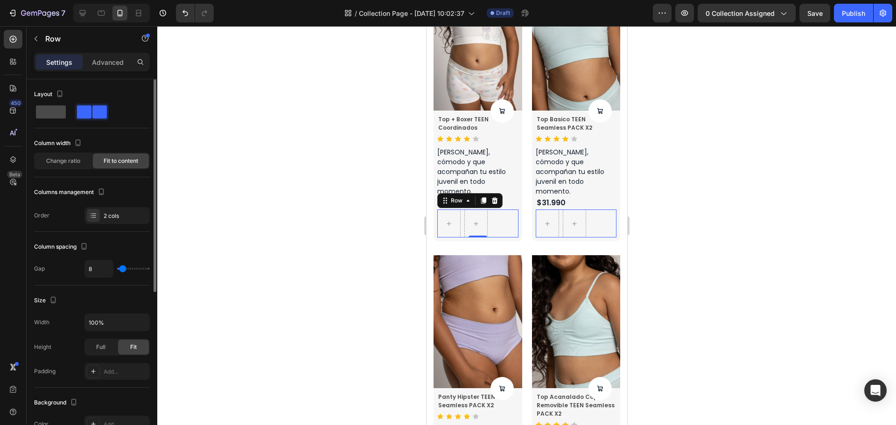
click at [46, 112] on span at bounding box center [51, 111] width 30 height 13
type input "0"
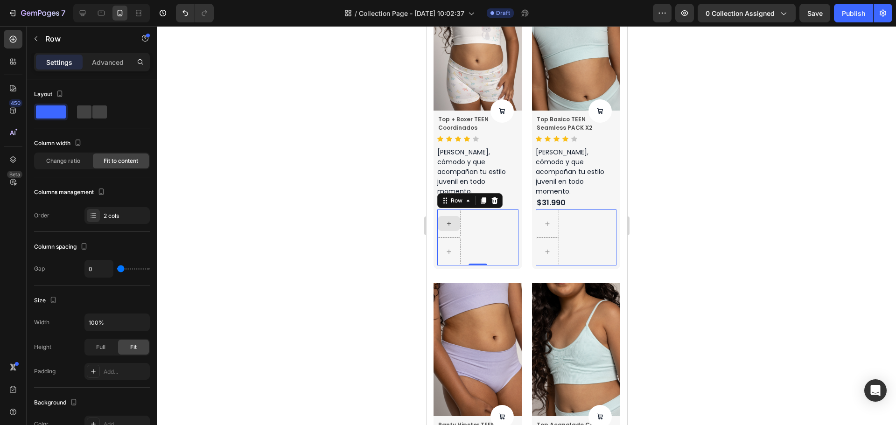
click at [452, 220] on div at bounding box center [448, 223] width 23 height 28
click at [494, 197] on icon at bounding box center [494, 200] width 6 height 7
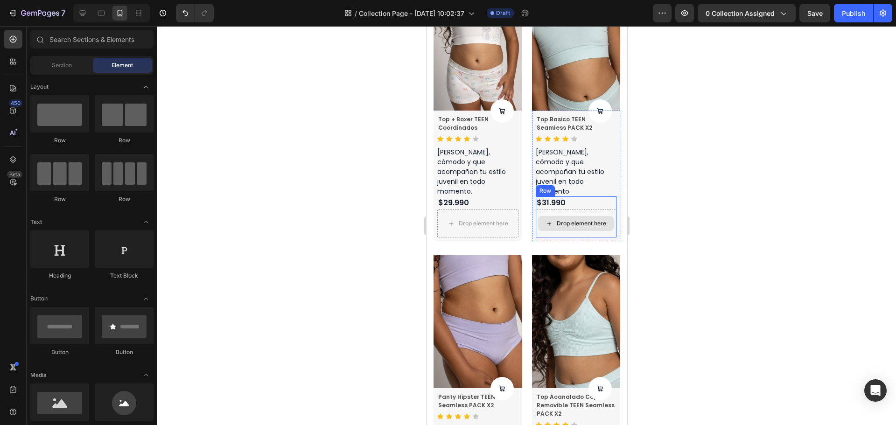
click at [598, 217] on div "Drop element here" at bounding box center [575, 223] width 81 height 28
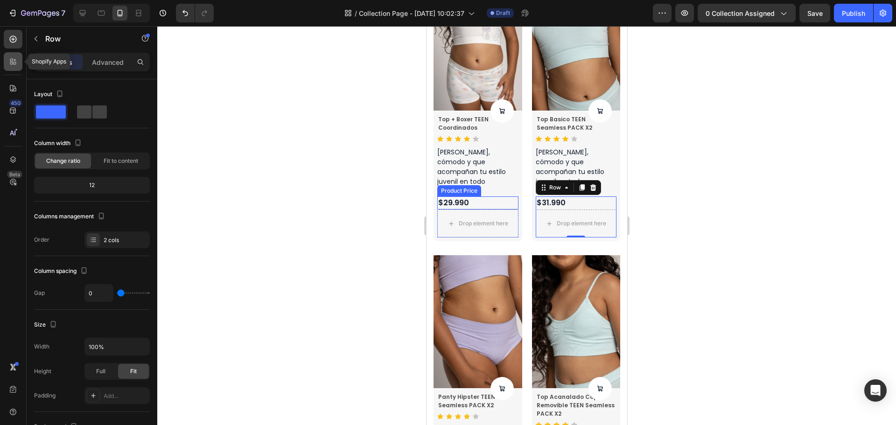
click at [13, 70] on div at bounding box center [13, 61] width 19 height 19
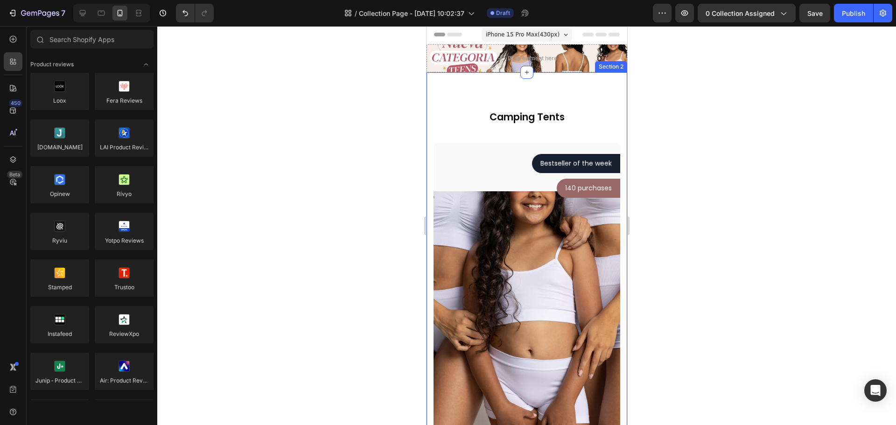
scroll to position [0, 0]
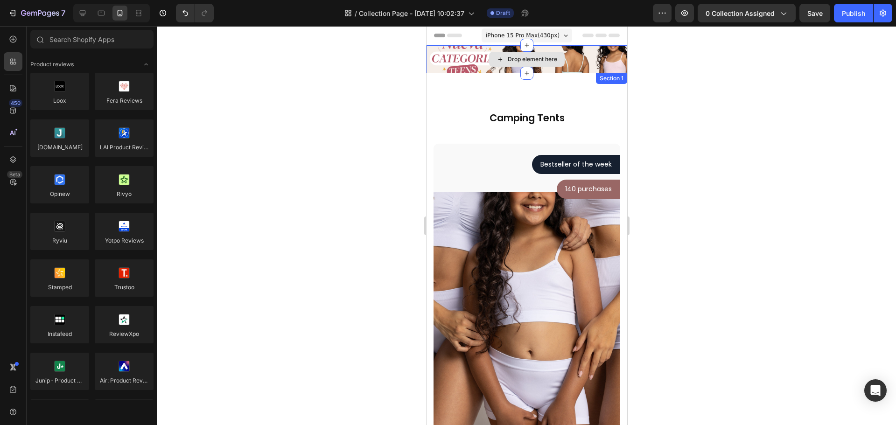
click at [575, 64] on div "Drop element here" at bounding box center [526, 59] width 201 height 28
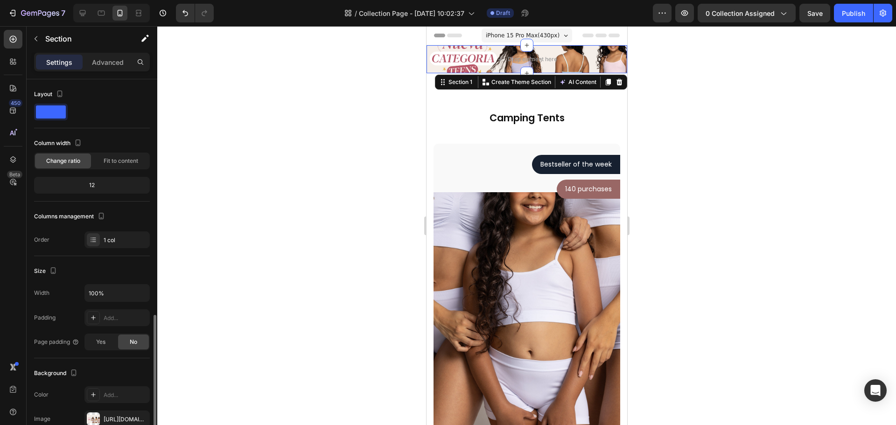
scroll to position [140, 0]
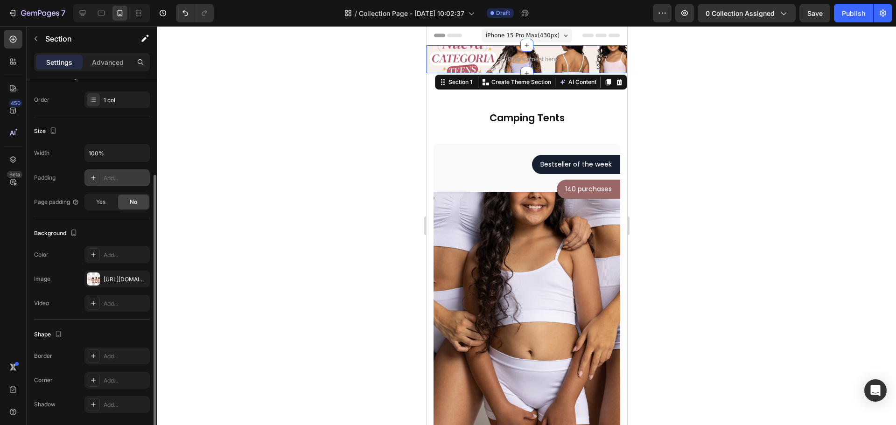
click at [114, 176] on div "Add..." at bounding box center [126, 178] width 44 height 8
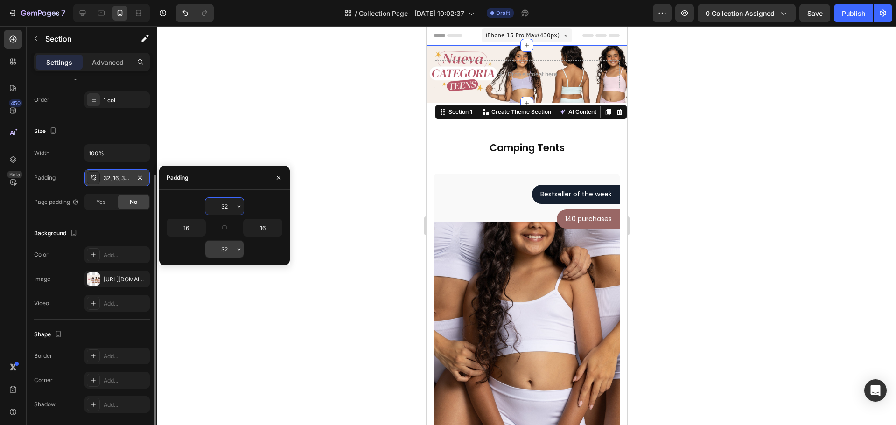
click at [236, 254] on button "button" at bounding box center [238, 249] width 9 height 17
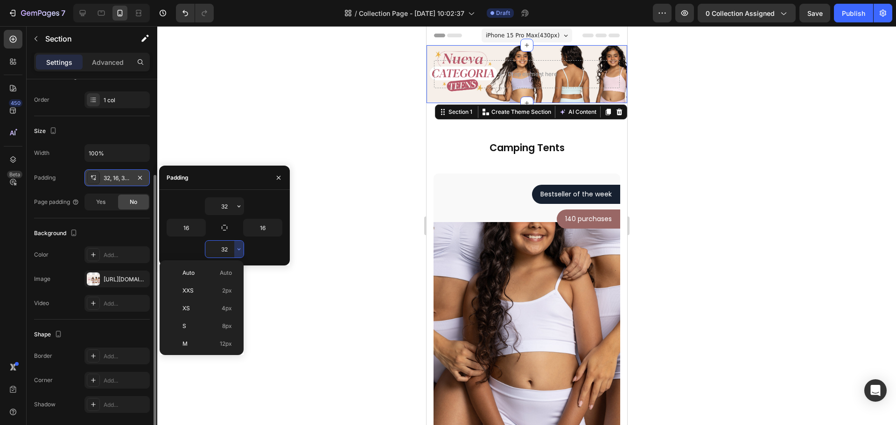
scroll to position [67, 0]
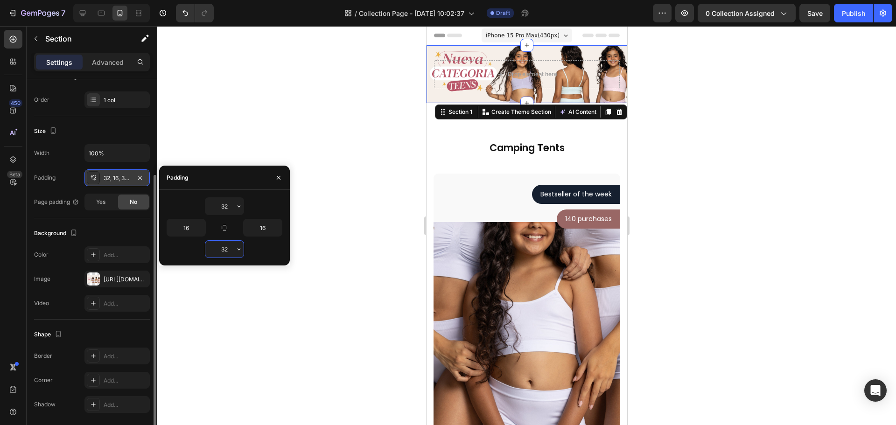
click at [228, 254] on input "32" at bounding box center [224, 249] width 38 height 17
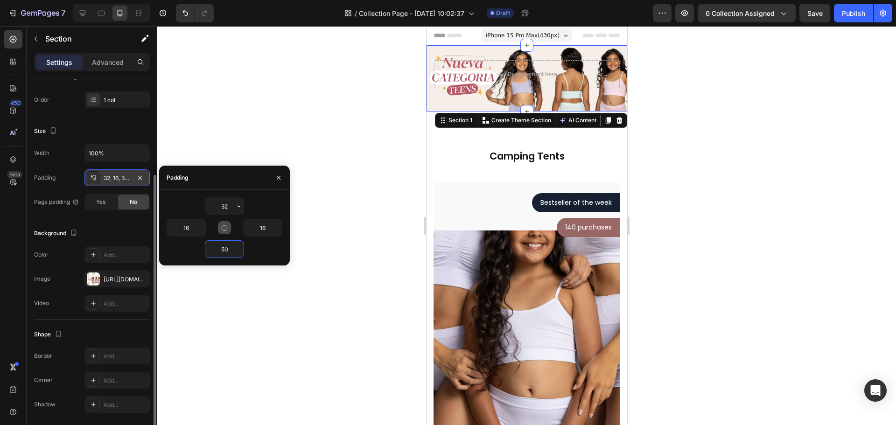
type input "5"
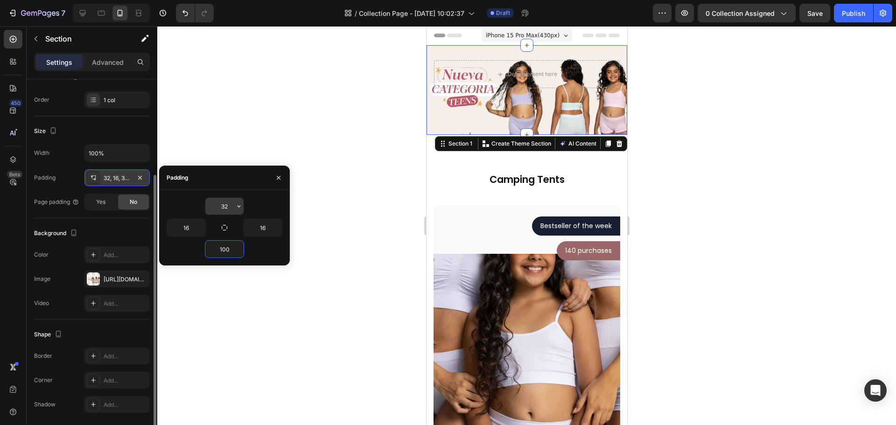
type input "100"
click at [226, 211] on input "32" at bounding box center [224, 206] width 38 height 17
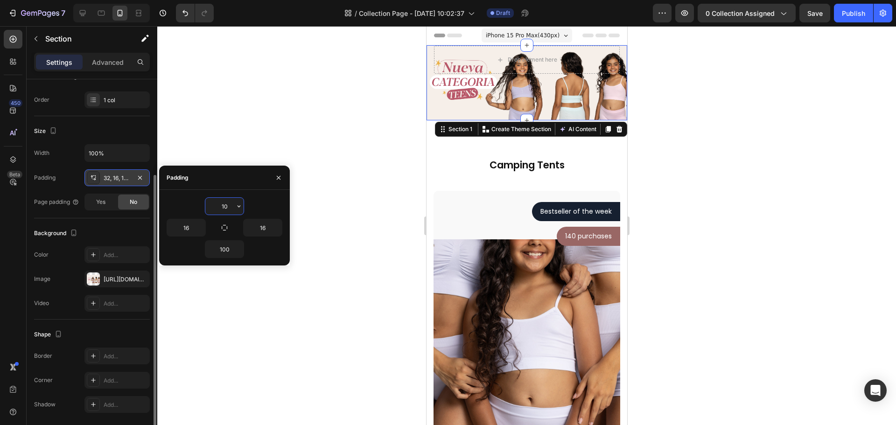
type input "100"
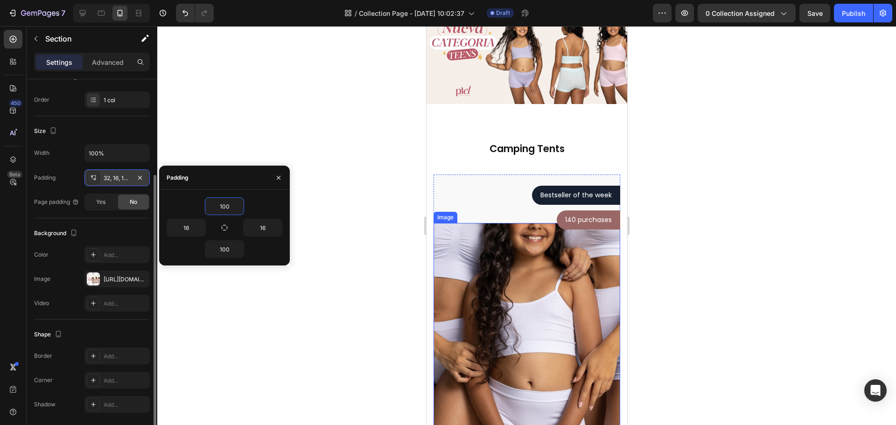
scroll to position [373, 0]
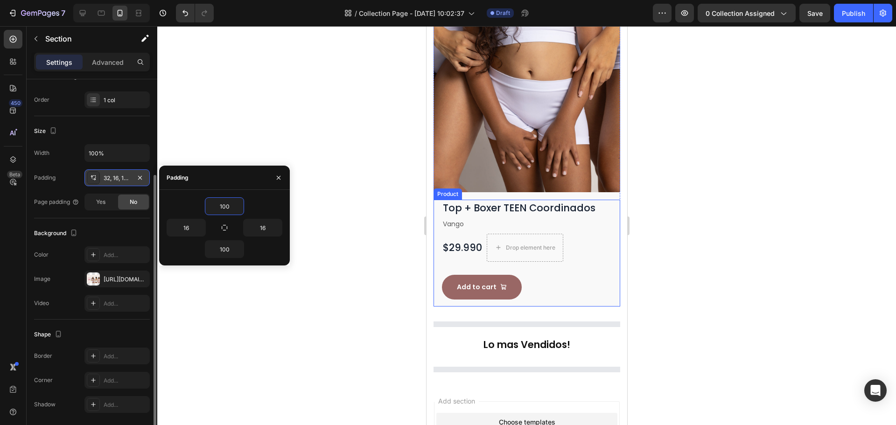
click at [535, 279] on div "Add to cart Product Cart Button" at bounding box center [526, 287] width 170 height 25
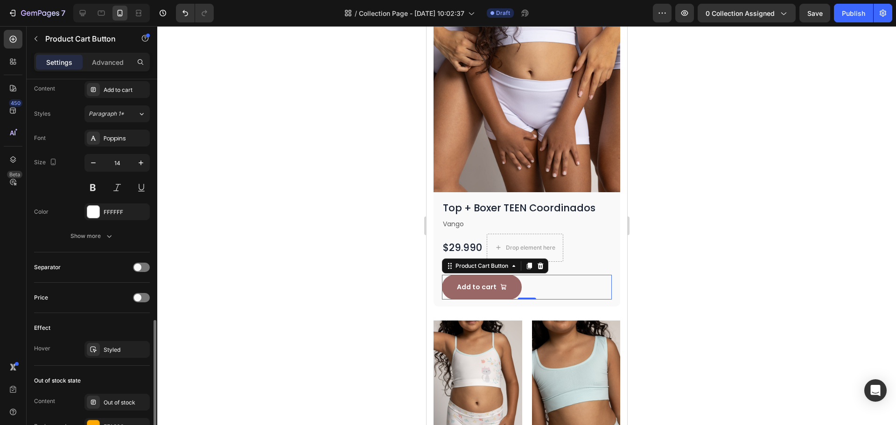
scroll to position [653, 0]
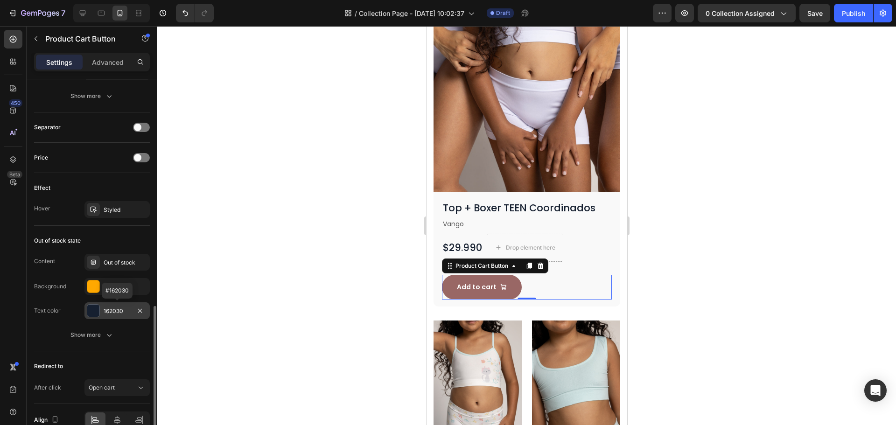
click at [123, 313] on div "162030" at bounding box center [117, 311] width 27 height 8
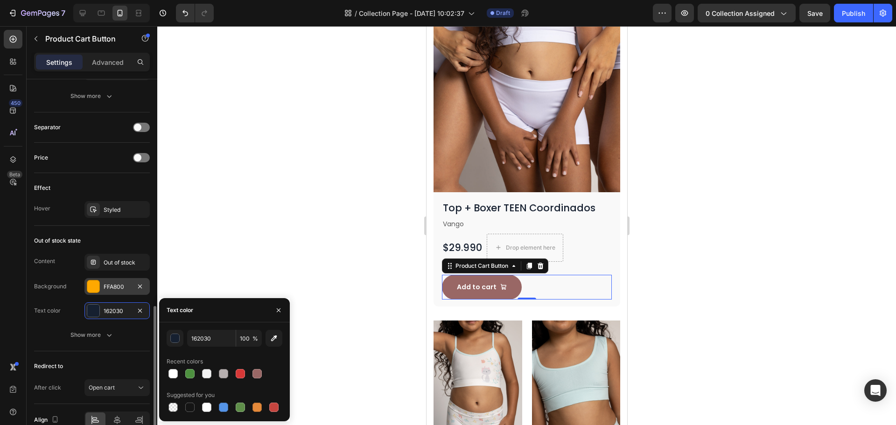
click at [102, 290] on div "FFA800" at bounding box center [116, 286] width 65 height 17
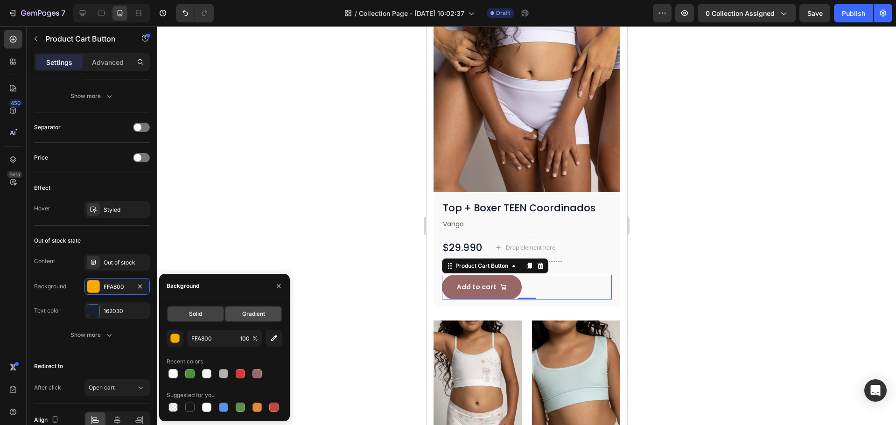
click at [241, 320] on div "Gradient" at bounding box center [253, 313] width 56 height 15
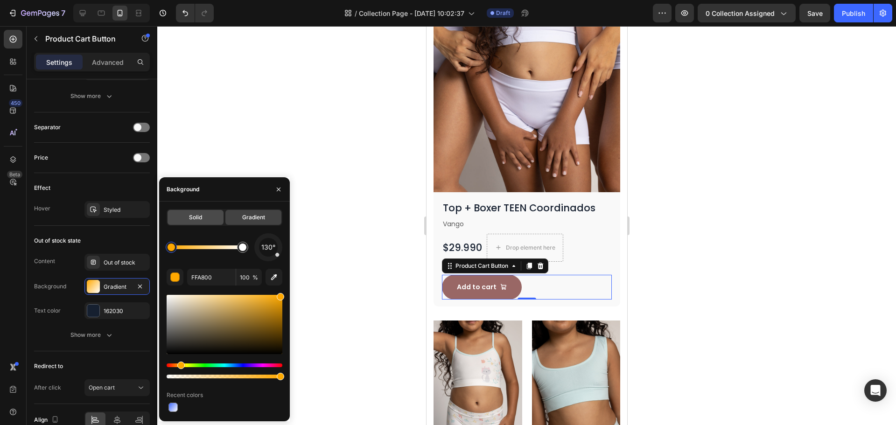
click at [189, 222] on div "Solid" at bounding box center [195, 217] width 56 height 15
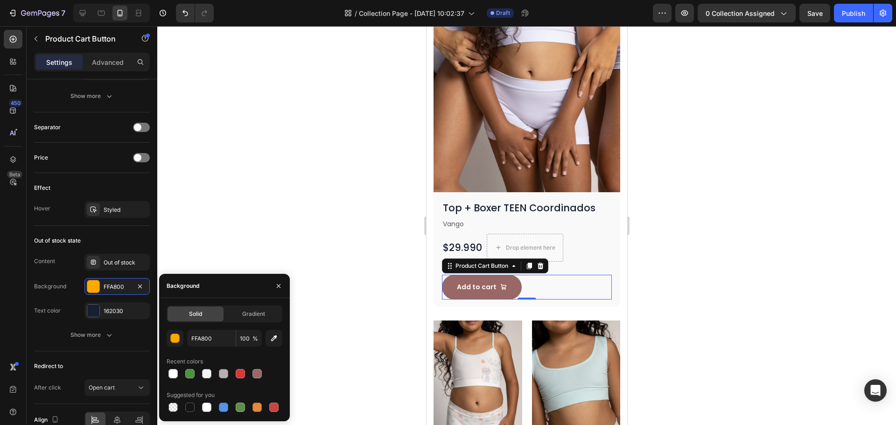
drag, startPoint x: 260, startPoint y: 376, endPoint x: 276, endPoint y: 385, distance: 18.2
click at [276, 385] on div "FFA800 100 % Recent colors Suggested for you" at bounding box center [225, 372] width 116 height 84
click at [257, 376] on div at bounding box center [256, 373] width 9 height 9
type input "996765"
click at [441, 218] on div "Vango" at bounding box center [526, 224] width 170 height 12
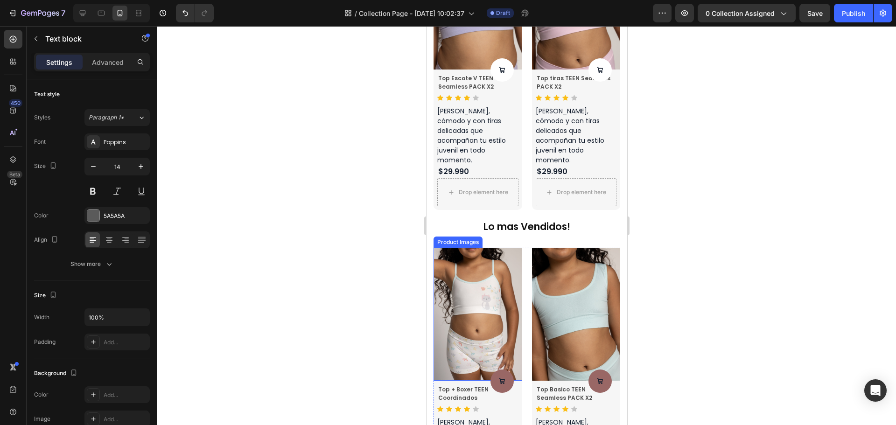
scroll to position [1819, 0]
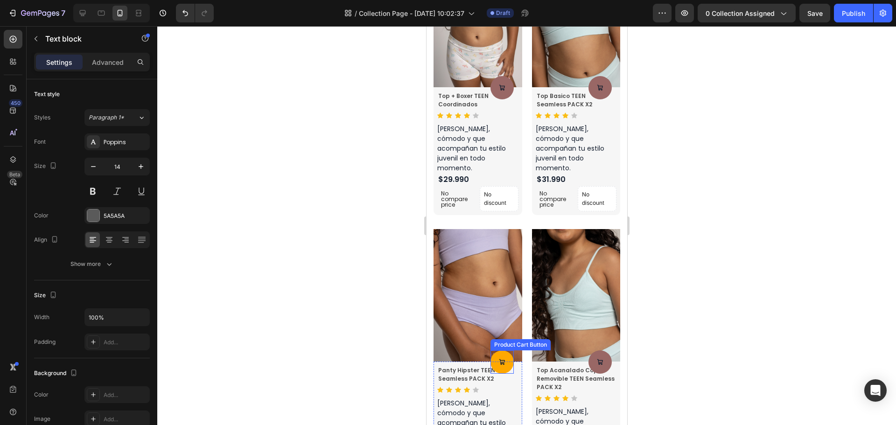
click at [504, 99] on button at bounding box center [501, 87] width 23 height 23
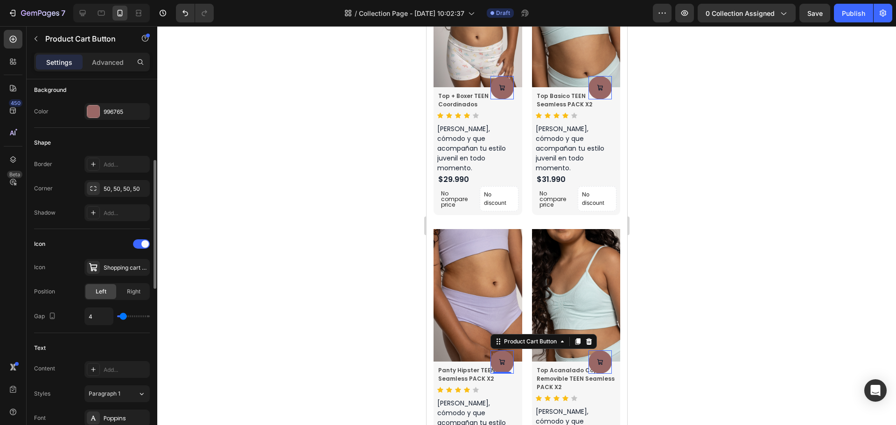
scroll to position [466, 0]
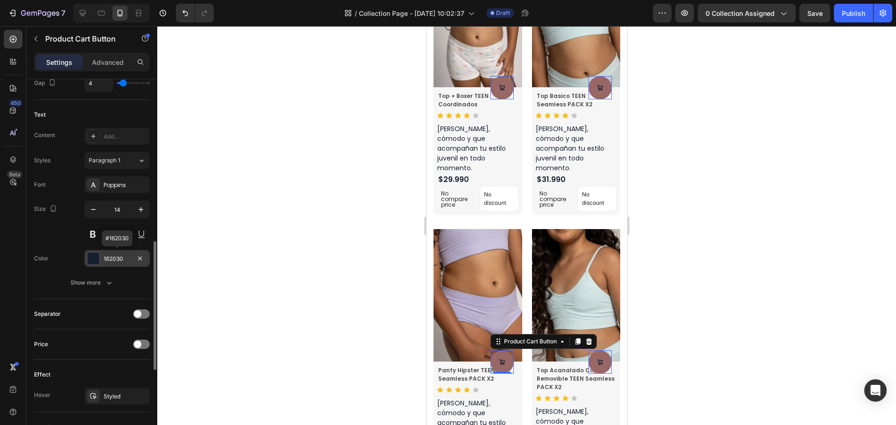
click at [114, 261] on div "162030" at bounding box center [117, 259] width 27 height 8
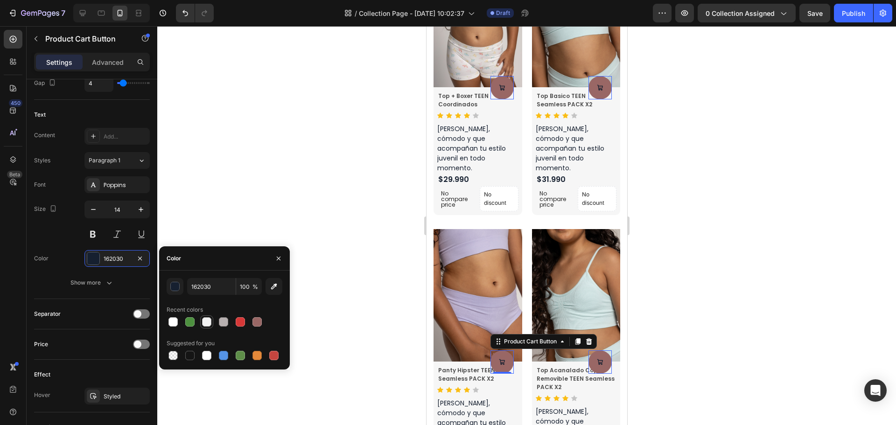
click at [209, 323] on div at bounding box center [206, 321] width 9 height 9
type input "F3F3F3"
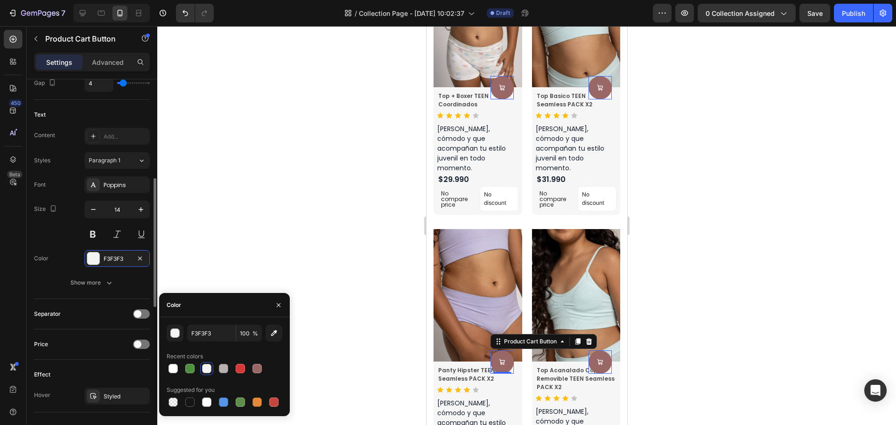
scroll to position [327, 0]
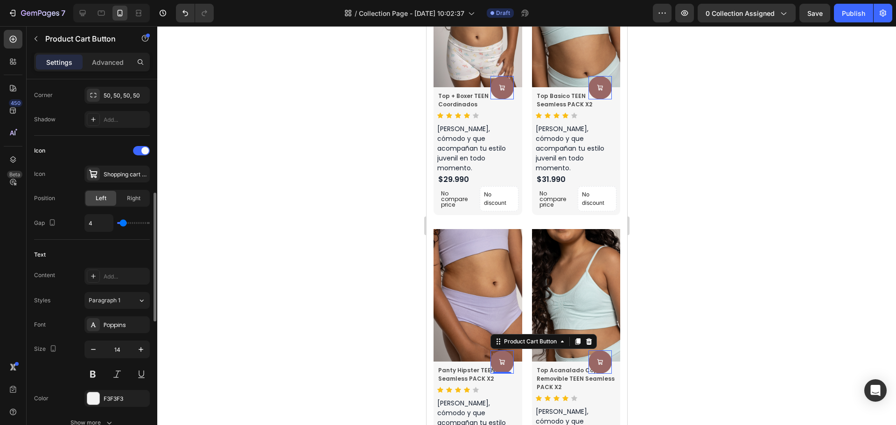
type input "7"
click at [125, 223] on input "range" at bounding box center [133, 223] width 33 height 2
type input "5"
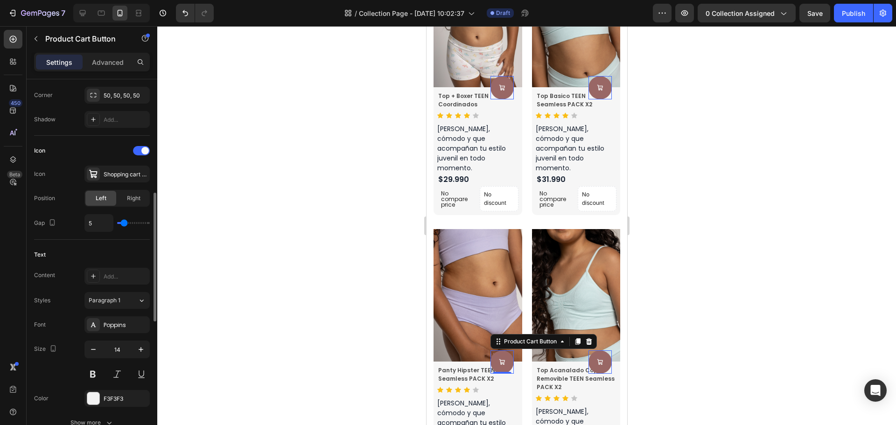
type input "4"
type input "3"
type input "2"
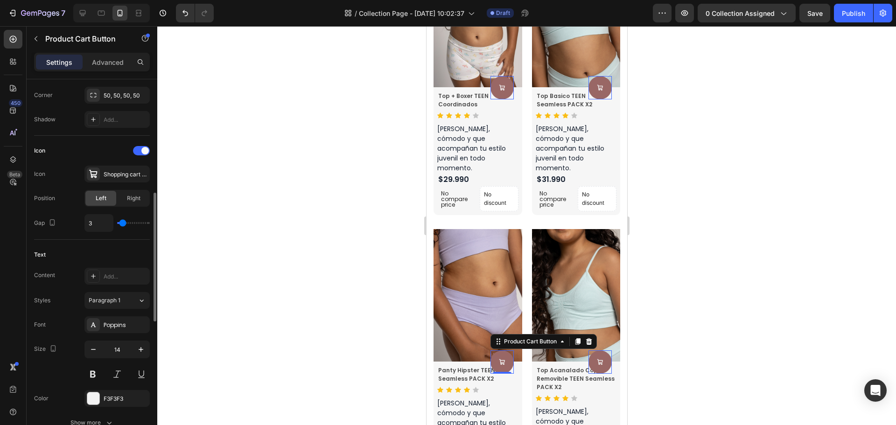
type input "2"
type input "1"
type input "0"
drag, startPoint x: 125, startPoint y: 224, endPoint x: 119, endPoint y: 226, distance: 5.9
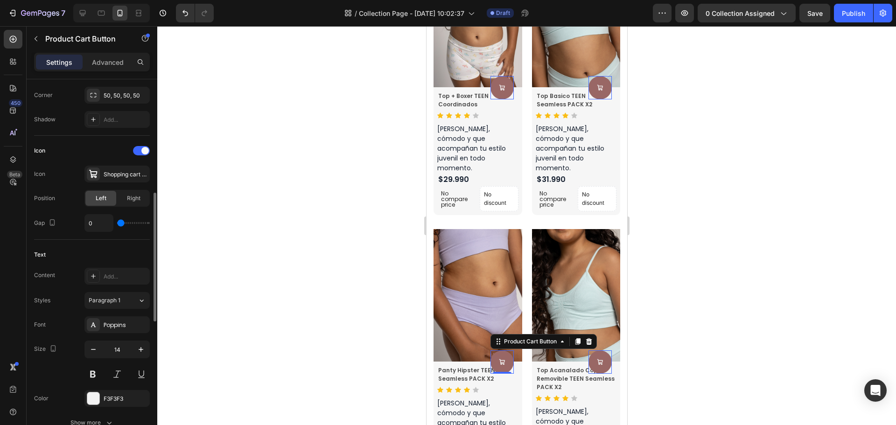
type input "0"
click at [119, 224] on input "range" at bounding box center [133, 223] width 33 height 2
click at [139, 150] on div at bounding box center [141, 150] width 17 height 9
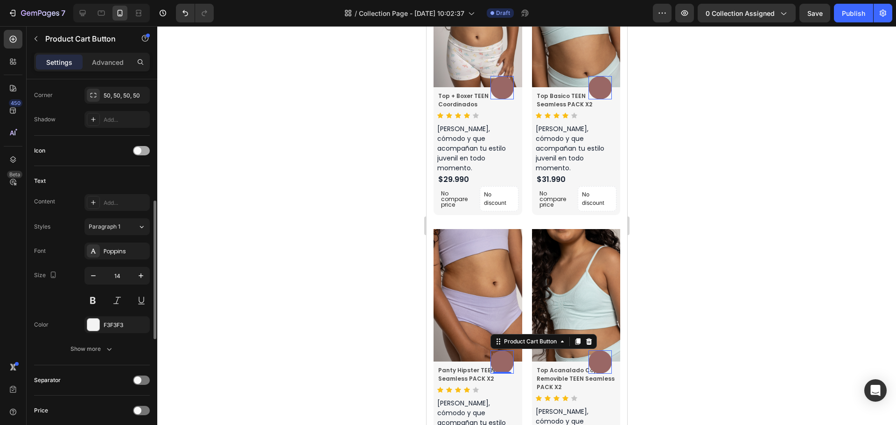
click at [139, 150] on span at bounding box center [137, 150] width 7 height 7
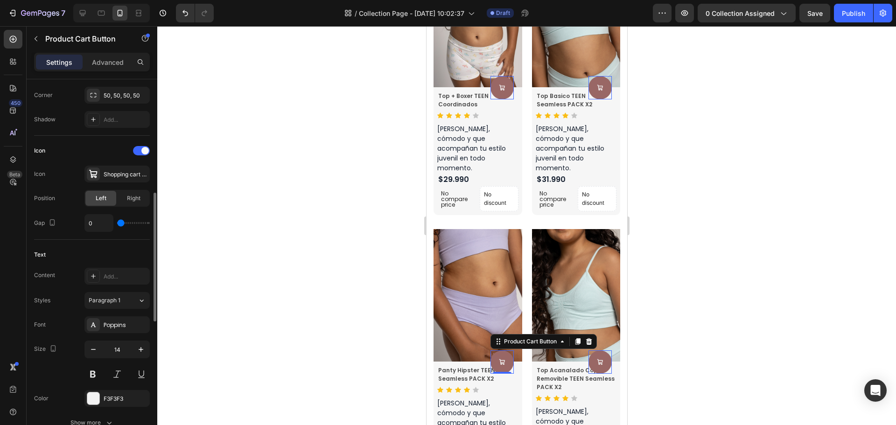
type input "6"
type input "12"
drag, startPoint x: 122, startPoint y: 226, endPoint x: 128, endPoint y: 225, distance: 6.6
type input "12"
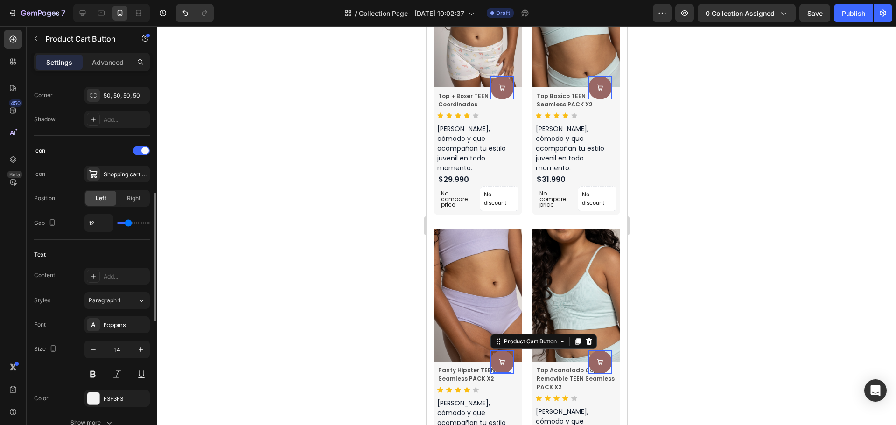
click at [128, 224] on input "range" at bounding box center [133, 223] width 33 height 2
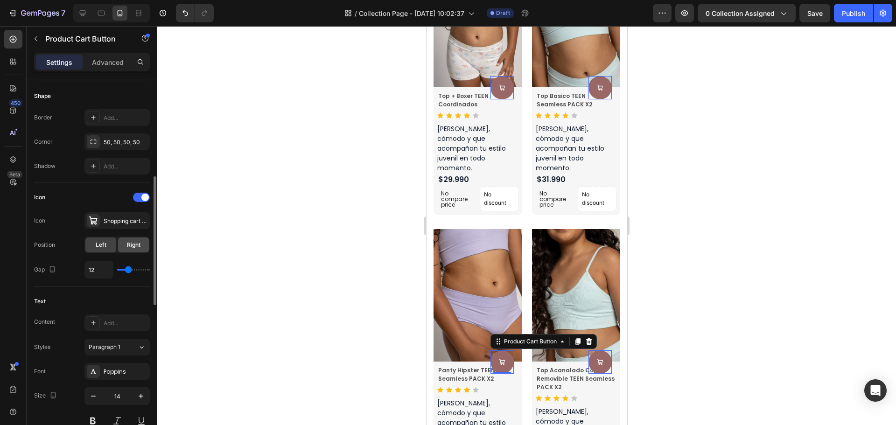
click at [138, 245] on span "Right" at bounding box center [134, 245] width 14 height 8
click at [112, 250] on div "Left" at bounding box center [100, 244] width 31 height 15
click at [54, 271] on icon "button" at bounding box center [52, 269] width 5 height 7
click at [54, 299] on icon "button" at bounding box center [53, 300] width 9 height 9
type input "16"
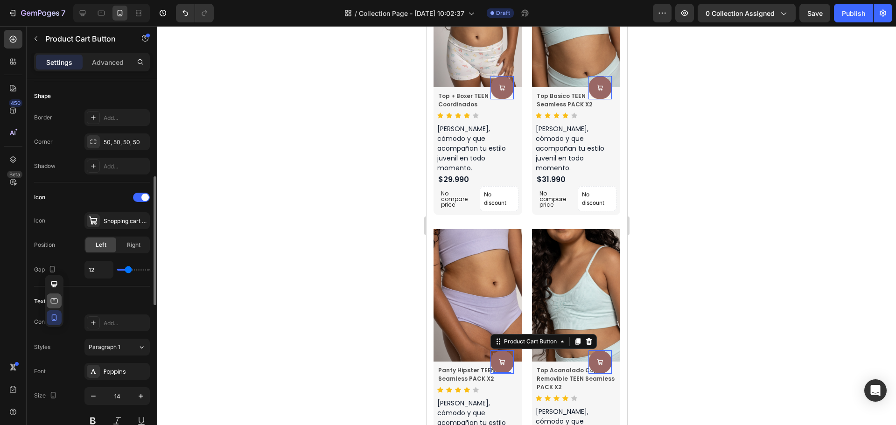
type input "4"
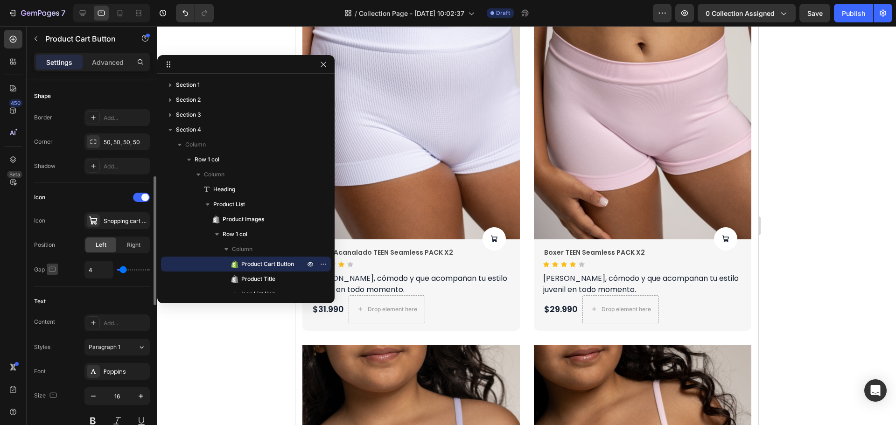
click at [48, 271] on icon "button" at bounding box center [52, 268] width 9 height 9
click at [51, 320] on icon "button" at bounding box center [53, 317] width 9 height 9
type input "14"
type input "12"
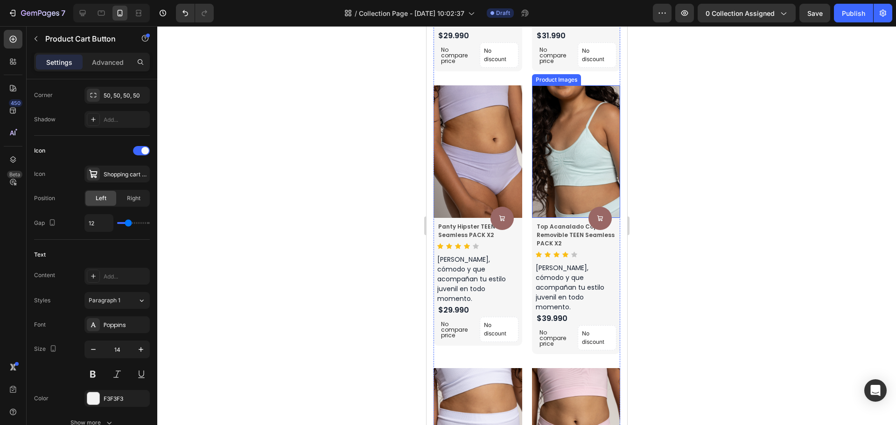
scroll to position [1971, 0]
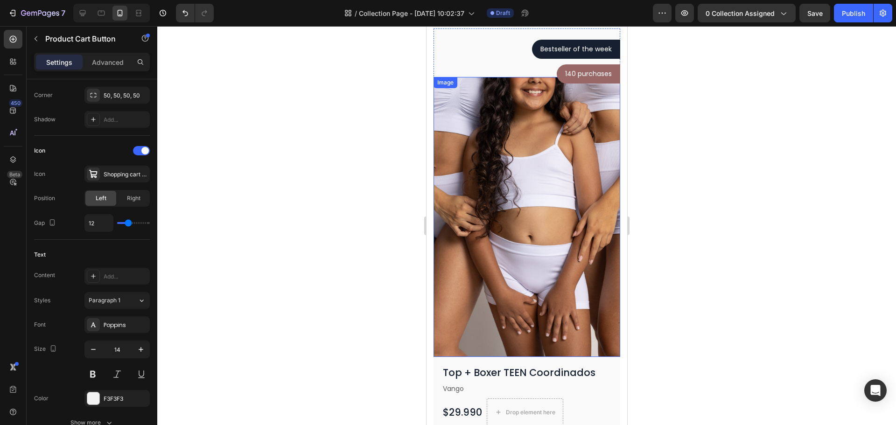
scroll to position [560, 0]
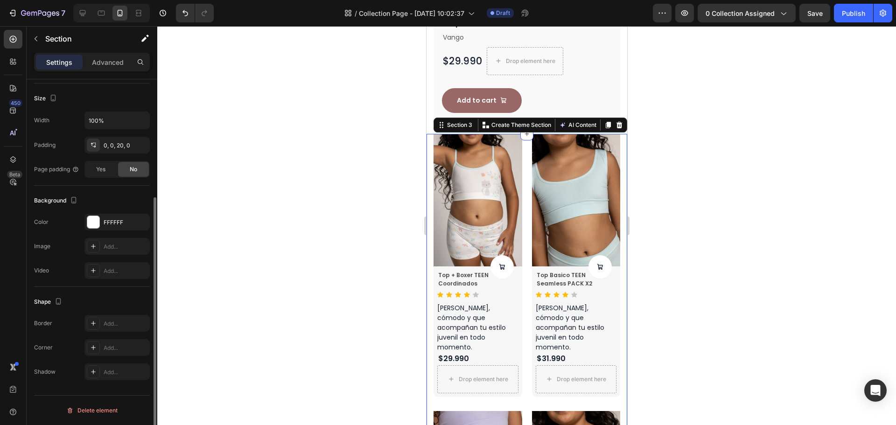
scroll to position [0, 0]
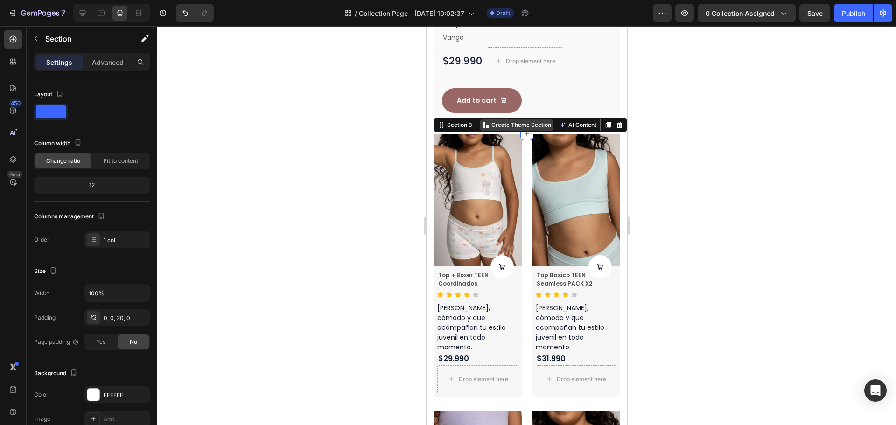
click at [491, 121] on p "Create Theme Section" at bounding box center [521, 125] width 60 height 8
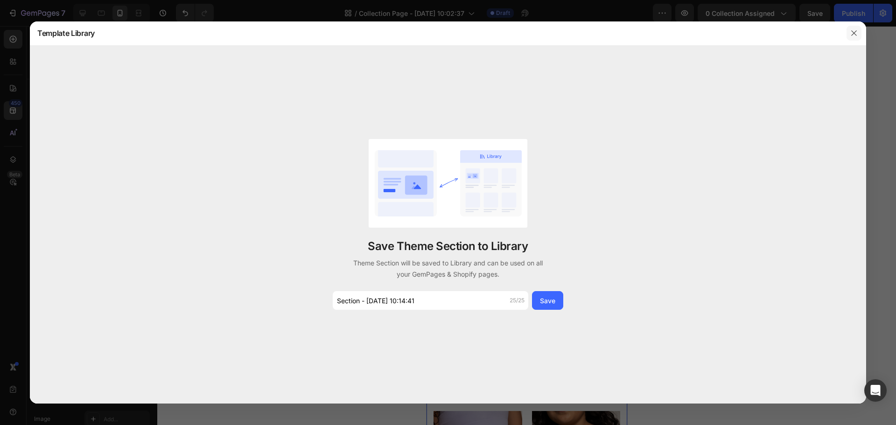
click at [854, 39] on button "button" at bounding box center [853, 33] width 15 height 15
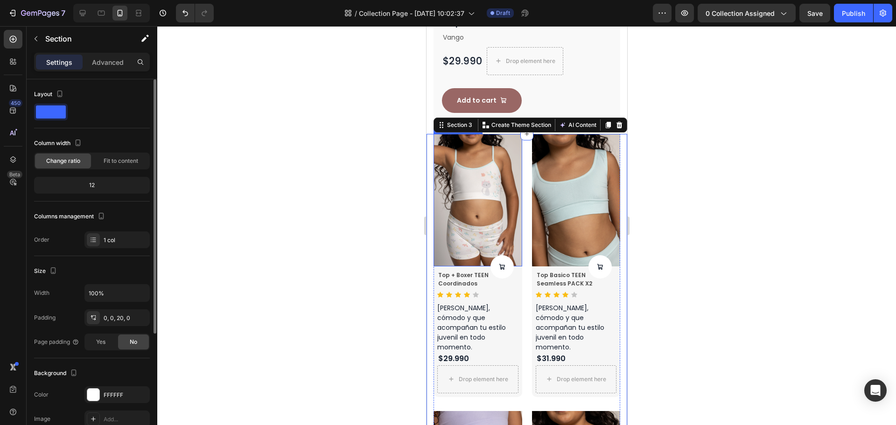
click at [124, 178] on div "12" at bounding box center [92, 185] width 116 height 17
click at [121, 181] on div "12" at bounding box center [92, 185] width 112 height 13
click at [97, 184] on div "12" at bounding box center [92, 185] width 112 height 13
click at [112, 168] on div "Fit to content" at bounding box center [121, 160] width 56 height 15
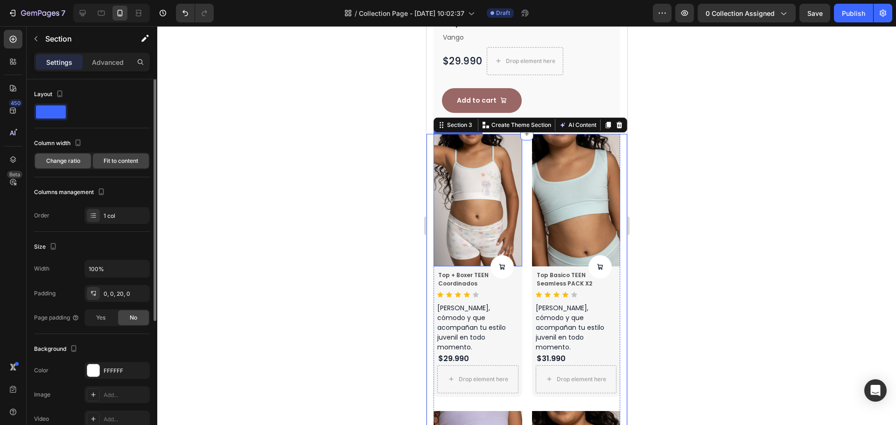
click at [86, 165] on div "Change ratio" at bounding box center [63, 160] width 56 height 15
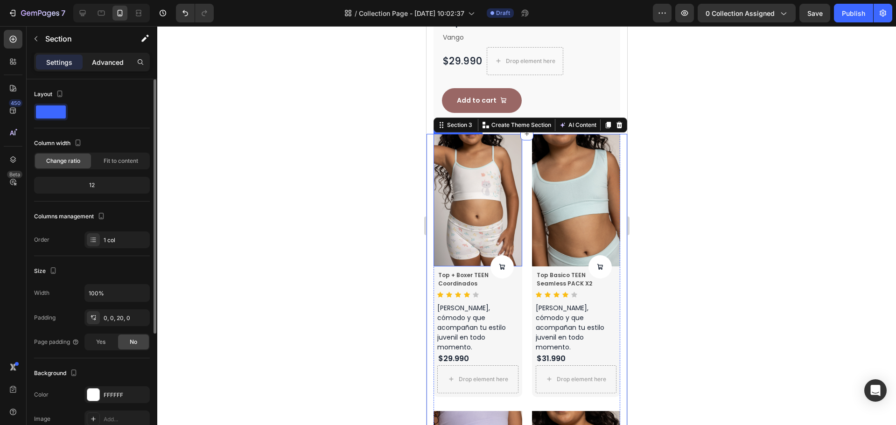
click at [116, 56] on div "Advanced" at bounding box center [107, 62] width 47 height 15
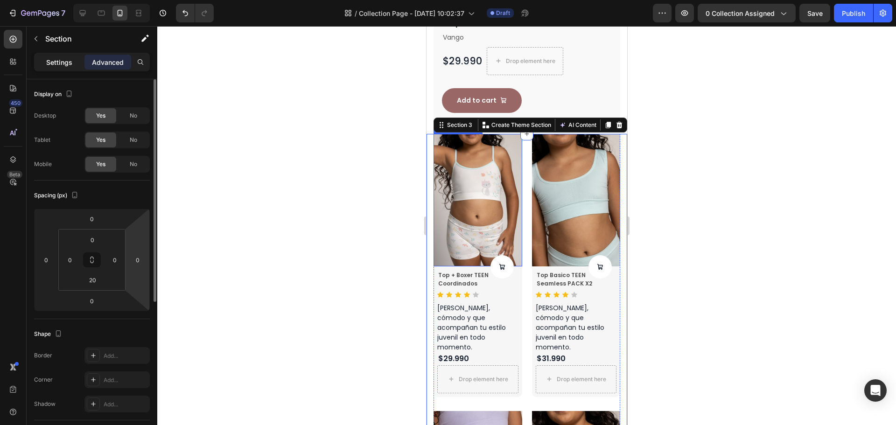
click at [67, 65] on p "Settings" at bounding box center [59, 62] width 26 height 10
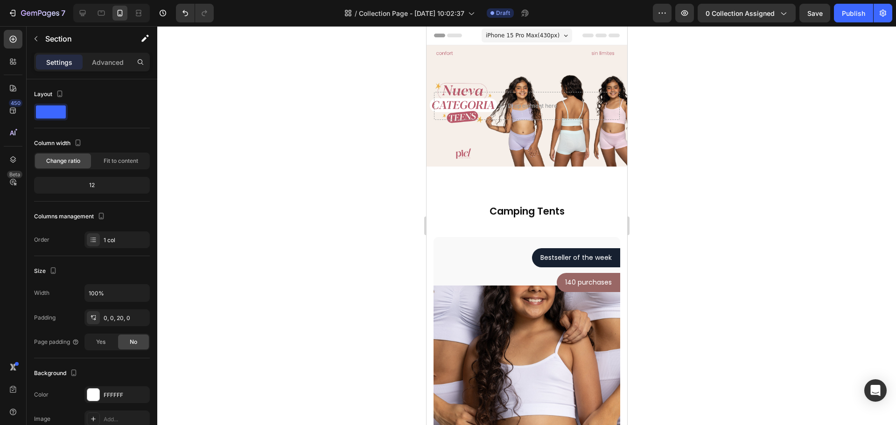
click at [695, 197] on div at bounding box center [526, 225] width 738 height 399
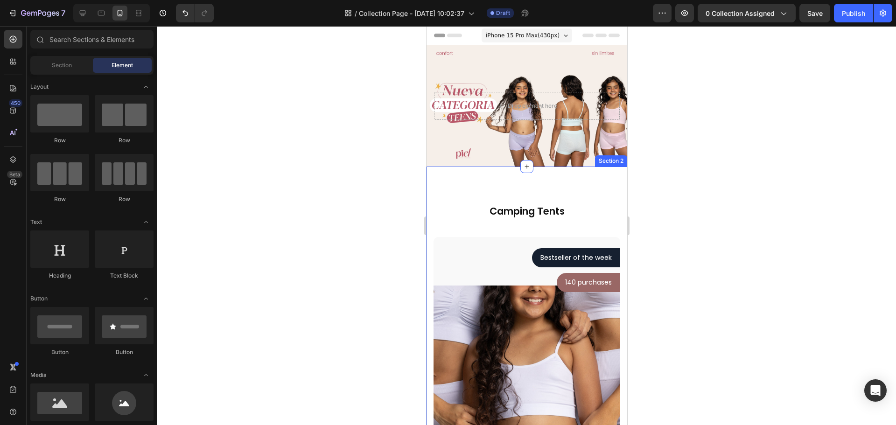
click at [572, 194] on div "Camping Tents Heading Row Top + Boxer TEEN Coordinados Product Title Vango Text…" at bounding box center [526, 430] width 201 height 527
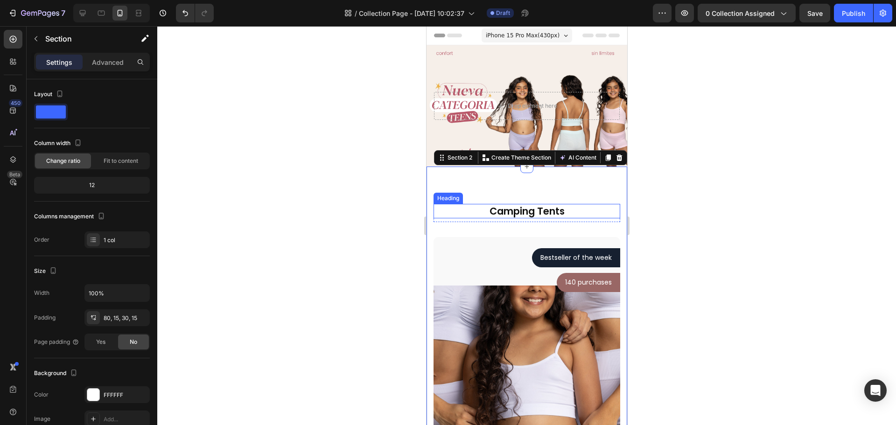
click at [567, 213] on p "Camping Tents" at bounding box center [526, 211] width 185 height 13
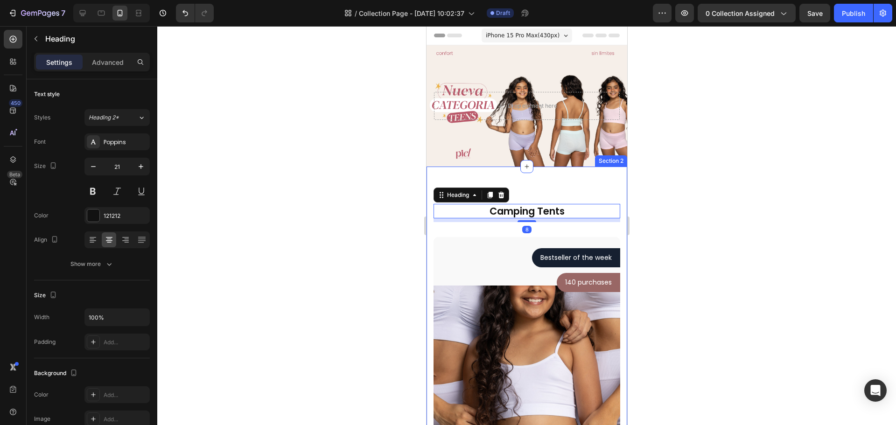
click at [552, 173] on div "Camping Tents Heading 8 Row Top + Boxer TEEN Coordinados Product Title Vango Te…" at bounding box center [526, 430] width 201 height 527
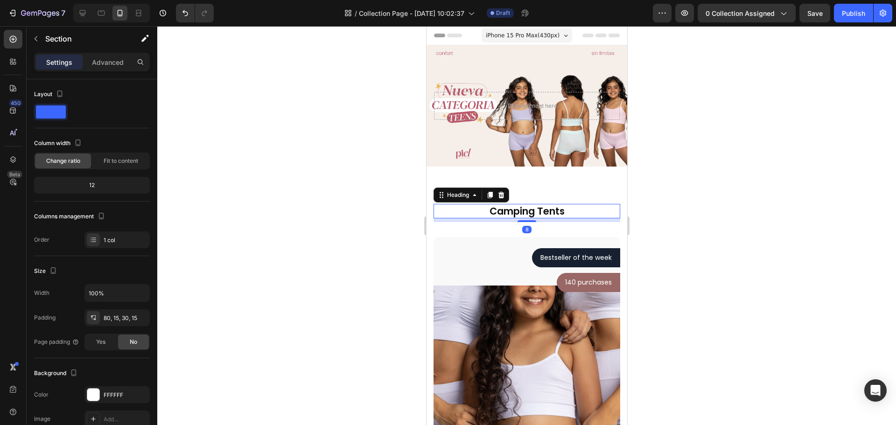
click at [530, 207] on p "Camping Tents" at bounding box center [526, 211] width 185 height 13
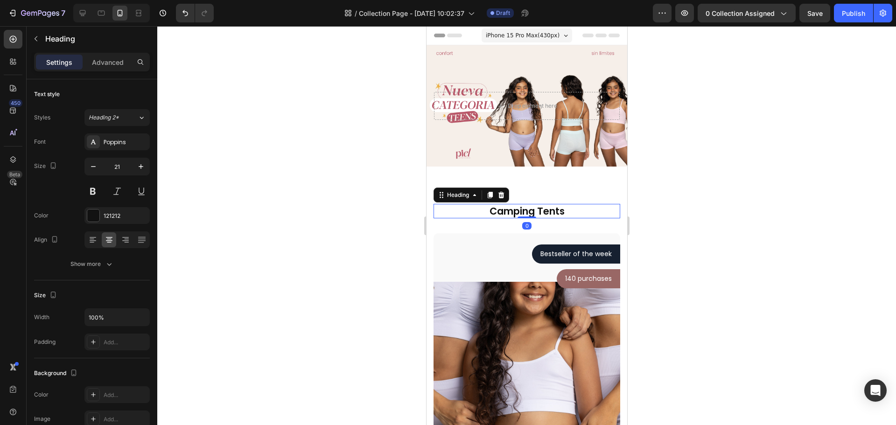
drag, startPoint x: 529, startPoint y: 222, endPoint x: 585, endPoint y: 195, distance: 63.0
click at [508, 214] on div "Camping Tents Heading 0" at bounding box center [526, 211] width 187 height 14
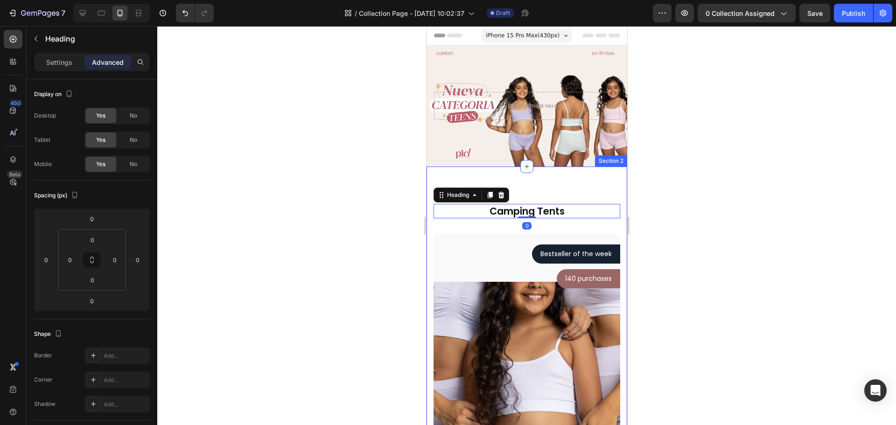
click at [610, 188] on div "Camping Tents Heading 0 Row Top + Boxer TEEN Coordinados Product Title Vango Te…" at bounding box center [526, 428] width 201 height 523
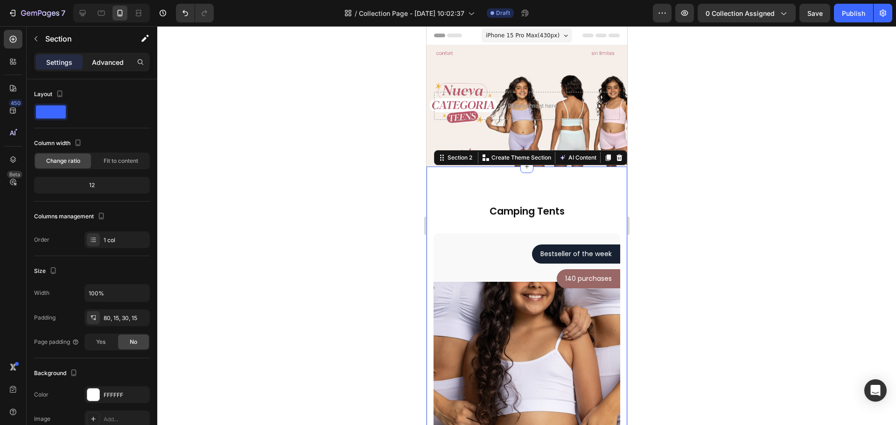
click at [122, 57] on p "Advanced" at bounding box center [108, 62] width 32 height 10
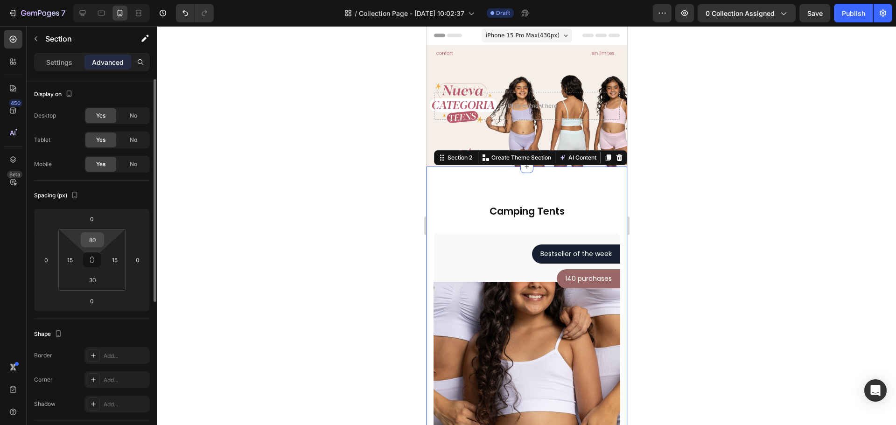
click at [98, 241] on input "80" at bounding box center [92, 240] width 19 height 14
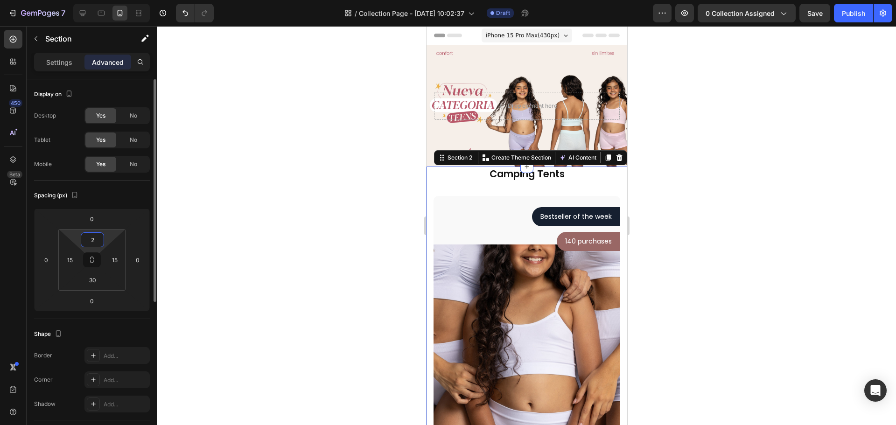
type input "20"
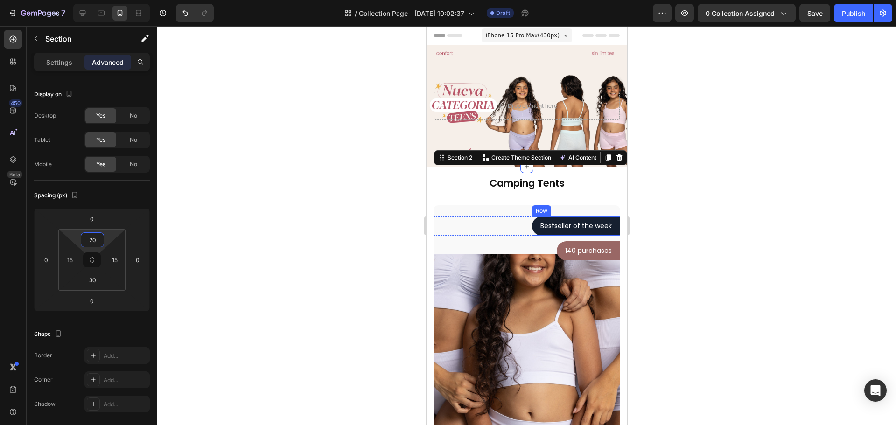
click at [609, 221] on div "Bestseller of the week Text block Row" at bounding box center [575, 225] width 88 height 19
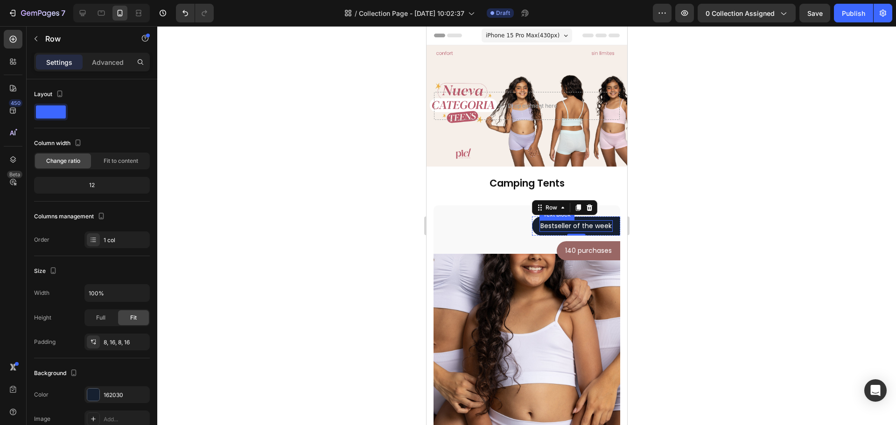
click at [574, 225] on p "Bestseller of the week" at bounding box center [575, 226] width 71 height 10
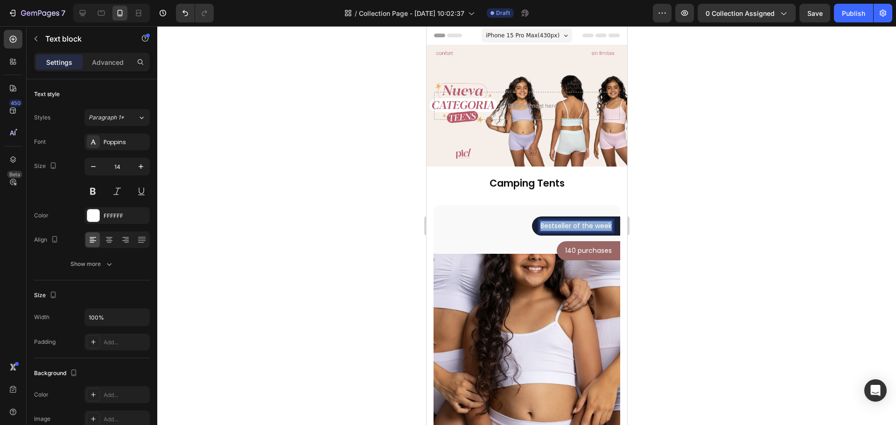
click at [574, 225] on p "Bestseller of the week" at bounding box center [575, 226] width 71 height 10
click at [610, 231] on div "Mas venido esta Semana Text block 0 Row" at bounding box center [569, 225] width 99 height 19
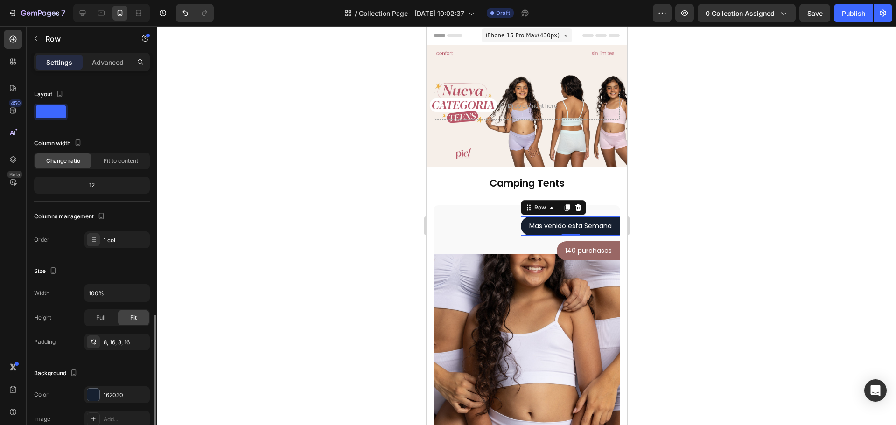
scroll to position [140, 0]
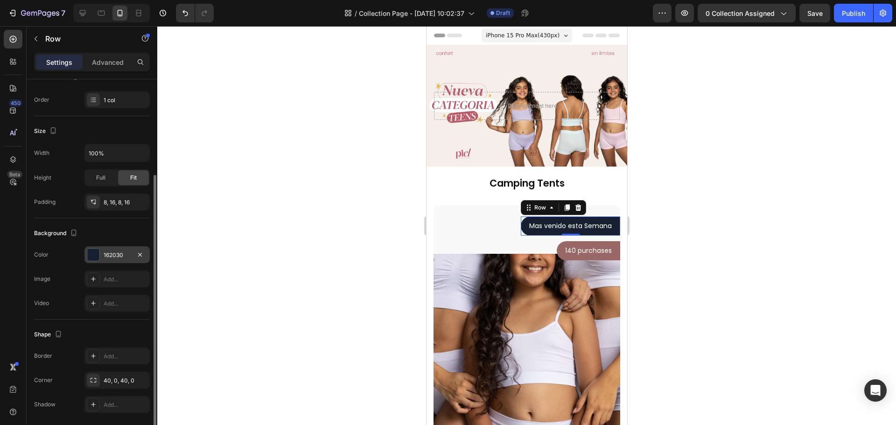
click at [101, 253] on div "162030" at bounding box center [116, 254] width 65 height 17
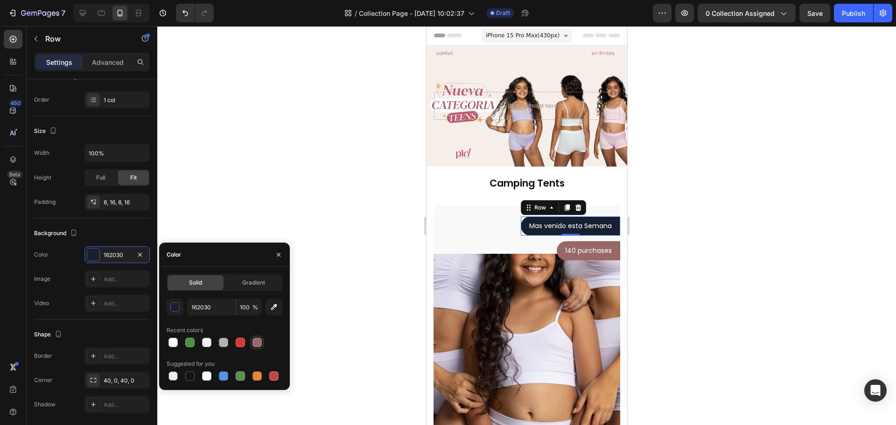
click at [258, 347] on div at bounding box center [256, 342] width 11 height 11
type input "996765"
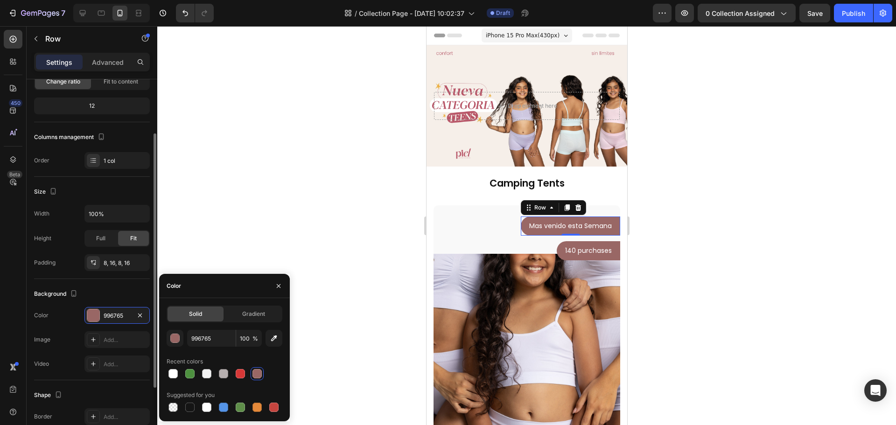
scroll to position [33, 0]
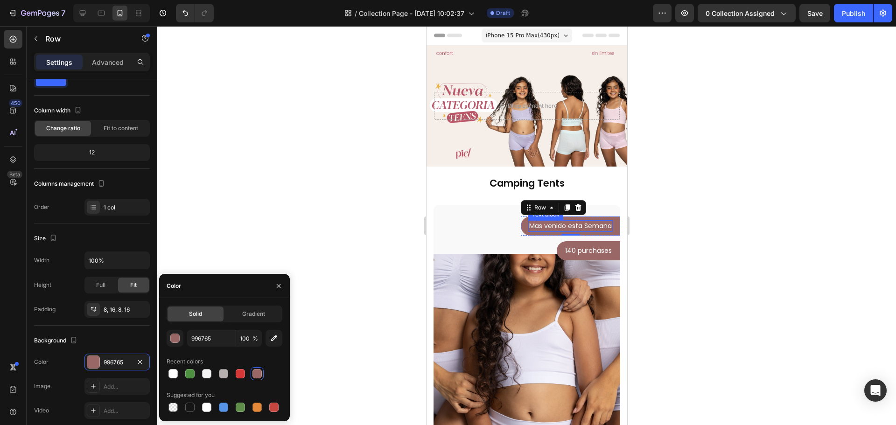
click at [570, 227] on p "Mas venido esta Semana" at bounding box center [570, 226] width 83 height 10
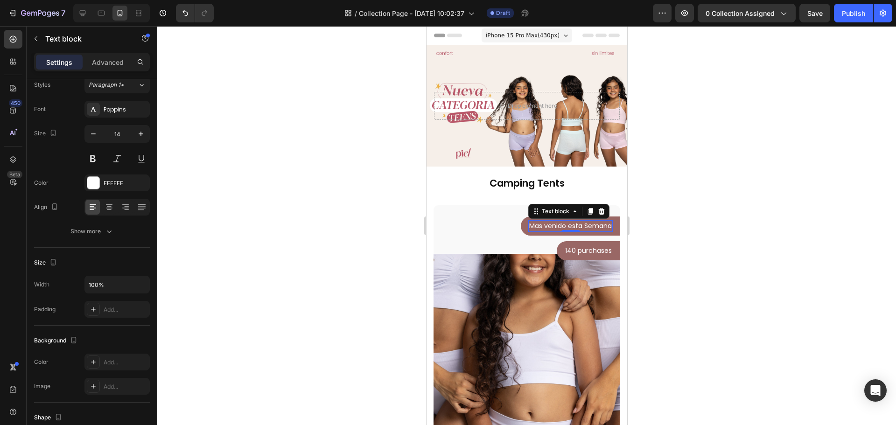
scroll to position [0, 0]
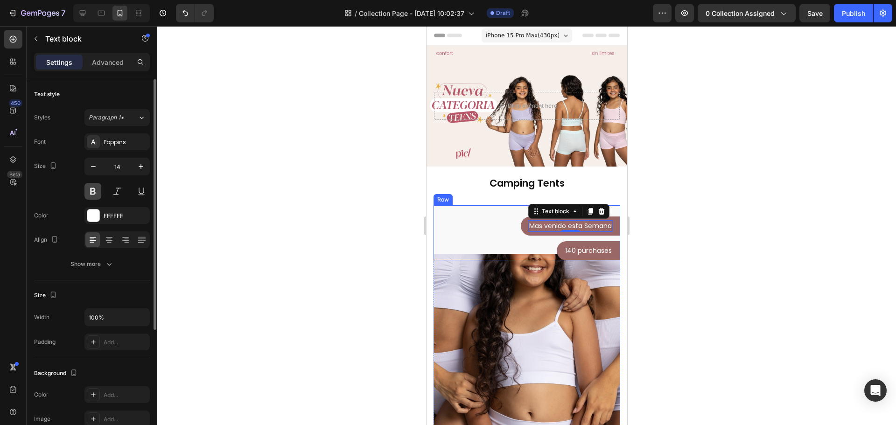
click at [92, 194] on button at bounding box center [92, 191] width 17 height 17
click at [145, 171] on button "button" at bounding box center [140, 166] width 17 height 17
click at [143, 171] on button "button" at bounding box center [140, 166] width 17 height 17
click at [97, 171] on icon "button" at bounding box center [93, 166] width 9 height 9
type input "15"
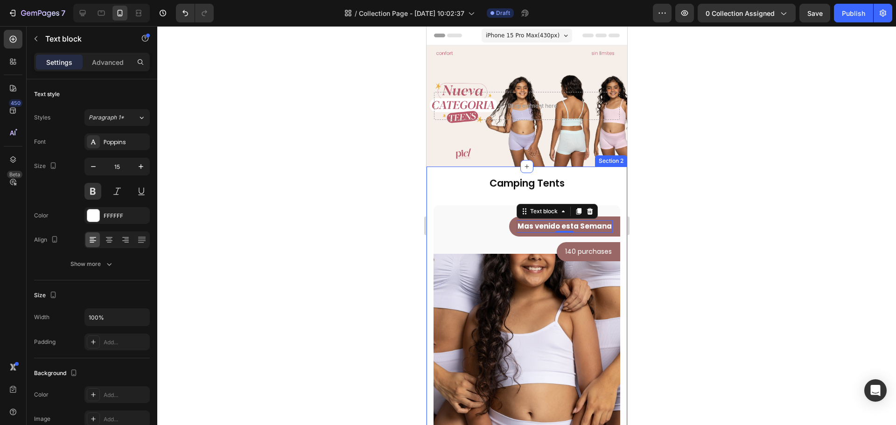
click at [535, 197] on div "Camping Tents Heading Row Top + Boxer TEEN Coordinados Product Title Vango Text…" at bounding box center [526, 412] width 187 height 472
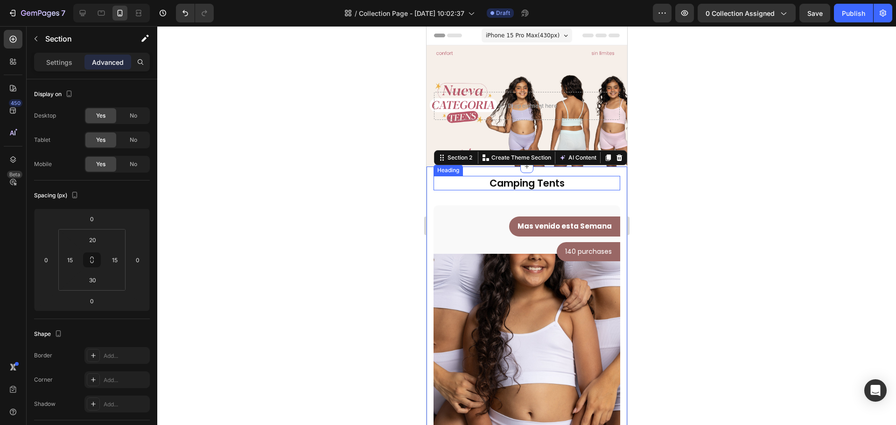
click at [522, 189] on p "Camping Tents" at bounding box center [526, 183] width 185 height 13
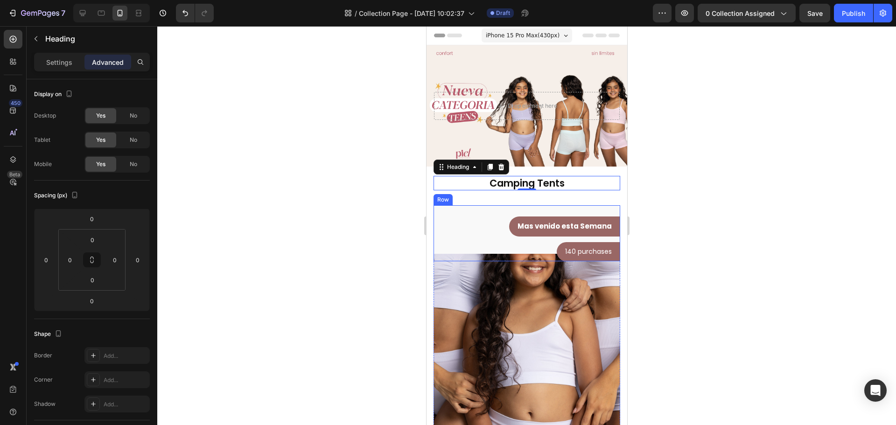
click at [528, 208] on div "Mas venido esta Semana Text block Row Row 140 purchases Text block Row Row Row" at bounding box center [526, 233] width 187 height 56
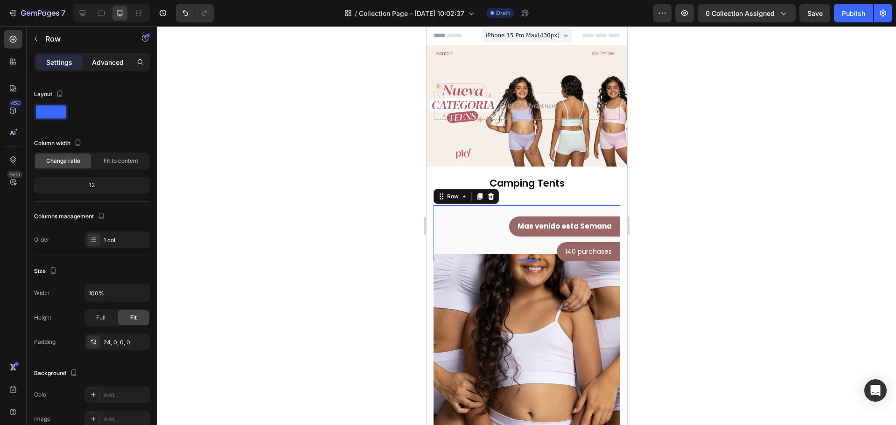
click at [90, 63] on div "Advanced" at bounding box center [107, 62] width 47 height 15
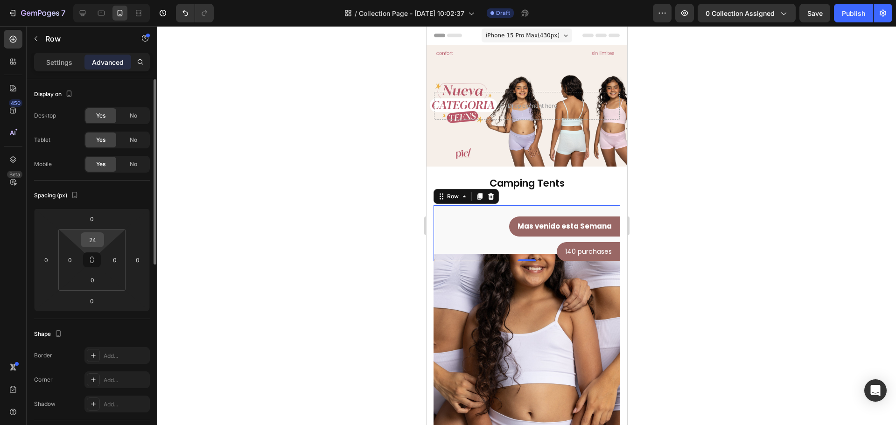
click at [97, 242] on input "24" at bounding box center [92, 240] width 19 height 14
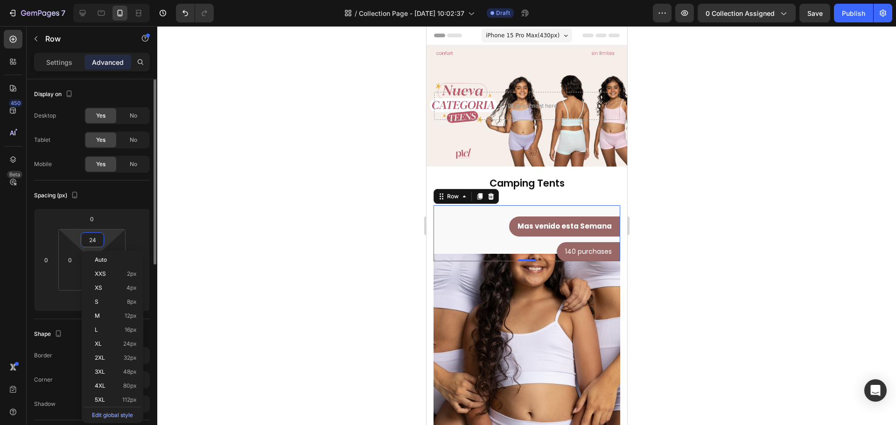
type input "0"
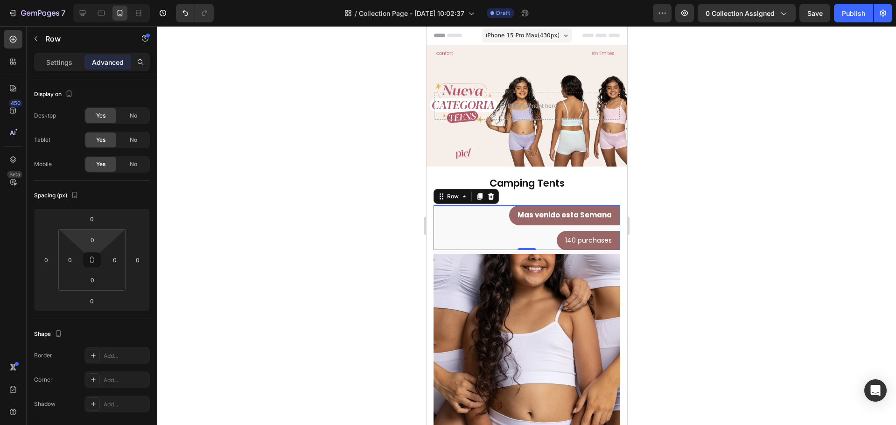
click at [394, 236] on div at bounding box center [526, 225] width 738 height 399
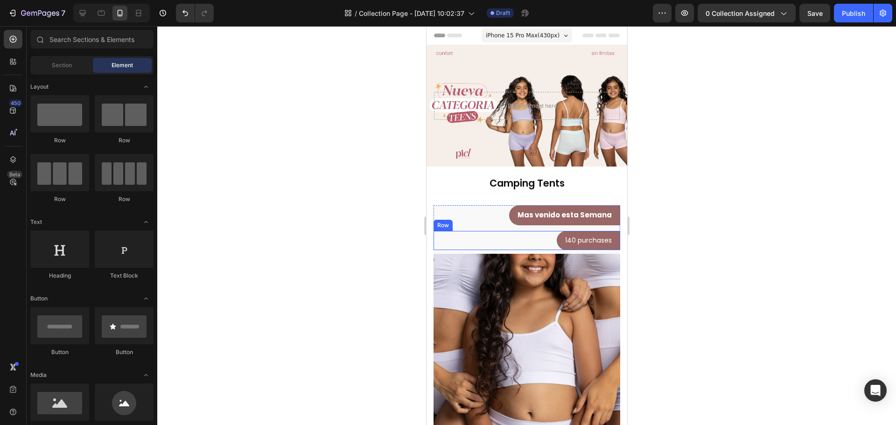
click at [522, 243] on div "140 purchases Text block Row Row" at bounding box center [526, 240] width 187 height 19
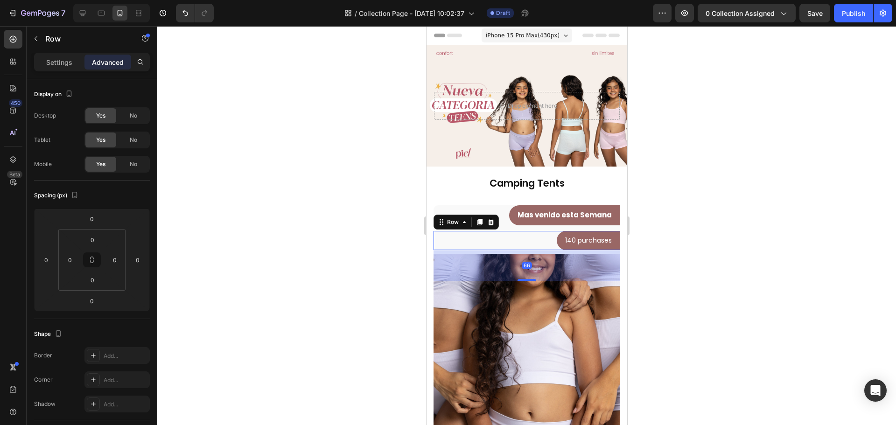
drag, startPoint x: 527, startPoint y: 250, endPoint x: 527, endPoint y: 281, distance: 31.3
click at [527, 281] on div at bounding box center [526, 280] width 19 height 2
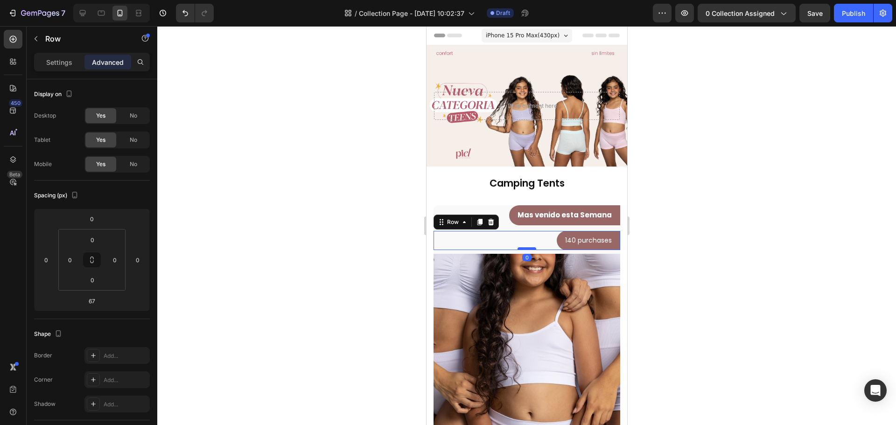
drag, startPoint x: 527, startPoint y: 280, endPoint x: 521, endPoint y: 249, distance: 32.3
click at [521, 249] on div at bounding box center [526, 248] width 19 height 3
type input "0"
click at [573, 227] on div "Mas venido esta Semana Text block Row Row 140 purchases Text block Row Row 0" at bounding box center [526, 227] width 187 height 45
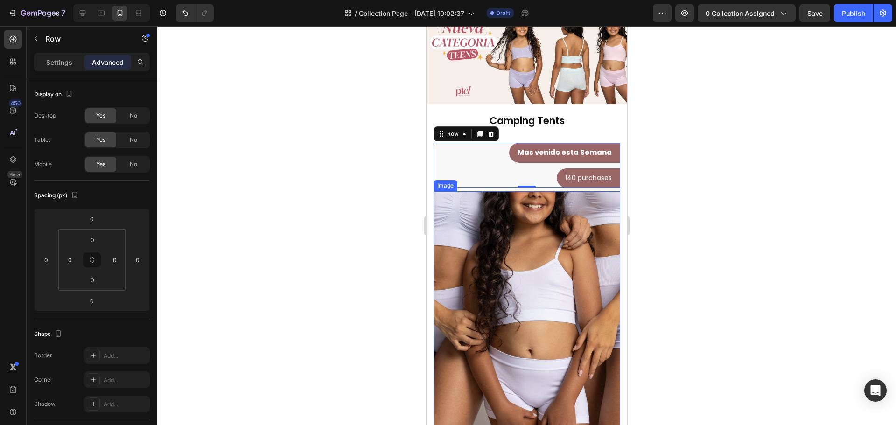
scroll to position [233, 0]
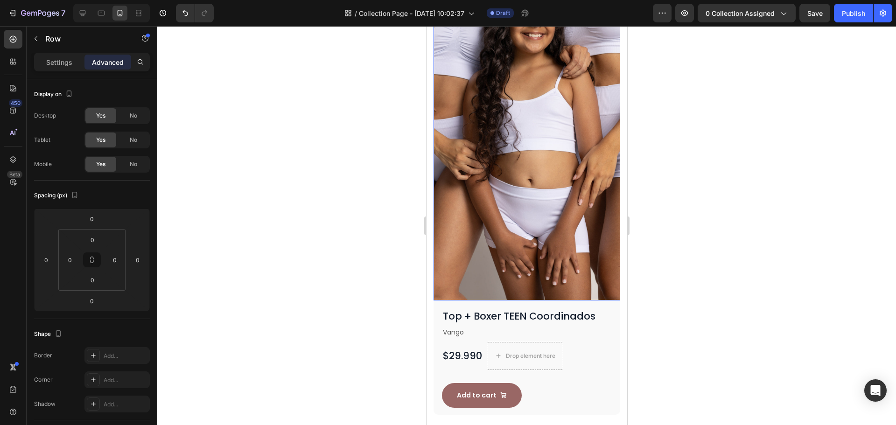
click at [566, 265] on img at bounding box center [526, 161] width 187 height 280
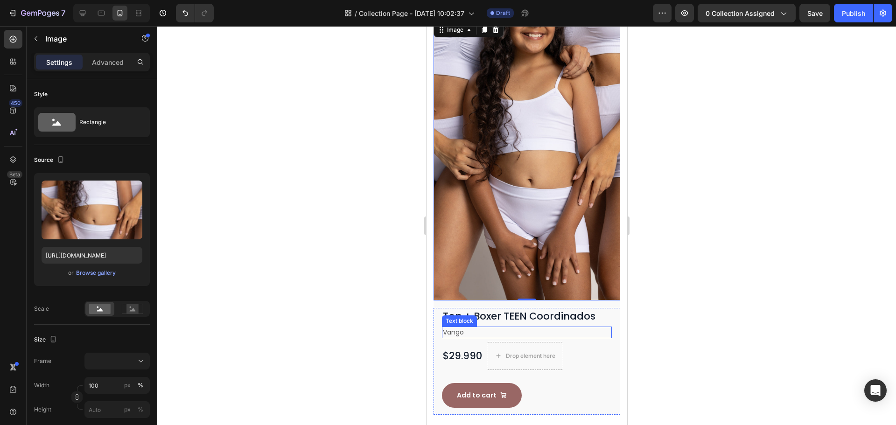
click at [491, 327] on p "Vango" at bounding box center [526, 332] width 168 height 10
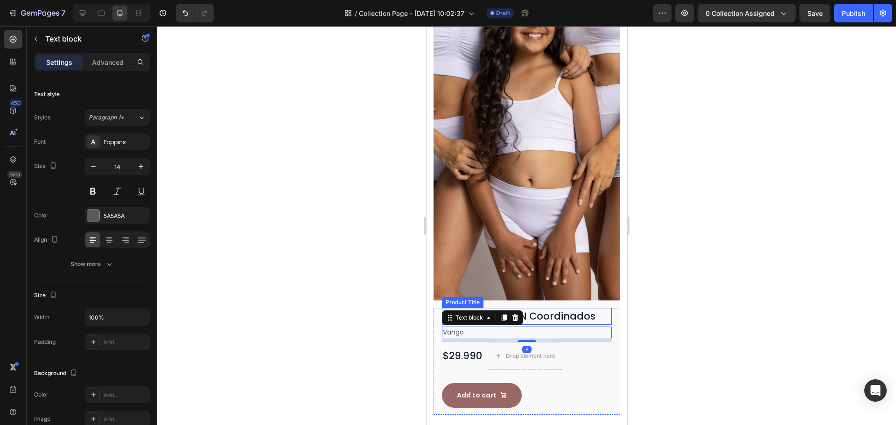
click at [598, 309] on h1 "Top + Boxer TEEN Coordinados" at bounding box center [526, 316] width 170 height 17
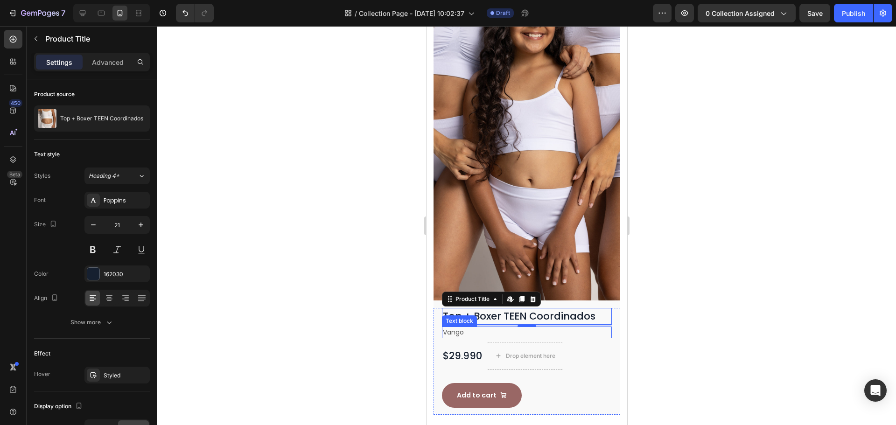
click at [463, 327] on p "Vango" at bounding box center [526, 332] width 168 height 10
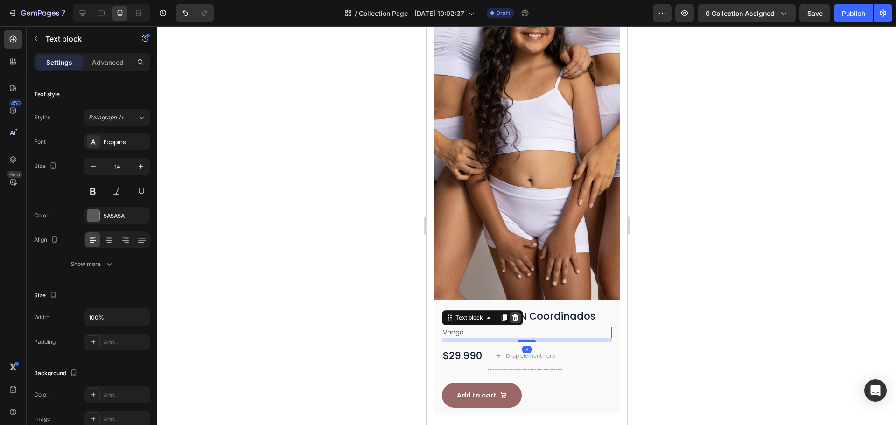
click at [515, 314] on icon at bounding box center [514, 317] width 7 height 7
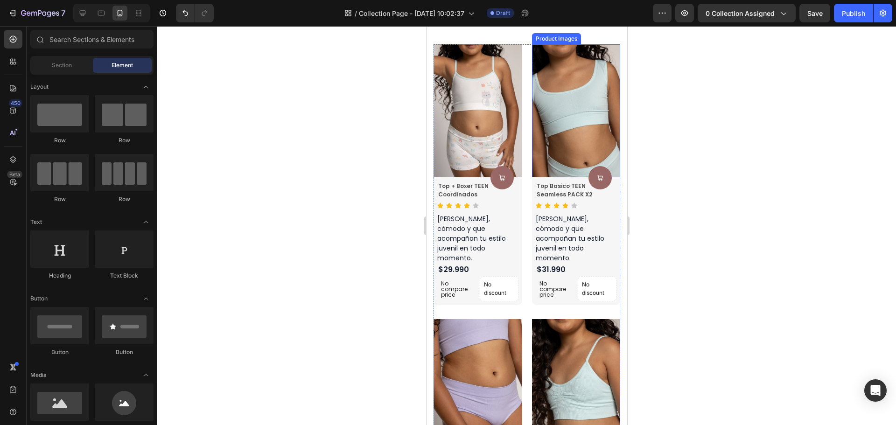
scroll to position [1379, 0]
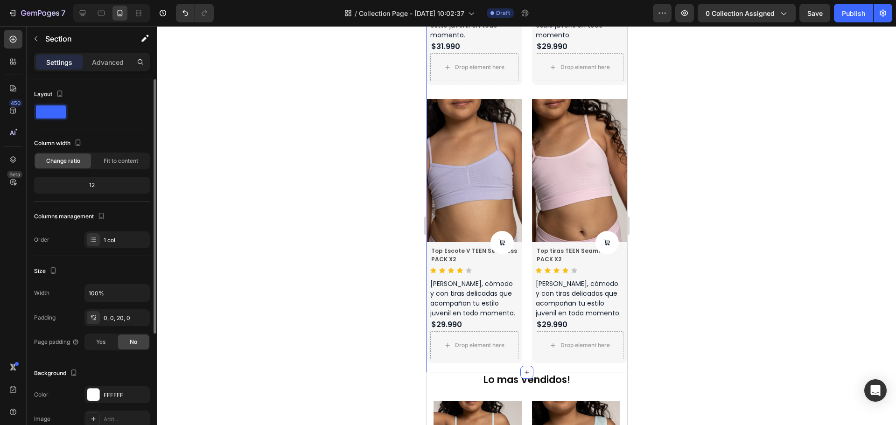
scroll to position [47, 0]
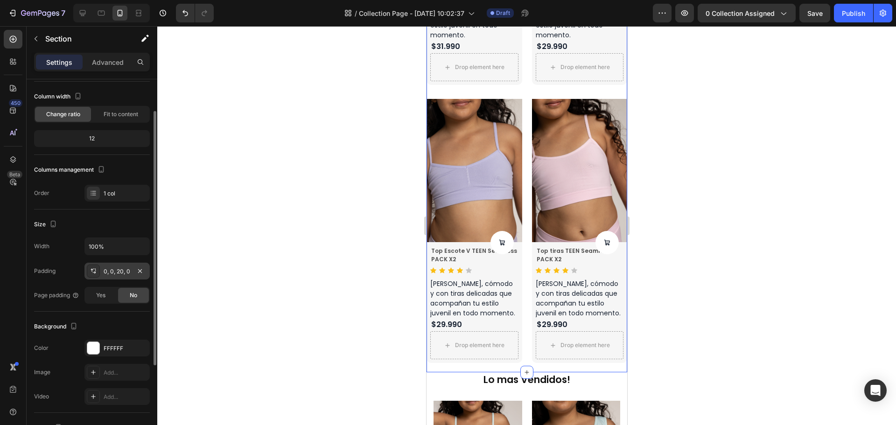
click at [120, 264] on div "0, 0, 20, 0" at bounding box center [116, 271] width 65 height 17
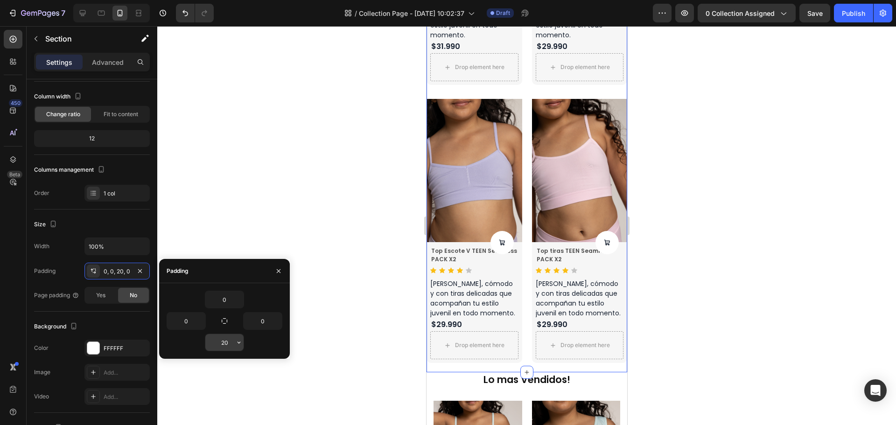
click at [228, 342] on input "20" at bounding box center [224, 342] width 38 height 17
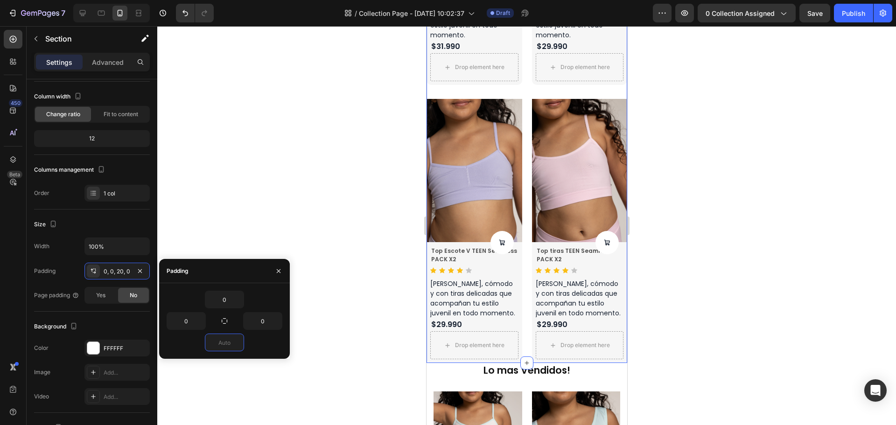
type input "0"
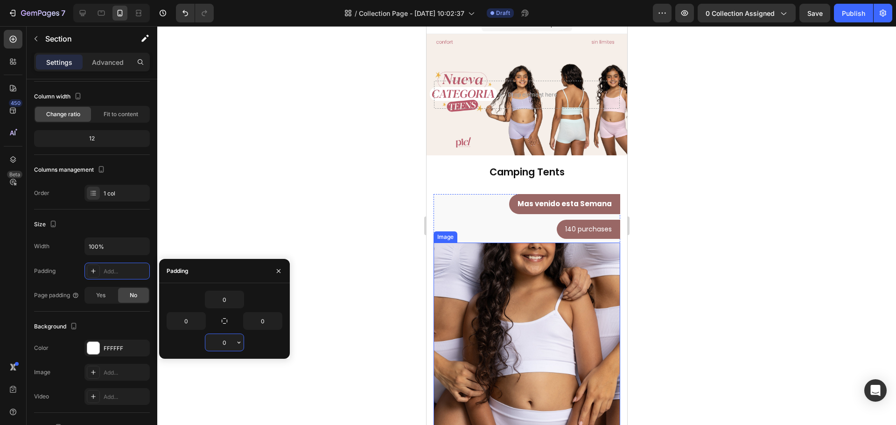
scroll to position [0, 0]
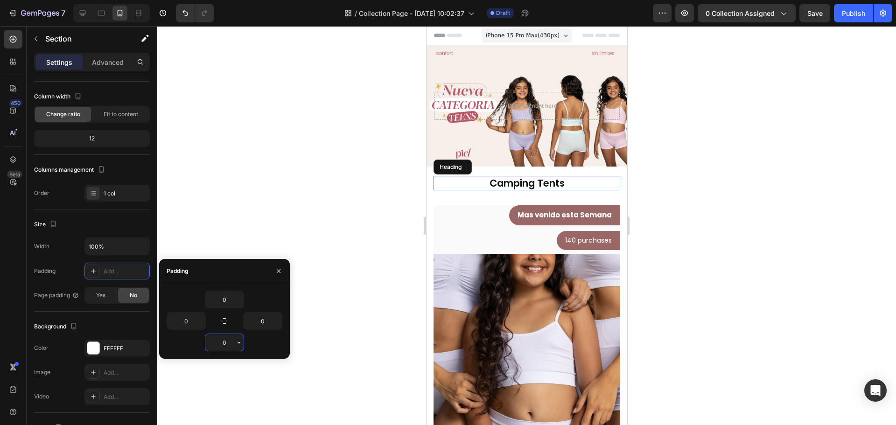
click at [564, 179] on p "Camping Tents" at bounding box center [526, 183] width 185 height 13
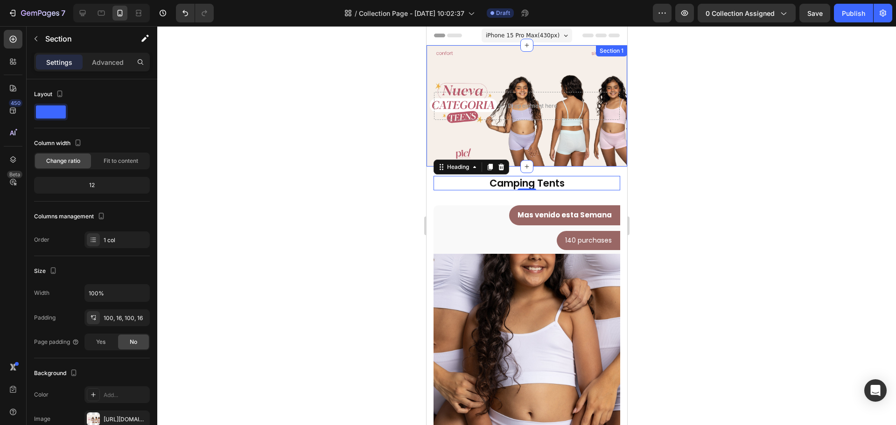
click at [557, 152] on div "Drop element here Section 1" at bounding box center [526, 105] width 201 height 121
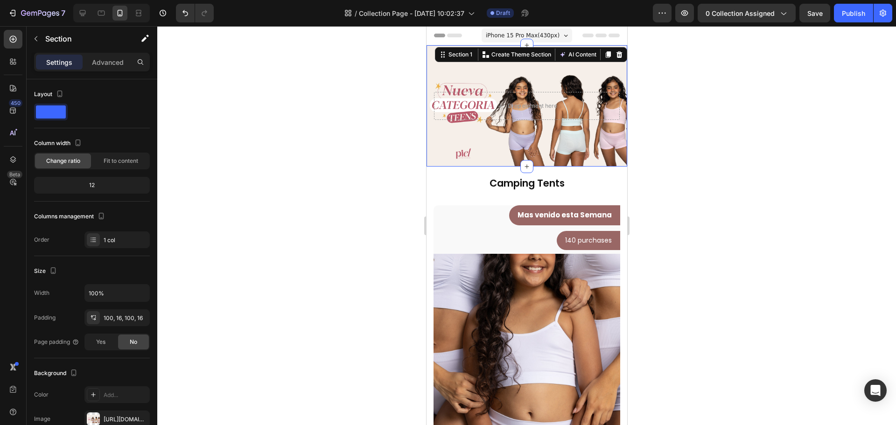
click at [98, 74] on div "Settings Advanced" at bounding box center [92, 66] width 131 height 27
click at [103, 64] on p "Advanced" at bounding box center [108, 62] width 32 height 10
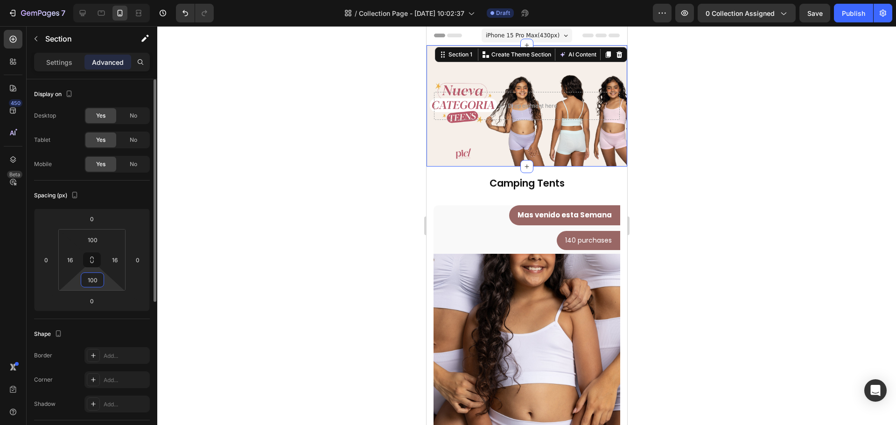
click at [88, 282] on input "100" at bounding box center [92, 280] width 19 height 14
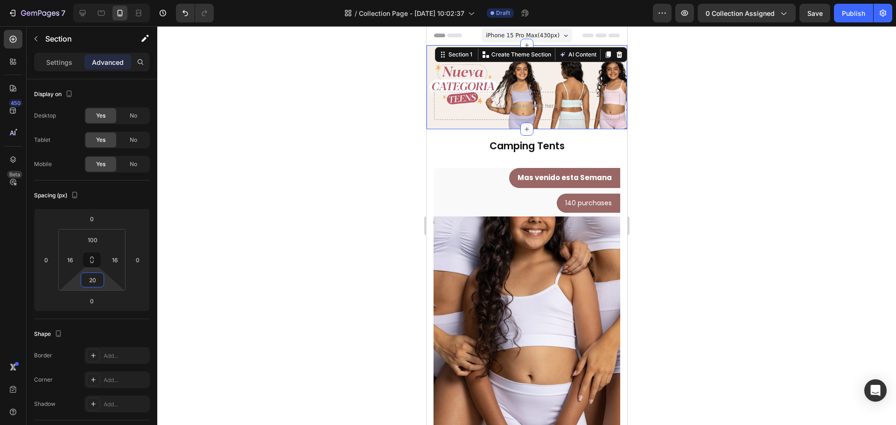
type input "2"
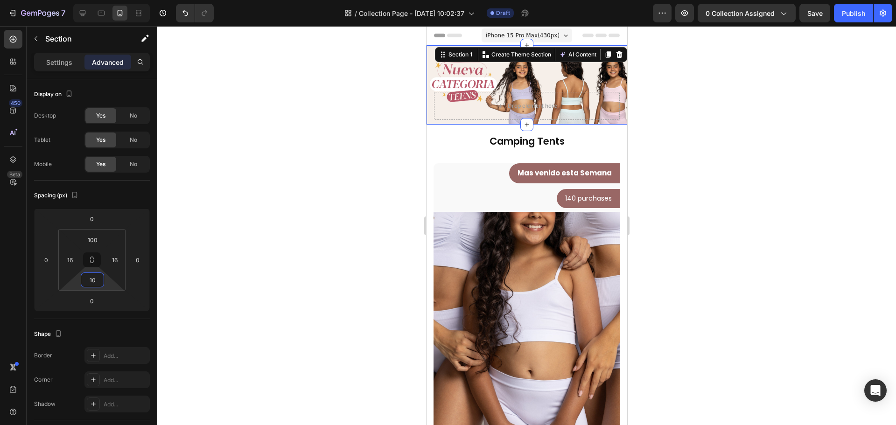
type input "100"
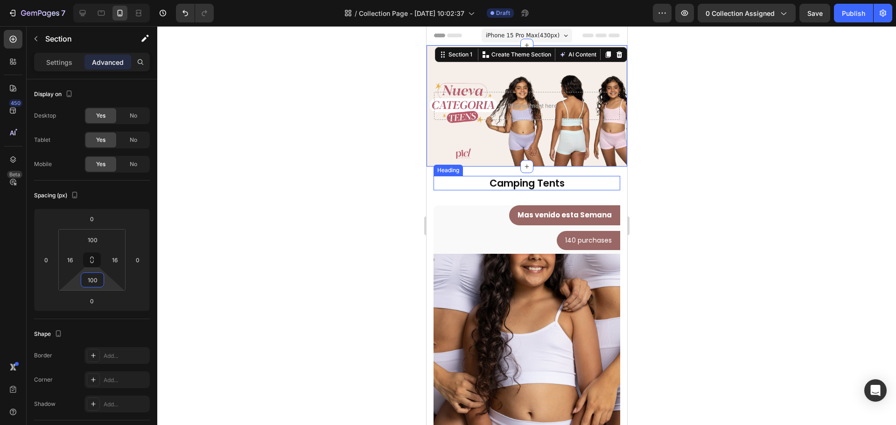
click at [473, 185] on p "Camping Tents" at bounding box center [526, 183] width 185 height 13
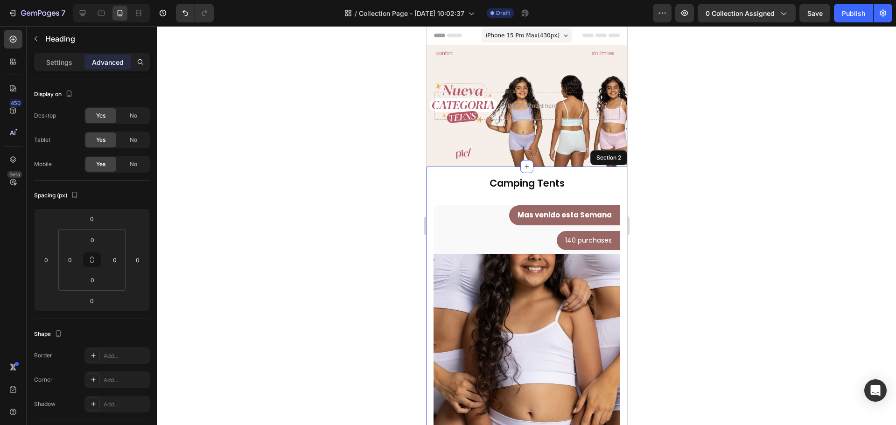
click at [545, 171] on div "Camping Tents Heading 0 Row Top + Boxer TEEN Coordinados Product Title $29.990 …" at bounding box center [526, 407] width 201 height 480
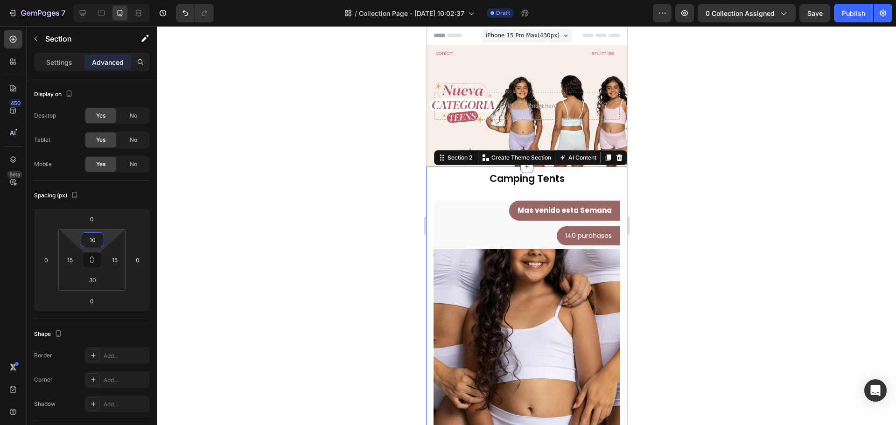
type input "10"
click at [713, 191] on div at bounding box center [526, 225] width 738 height 399
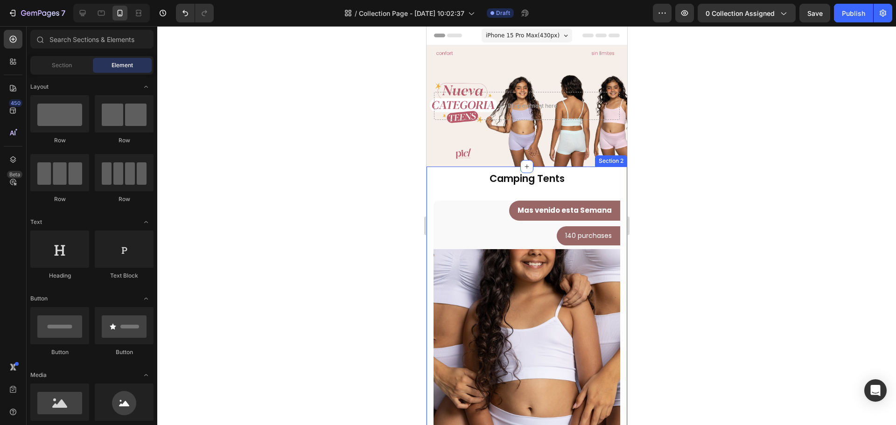
click at [587, 189] on div "Camping Tents Heading Row Top + Boxer TEEN Coordinados Product Title $29.990 Pr…" at bounding box center [526, 399] width 187 height 457
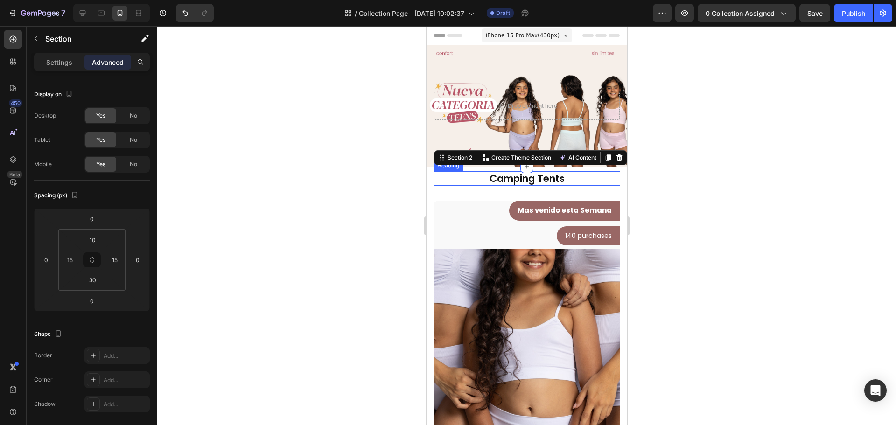
click at [585, 176] on p "Camping Tents" at bounding box center [526, 178] width 185 height 13
click at [570, 196] on div "Camping Tents Heading Row Top + Boxer TEEN Coordinados Product Title $29.990 Pr…" at bounding box center [526, 399] width 187 height 457
click at [568, 181] on p "Camping Tents" at bounding box center [526, 178] width 185 height 13
click at [557, 199] on div "Camping Tents Heading 0 Row Top + Boxer TEEN Coordinados Product Title $29.990 …" at bounding box center [526, 399] width 187 height 457
click at [97, 280] on input "30" at bounding box center [92, 280] width 19 height 14
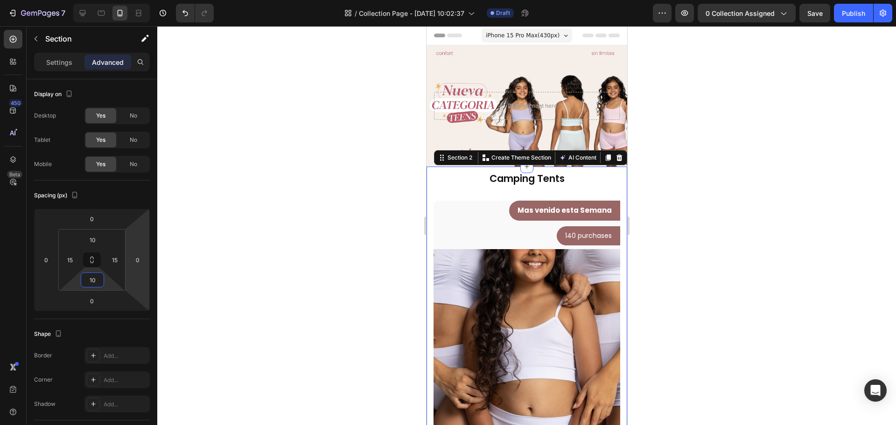
type input "10"
click at [352, 196] on div at bounding box center [526, 225] width 738 height 399
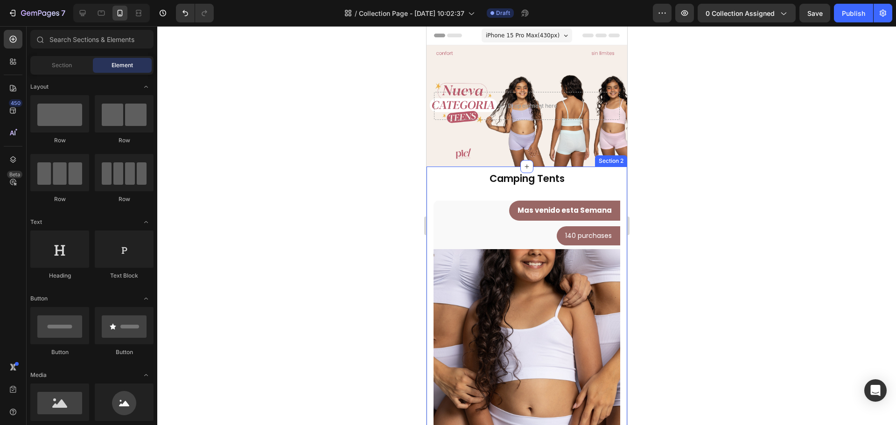
click at [582, 188] on div "Camping Tents Heading Row Top + Boxer TEEN Coordinados Product Title $29.990 Pr…" at bounding box center [526, 399] width 187 height 457
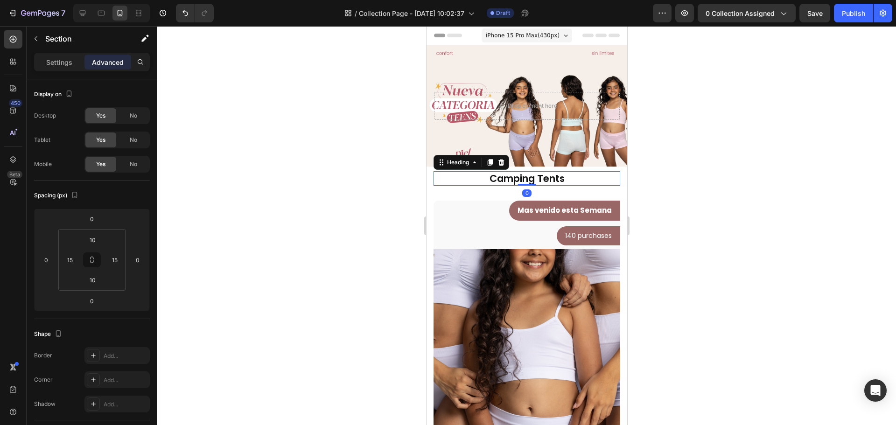
drag, startPoint x: 558, startPoint y: 184, endPoint x: 556, endPoint y: 177, distance: 7.1
click at [558, 182] on p "Camping Tents" at bounding box center [526, 178] width 185 height 13
click at [508, 194] on div "Camping Tents Heading Row Top + Boxer TEEN Coordinados Product Title $29.990 Pr…" at bounding box center [526, 399] width 187 height 457
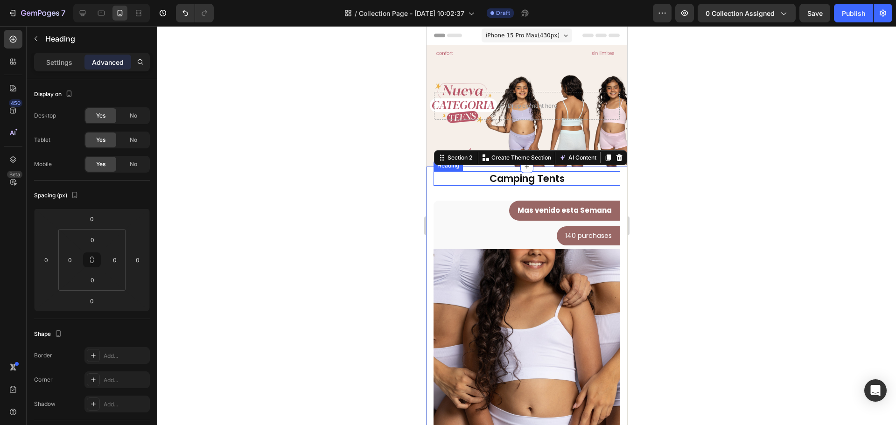
click at [462, 184] on p "Camping Tents" at bounding box center [526, 178] width 185 height 13
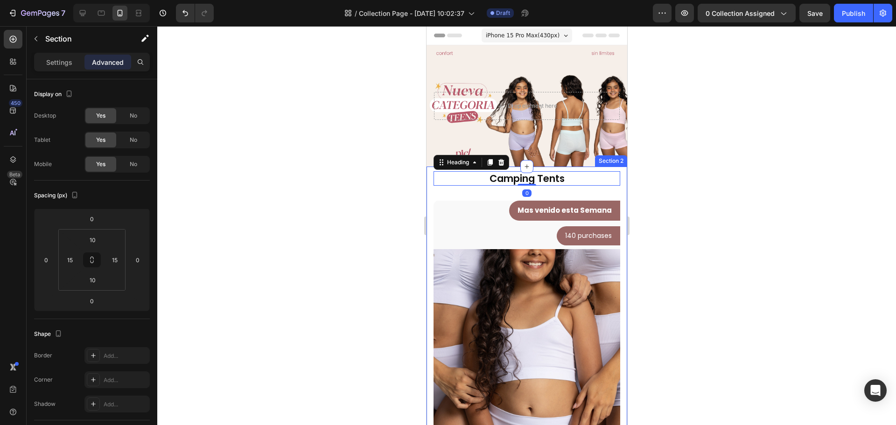
click at [477, 193] on div "Camping Tents Heading 0 Row Top + Boxer TEEN Coordinados Product Title $29.990 …" at bounding box center [526, 399] width 187 height 457
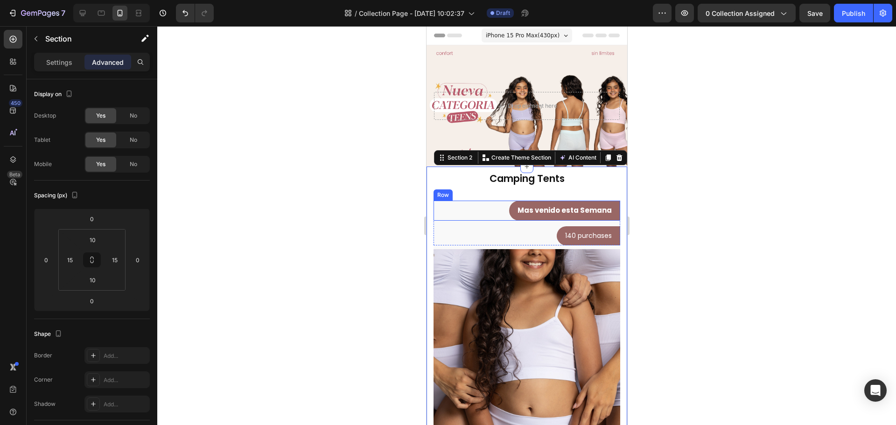
click at [476, 203] on div "Mas venido esta Semana Text block [GEOGRAPHIC_DATA]" at bounding box center [526, 211] width 187 height 20
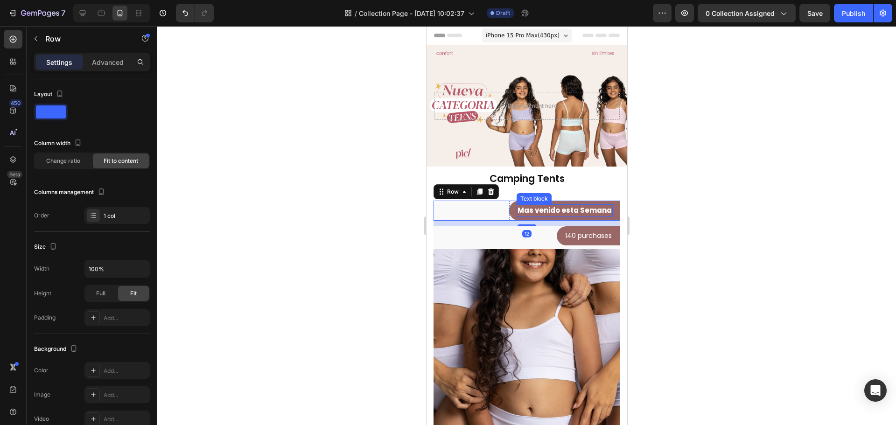
click at [527, 195] on div "Text block" at bounding box center [533, 199] width 31 height 8
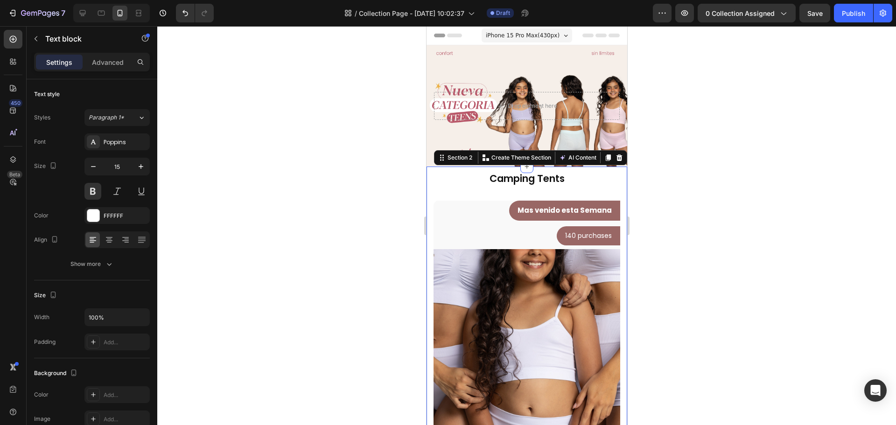
click at [483, 193] on div "Camping Tents Heading Row Top + Boxer TEEN Coordinados Product Title $29.990 Pr…" at bounding box center [526, 399] width 187 height 457
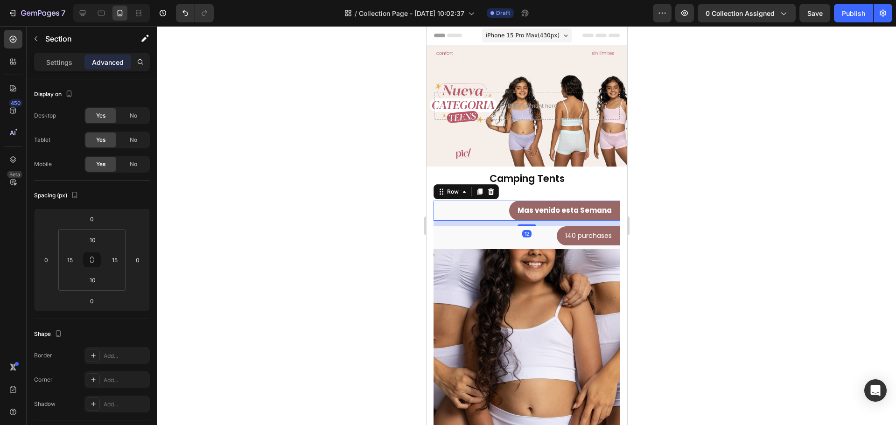
drag, startPoint x: 487, startPoint y: 205, endPoint x: 635, endPoint y: 106, distance: 177.9
click at [487, 205] on div "Mas venido esta Semana Text block [GEOGRAPHIC_DATA] 12" at bounding box center [526, 211] width 187 height 20
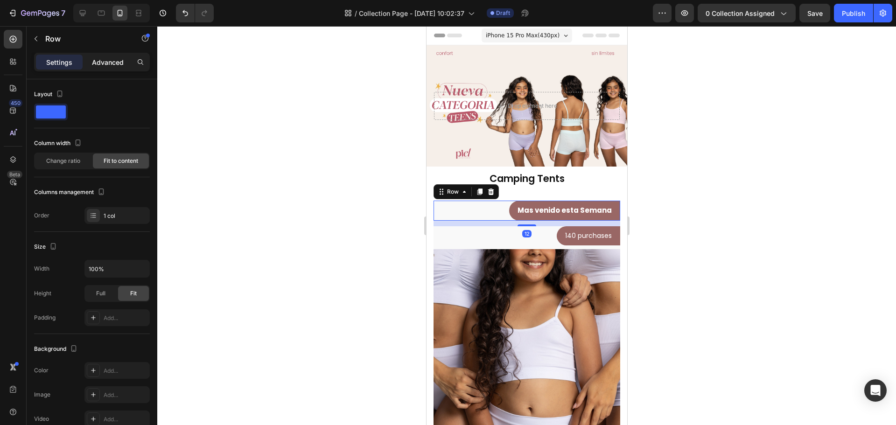
click at [111, 63] on p "Advanced" at bounding box center [108, 62] width 32 height 10
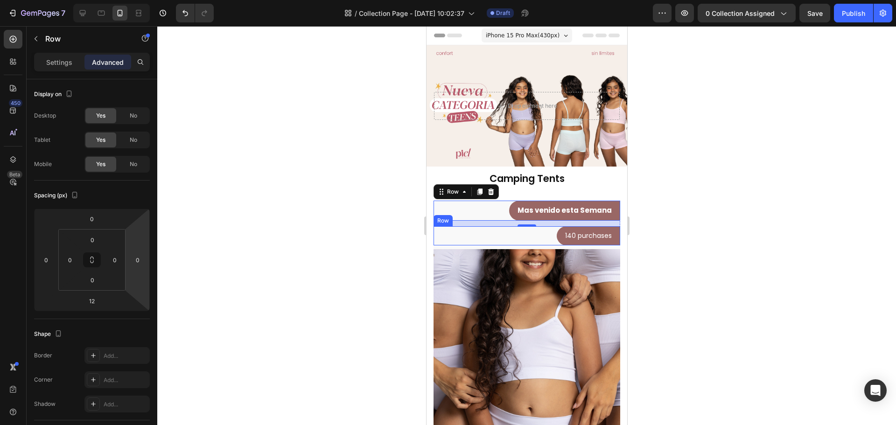
click at [494, 236] on div "140 purchases Text block Row Row" at bounding box center [526, 235] width 187 height 19
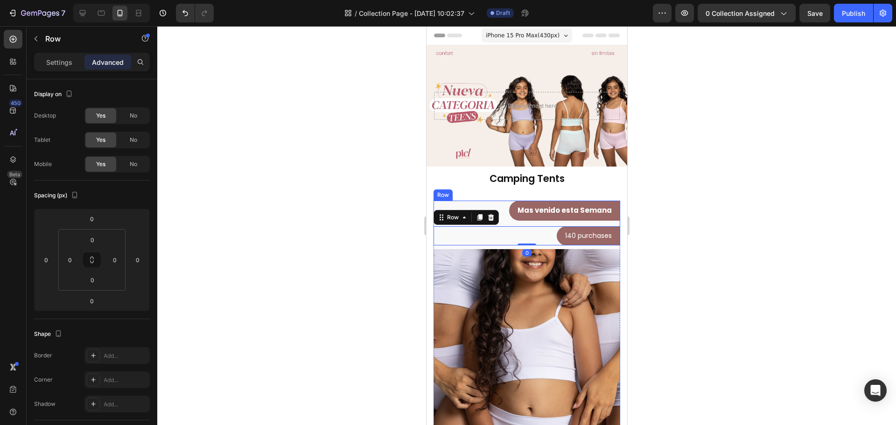
click at [507, 223] on div "Mas venido esta Semana Text block Row Row 140 purchases Text block Row Row 0" at bounding box center [526, 223] width 187 height 45
click at [497, 212] on div "Mas venido esta Semana Text block [GEOGRAPHIC_DATA]" at bounding box center [526, 211] width 187 height 20
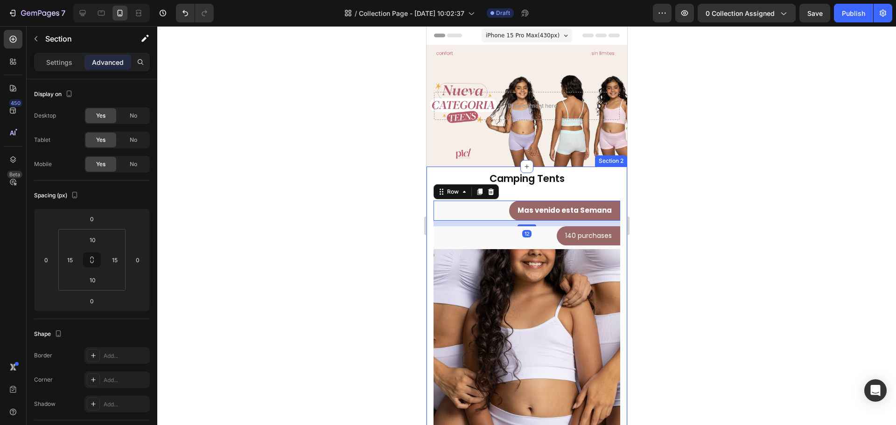
click at [518, 196] on div "Camping Tents Heading Row Top + Boxer TEEN Coordinados Product Title $29.990 Pr…" at bounding box center [526, 399] width 187 height 457
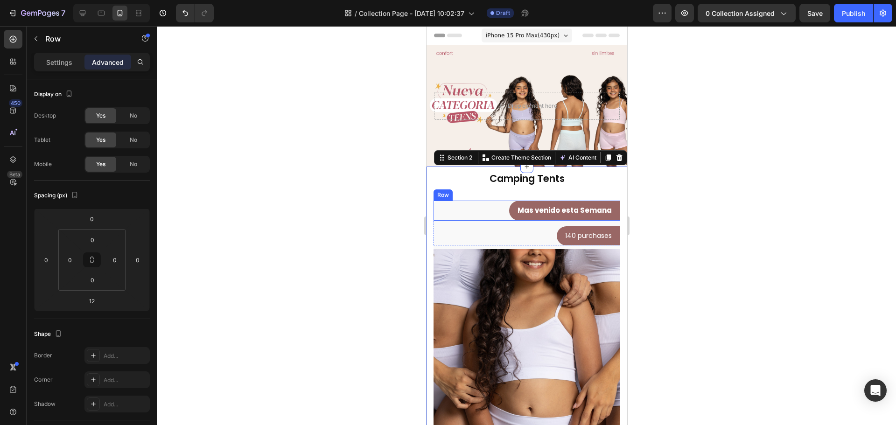
click at [503, 201] on div "Mas venido esta Semana Text block [GEOGRAPHIC_DATA]" at bounding box center [526, 211] width 187 height 20
click at [508, 193] on div "Camping Tents Heading Row Top + Boxer TEEN Coordinados Product Title $29.990 Pr…" at bounding box center [526, 399] width 187 height 457
click at [97, 243] on input "10" at bounding box center [92, 240] width 19 height 14
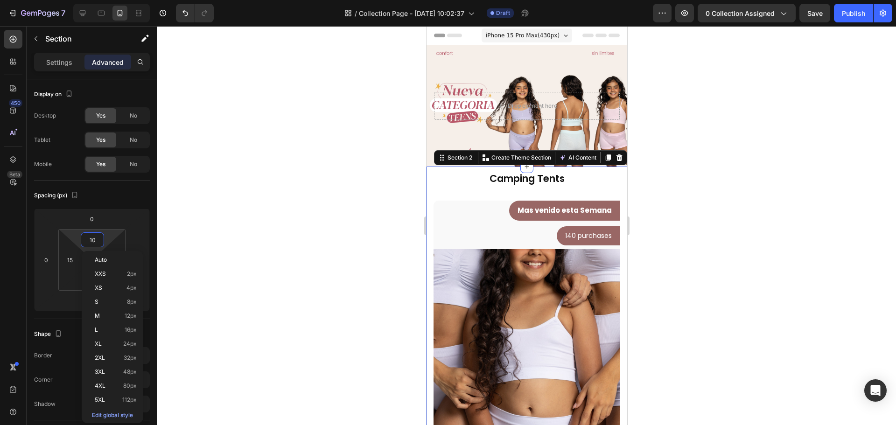
click at [491, 197] on div "Camping Tents Heading Row Top + Boxer TEEN Coordinados Product Title $29.990 Pr…" at bounding box center [526, 399] width 187 height 457
